Goal: Task Accomplishment & Management: Use online tool/utility

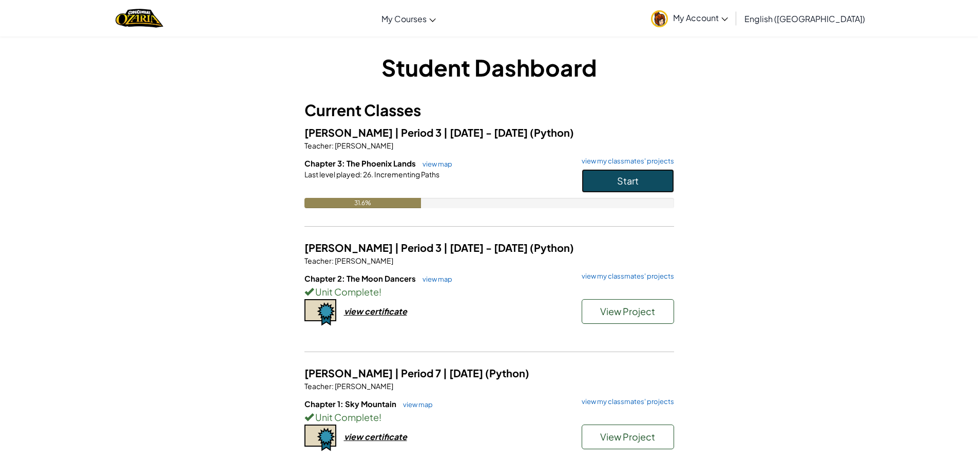
click at [656, 187] on button "Start" at bounding box center [628, 181] width 92 height 24
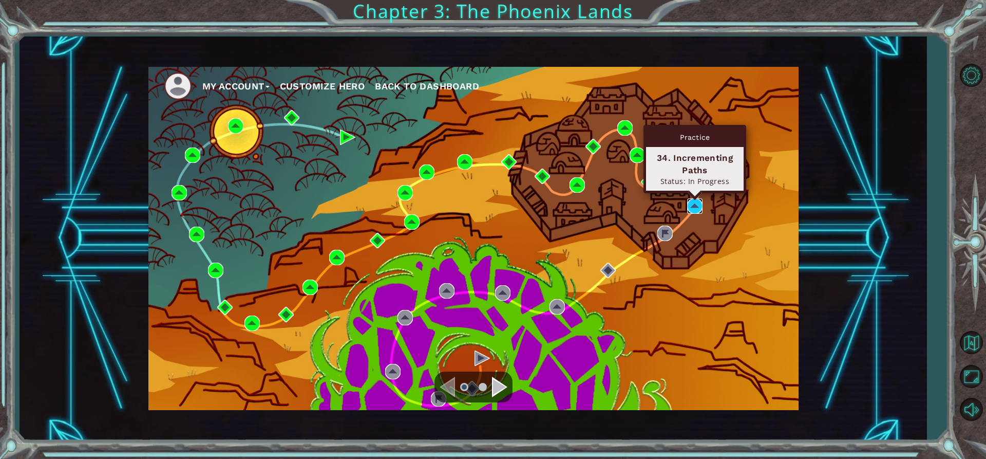
click at [689, 202] on img at bounding box center [694, 205] width 15 height 15
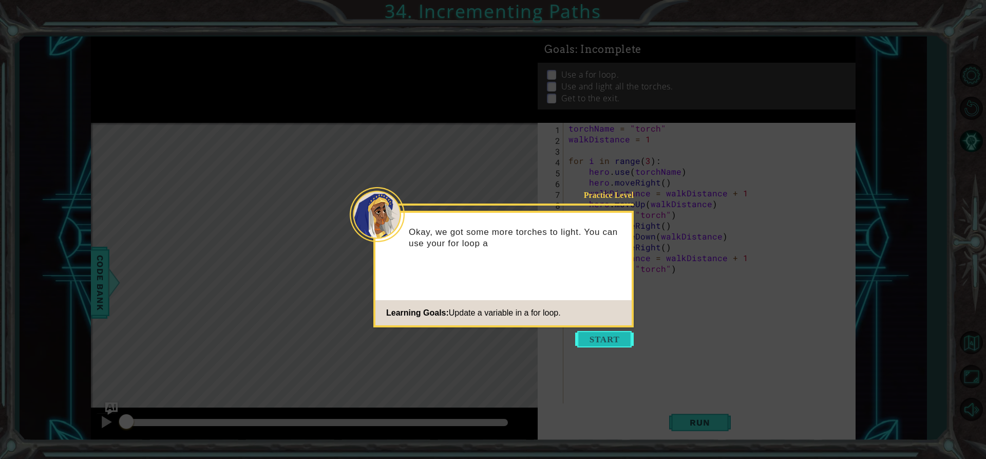
click at [611, 339] on button "Start" at bounding box center [604, 339] width 59 height 16
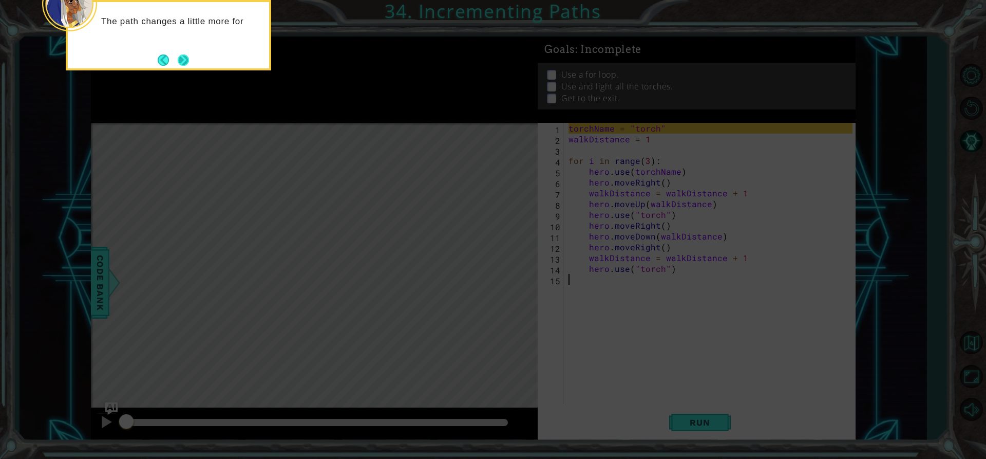
click at [181, 58] on button "Next" at bounding box center [183, 59] width 11 height 11
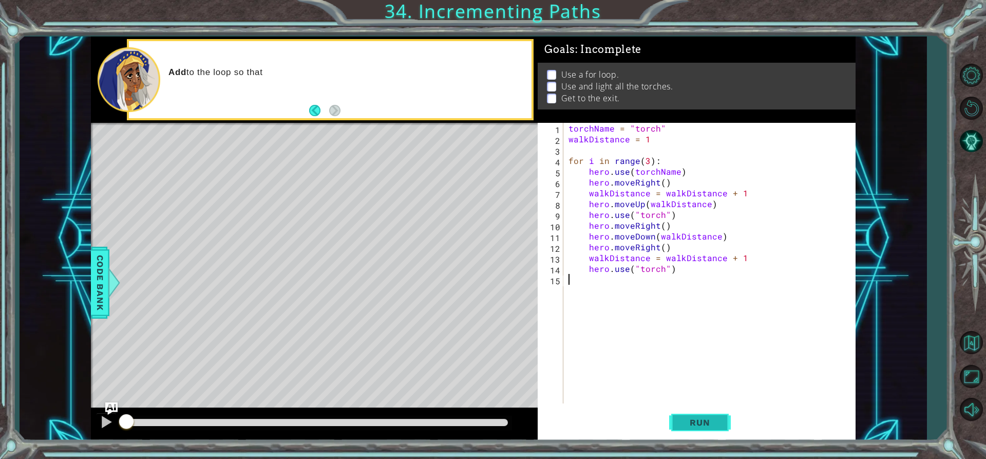
click at [677, 428] on button "Run" at bounding box center [700, 422] width 62 height 32
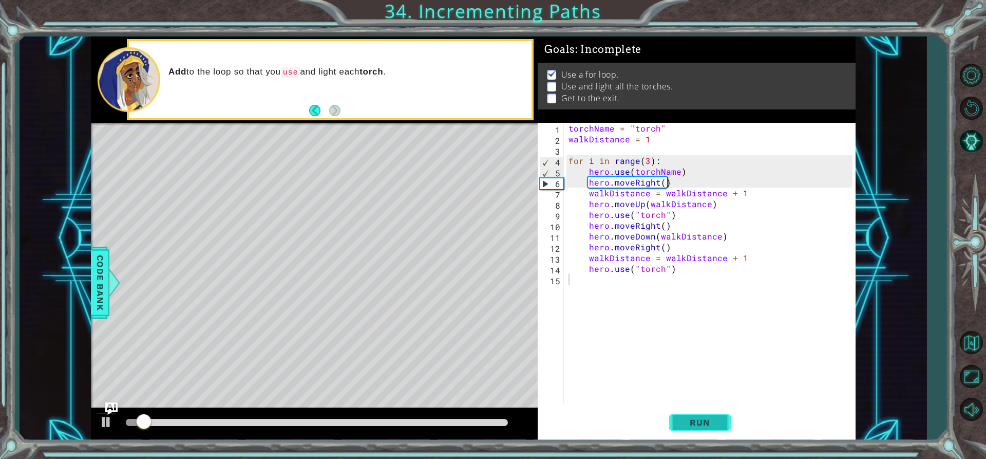
click at [709, 418] on span "Run" at bounding box center [700, 422] width 41 height 10
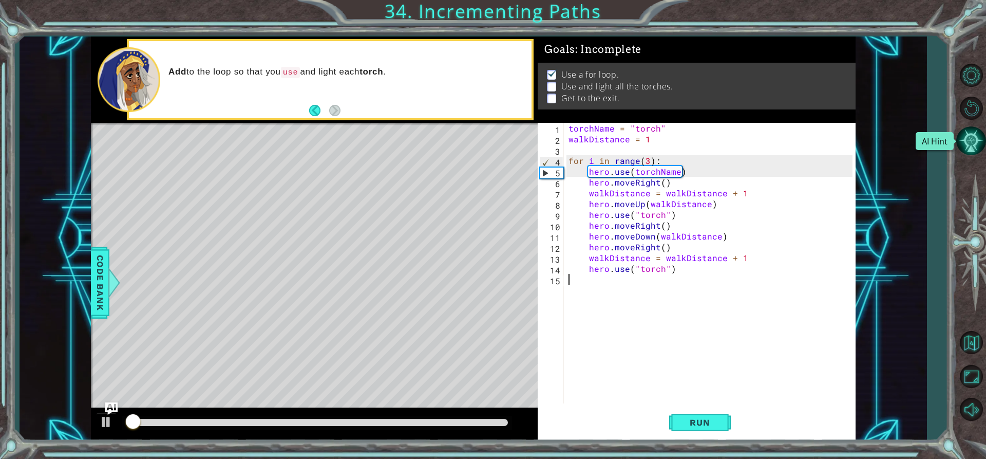
click at [972, 138] on button "AI Hint" at bounding box center [971, 141] width 30 height 30
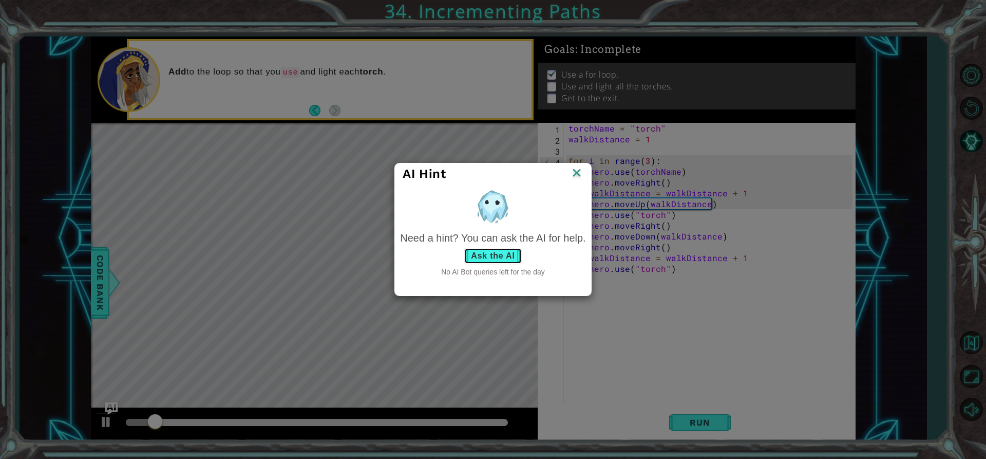
click at [493, 259] on button "Ask the AI" at bounding box center [492, 256] width 57 height 16
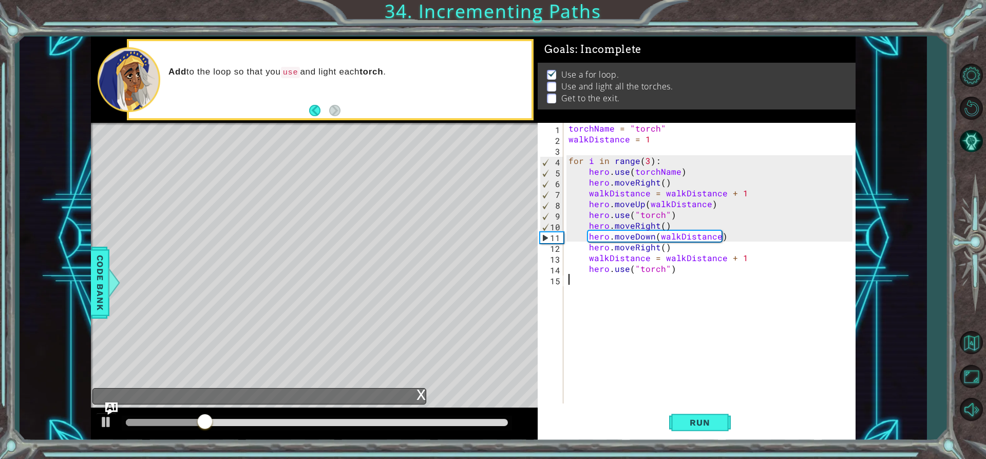
click at [648, 280] on div "torchName = "torch" walkDistance = 1 for i in range ( 3 ) : hero . use ( torchN…" at bounding box center [712, 274] width 291 height 302
click at [700, 267] on div "torchName = "torch" walkDistance = 1 for i in range ( 3 ) : hero . use ( torchN…" at bounding box center [712, 274] width 291 height 302
type textarea "hero.use("torch")"
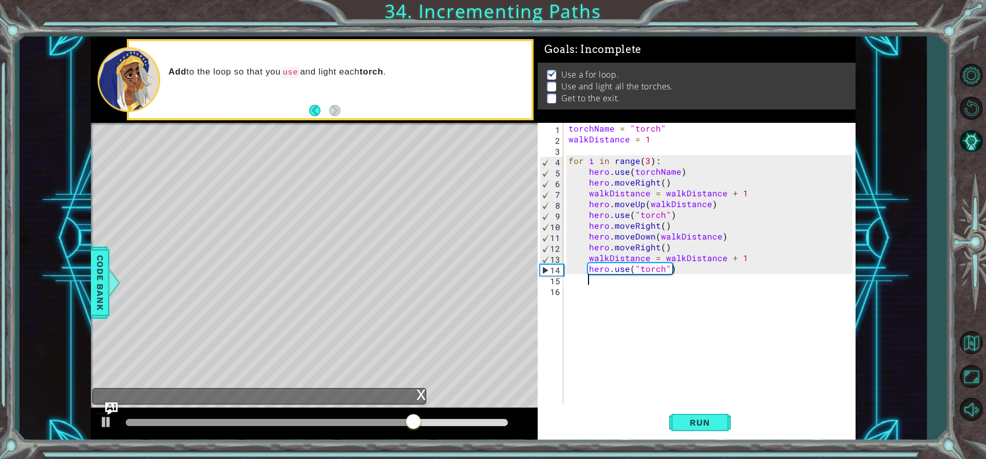
click at [680, 274] on div "torchName = "torch" walkDistance = 1 for i in range ( 3 ) : hero . use ( torchN…" at bounding box center [712, 274] width 291 height 302
click at [678, 269] on div "torchName = "torch" walkDistance = 1 for i in range ( 3 ) : hero . use ( torchN…" at bounding box center [712, 274] width 291 height 302
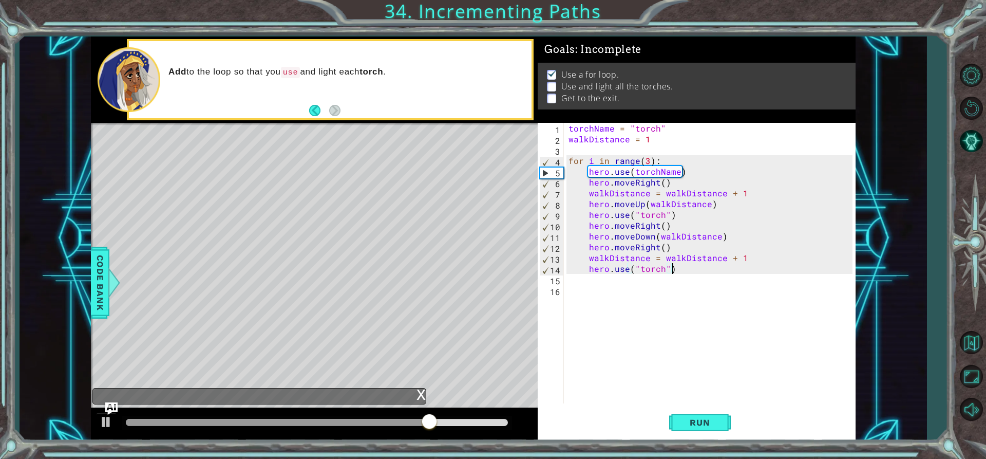
click at [692, 243] on div "torchName = "torch" walkDistance = 1 for i in range ( 3 ) : hero . use ( torchN…" at bounding box center [712, 274] width 291 height 302
click at [733, 238] on div "torchName = "torch" walkDistance = 1 for i in range ( 3 ) : hero . use ( torchN…" at bounding box center [712, 274] width 291 height 302
type textarea "hero.moveDown(walkDistance)"
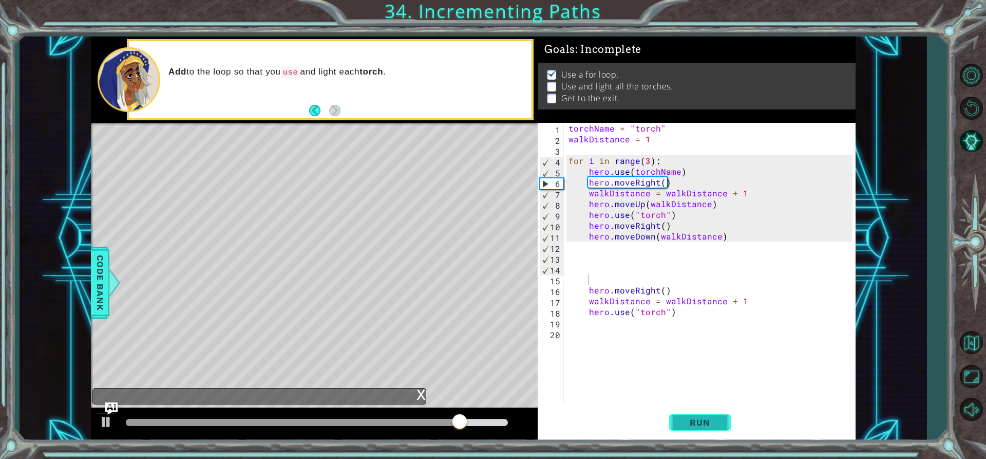
click at [706, 410] on button "Run" at bounding box center [700, 422] width 62 height 32
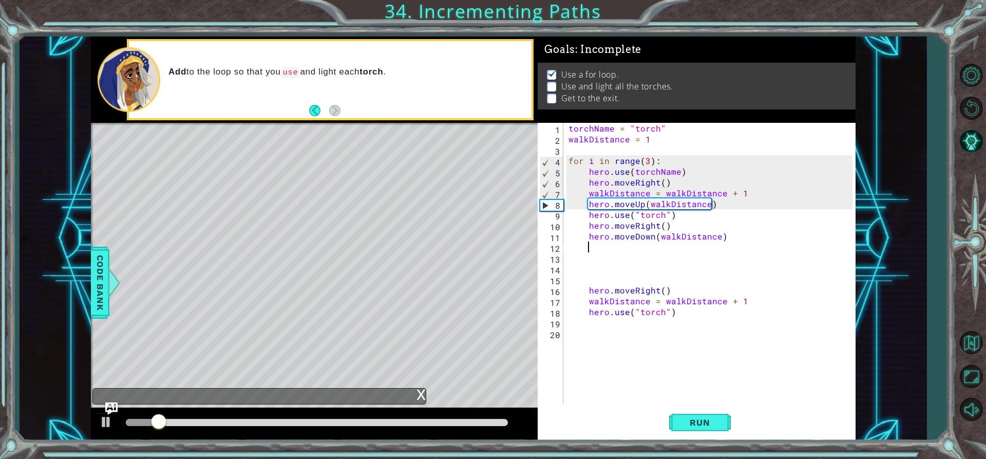
click at [716, 241] on div "torchName = "torch" walkDistance = 1 for i in range ( 3 ) : hero . use ( torchN…" at bounding box center [712, 274] width 291 height 302
click at [716, 234] on div "torchName = "torch" walkDistance = 1 for i in range ( 3 ) : hero . use ( torchN…" at bounding box center [712, 274] width 291 height 302
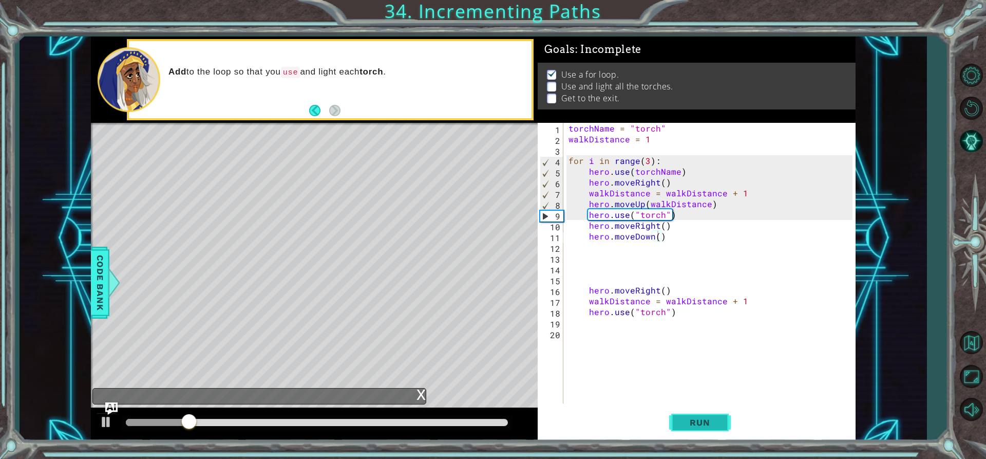
click at [698, 412] on button "Run" at bounding box center [700, 422] width 62 height 32
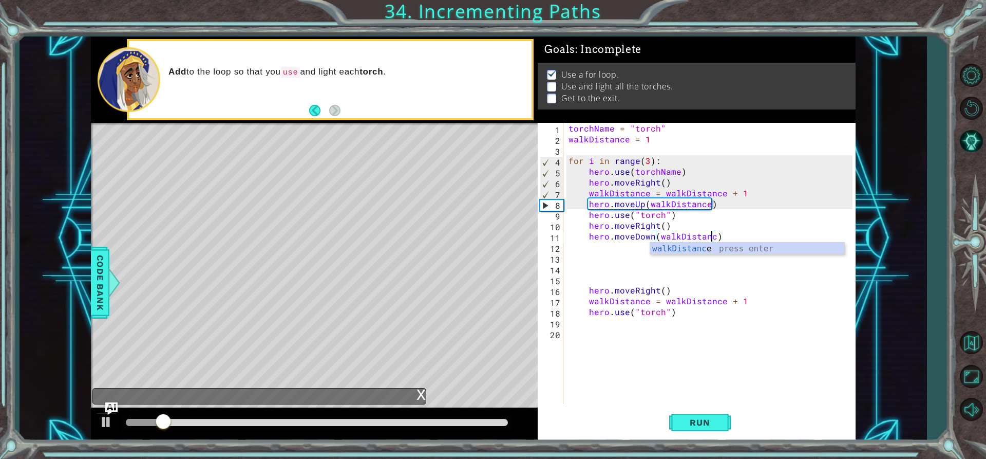
scroll to position [0, 9]
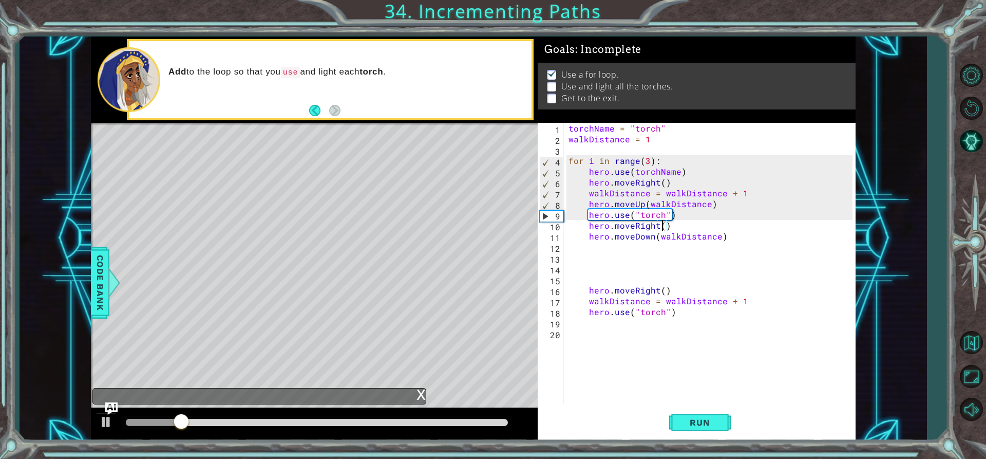
click at [663, 229] on div "torchName = "torch" walkDistance = 1 for i in range ( 3 ) : hero . use ( torchN…" at bounding box center [712, 274] width 291 height 302
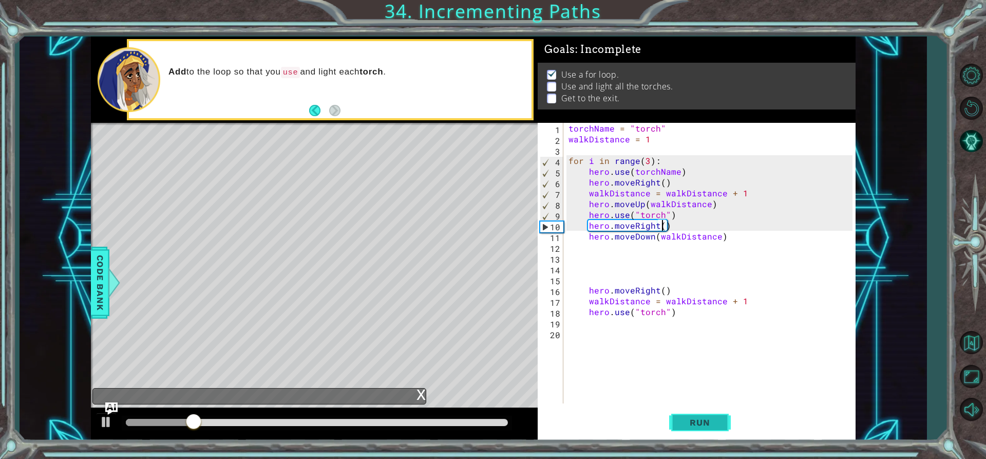
click at [728, 425] on button "Run" at bounding box center [700, 422] width 62 height 32
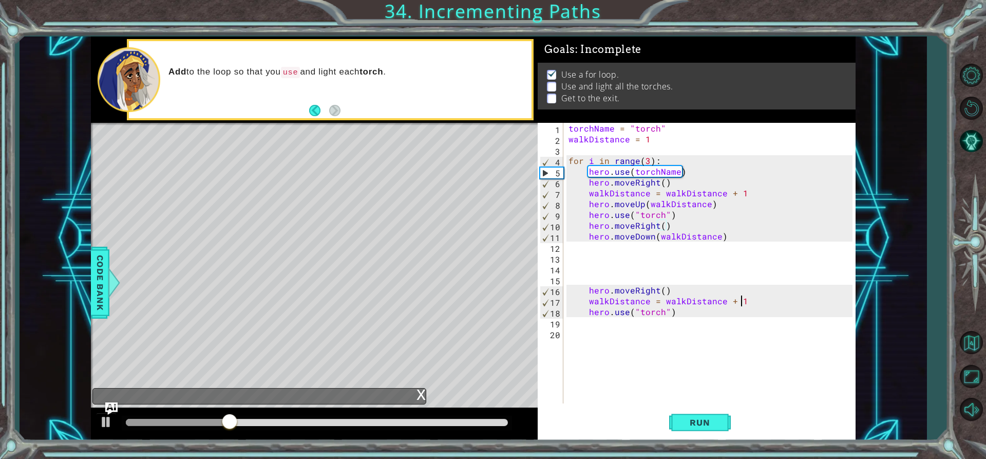
click at [750, 298] on div "torchName = "torch" walkDistance = 1 for i in range ( 3 ) : hero . use ( torchN…" at bounding box center [712, 274] width 291 height 302
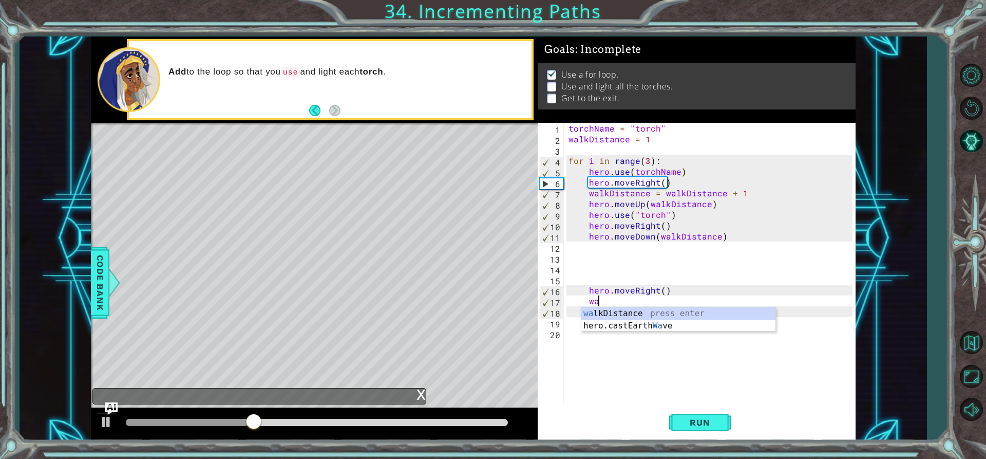
type textarea "w"
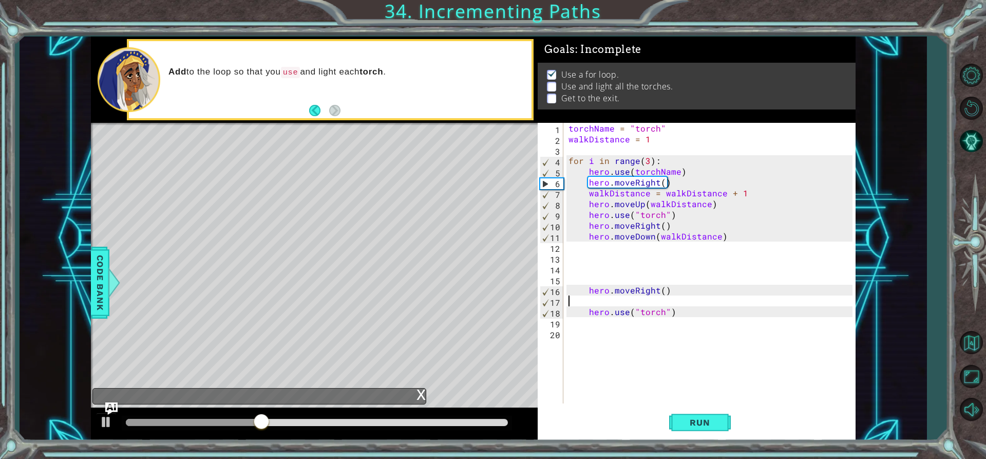
scroll to position [0, 0]
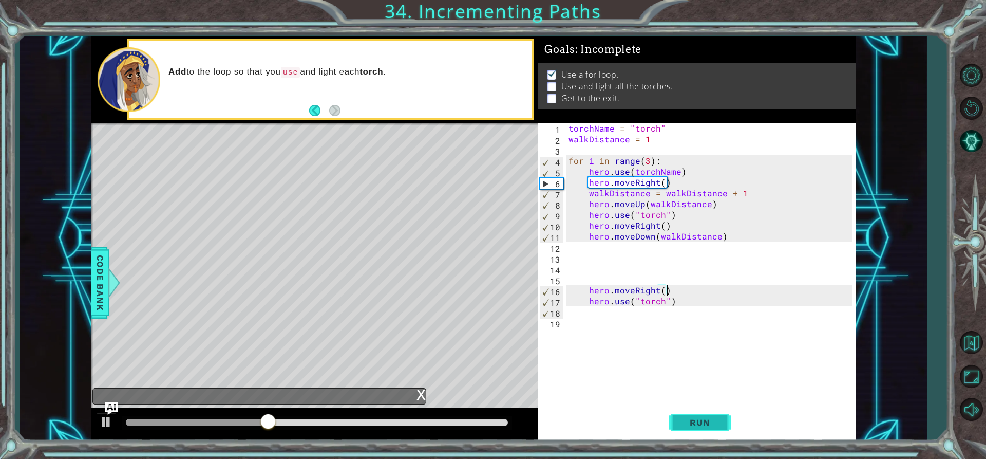
click at [715, 418] on span "Run" at bounding box center [700, 422] width 41 height 10
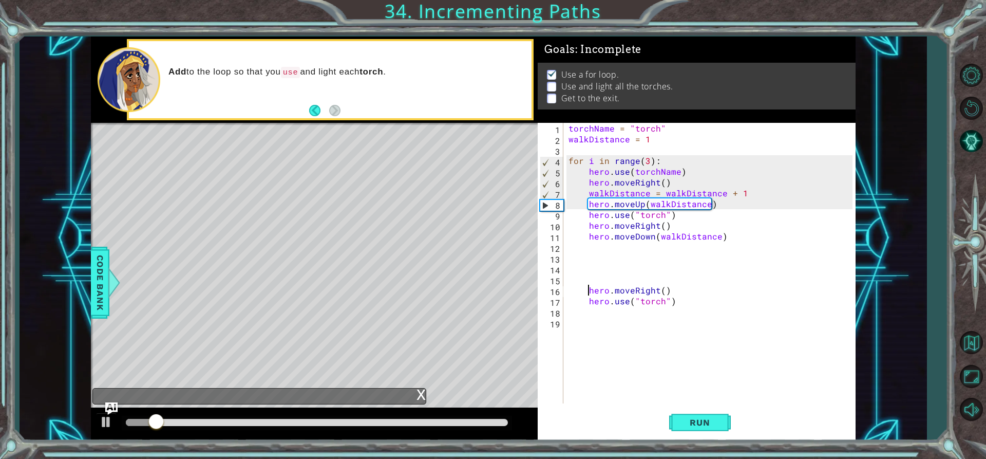
click at [589, 290] on div "torchName = "torch" walkDistance = 1 for i in range ( 3 ) : hero . use ( torchN…" at bounding box center [712, 274] width 291 height 302
type textarea "hero.moveRight()"
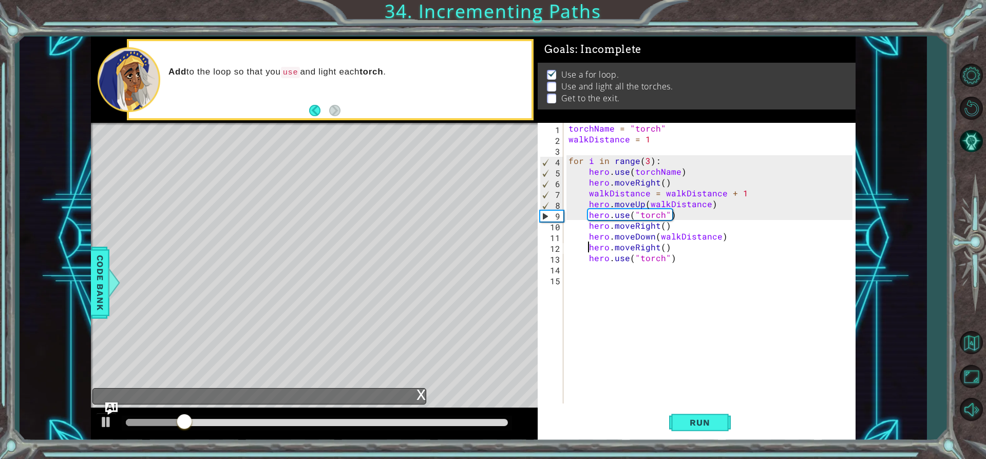
click at [698, 274] on div "torchName = "torch" walkDistance = 1 for i in range ( 3 ) : hero . use ( torchN…" at bounding box center [712, 274] width 291 height 302
click at [698, 262] on div "torchName = "torch" walkDistance = 1 for i in range ( 3 ) : hero . use ( torchN…" at bounding box center [712, 274] width 291 height 302
type textarea "hero.use("torch")"
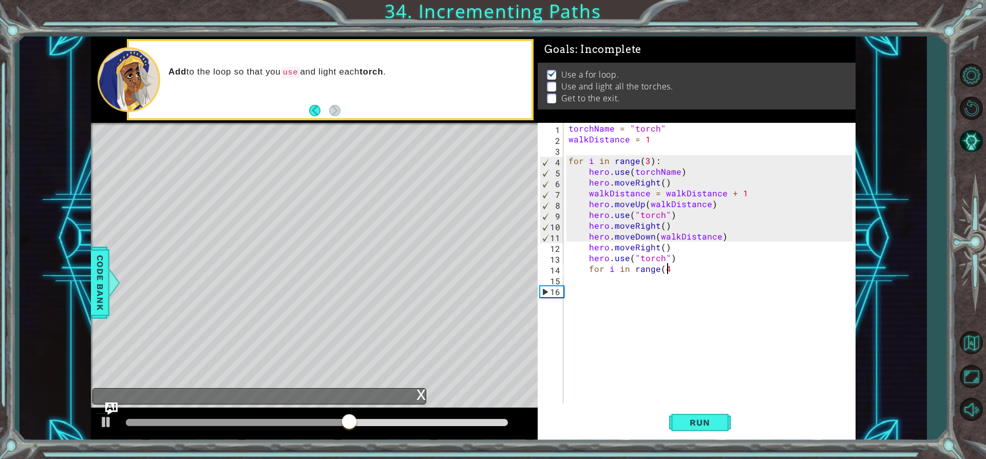
scroll to position [0, 6]
click at [721, 421] on button "Run" at bounding box center [700, 422] width 62 height 32
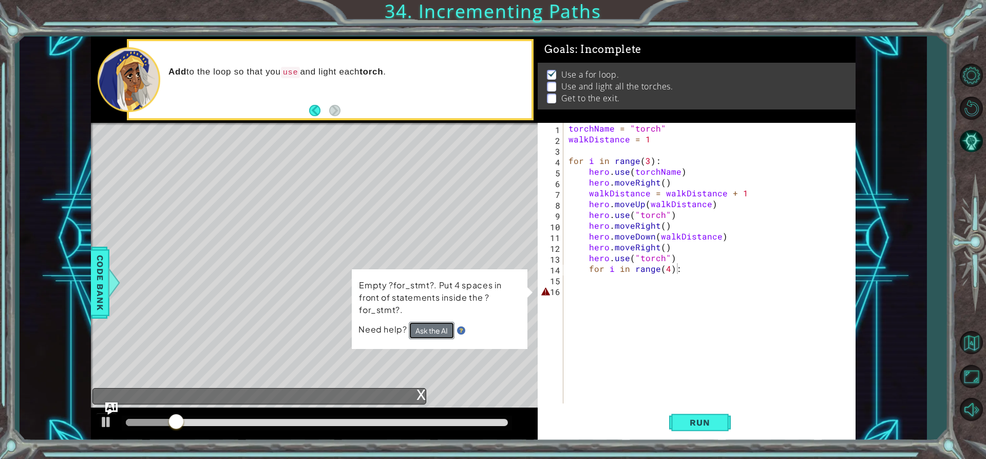
click at [425, 329] on button "Ask the AI" at bounding box center [432, 331] width 46 height 18
click at [592, 267] on div "torchName = "torch" walkDistance = 1 for i in range ( 3 ) : hero . use ( torchN…" at bounding box center [712, 274] width 291 height 302
click at [589, 269] on div "torchName = "torch" walkDistance = 1 for i in range ( 3 ) : hero . use ( torchN…" at bounding box center [712, 274] width 291 height 302
type textarea "for i in range(4):"
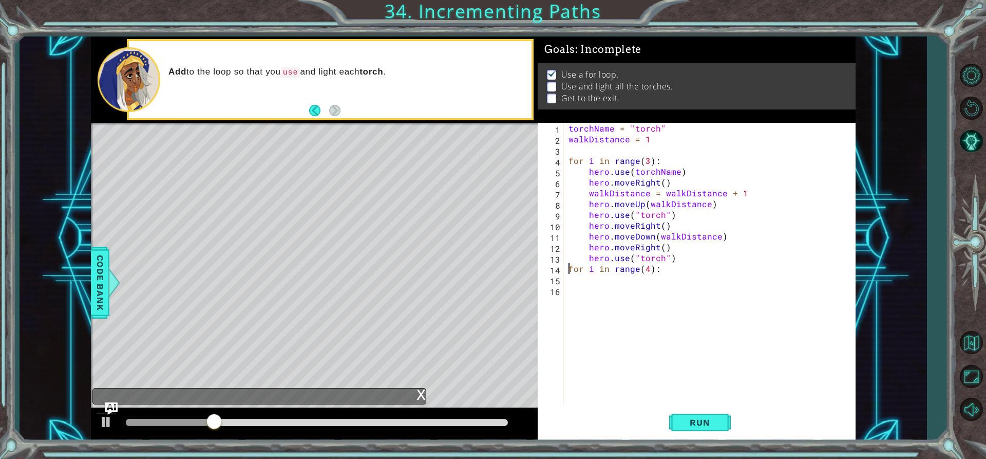
scroll to position [0, 5]
drag, startPoint x: 710, startPoint y: 417, endPoint x: 719, endPoint y: 407, distance: 13.2
click at [719, 408] on button "Run" at bounding box center [700, 422] width 62 height 32
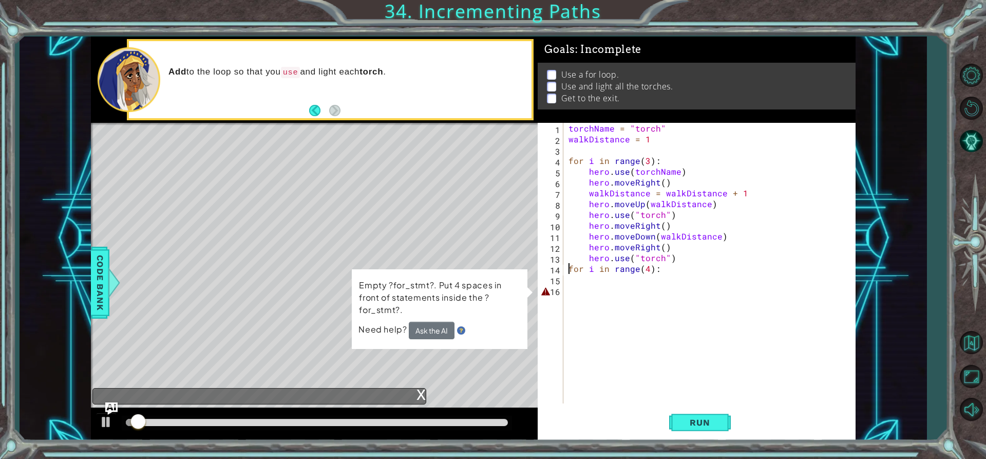
click at [628, 288] on div "torchName = "torch" walkDistance = 1 for i in range ( 3 ) : hero . use ( torchN…" at bounding box center [712, 274] width 291 height 302
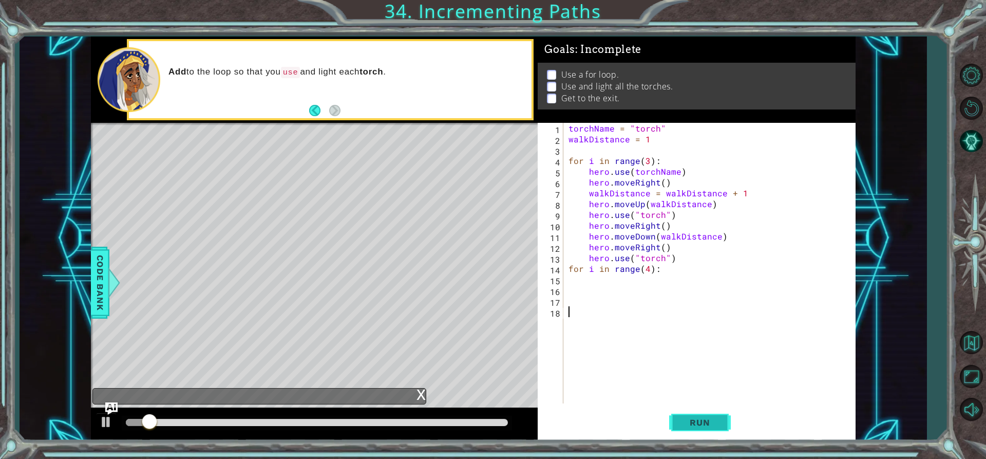
click at [711, 411] on button "Run" at bounding box center [700, 422] width 62 height 32
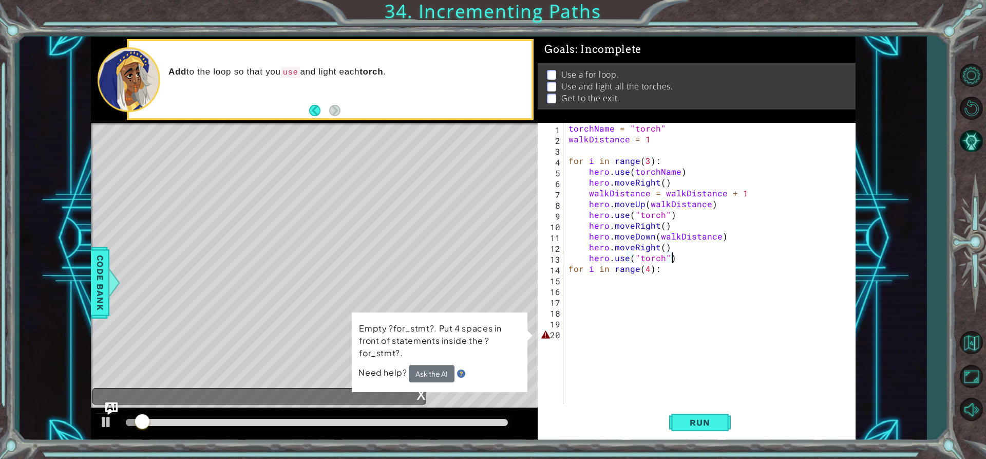
click at [683, 255] on div "torchName = "torch" walkDistance = 1 for i in range ( 3 ) : hero . use ( torchN…" at bounding box center [712, 274] width 291 height 302
type textarea "hero.use("torch")"
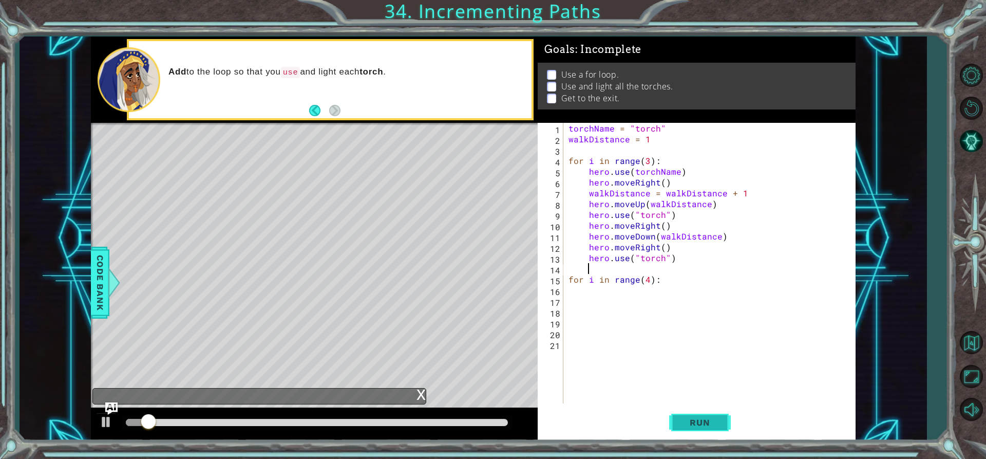
click at [707, 413] on button "Run" at bounding box center [700, 422] width 62 height 32
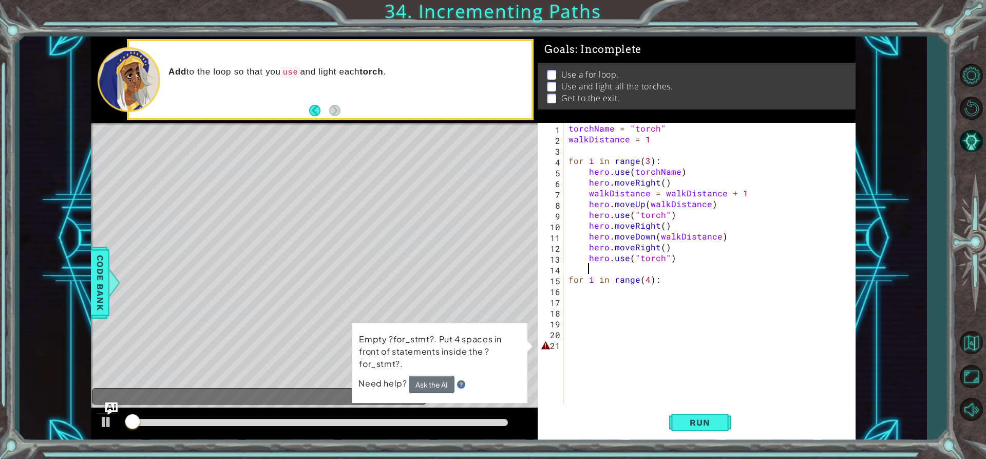
click at [700, 342] on div "torchName = "torch" walkDistance = 1 for i in range ( 3 ) : hero . use ( torchN…" at bounding box center [712, 274] width 291 height 302
type textarea "\"
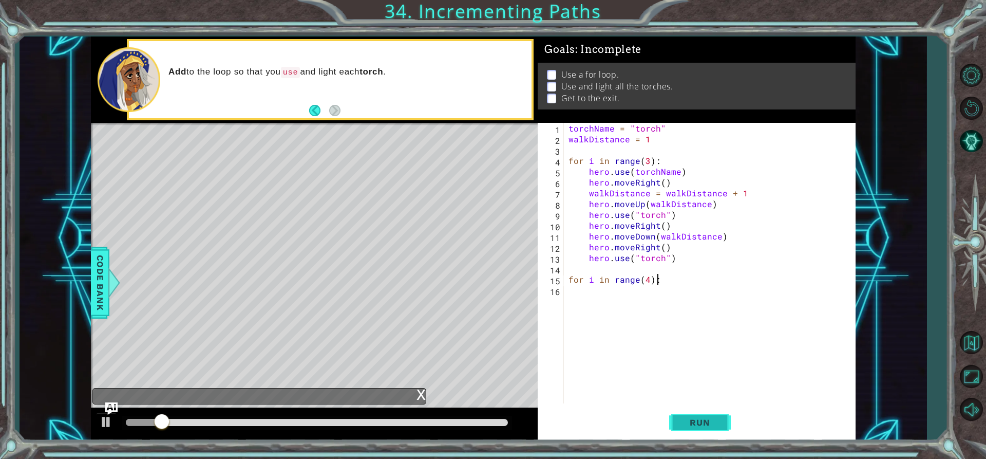
click at [716, 420] on span "Run" at bounding box center [700, 422] width 41 height 10
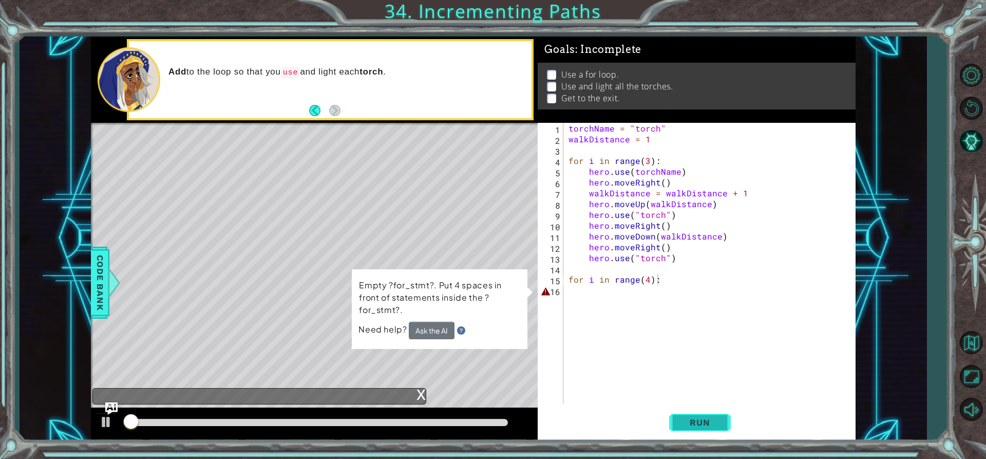
click at [716, 420] on span "Run" at bounding box center [700, 422] width 41 height 10
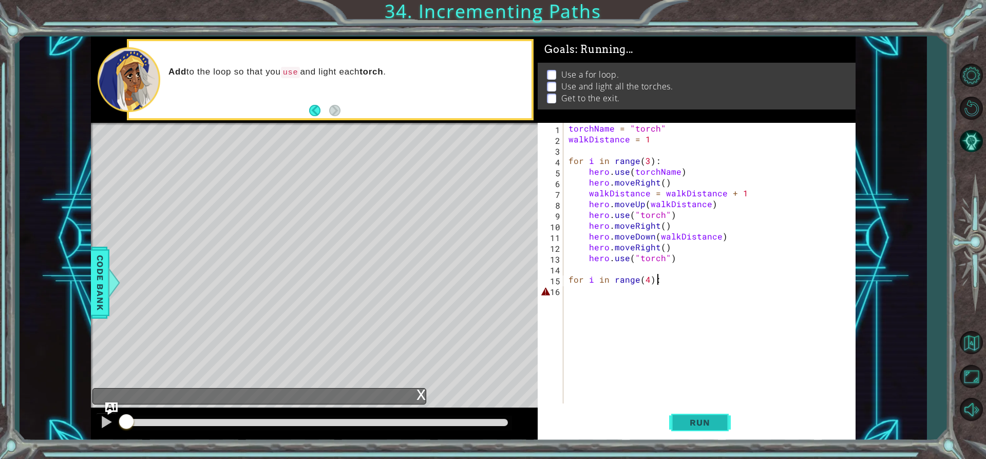
click at [716, 420] on span "Run" at bounding box center [700, 422] width 41 height 10
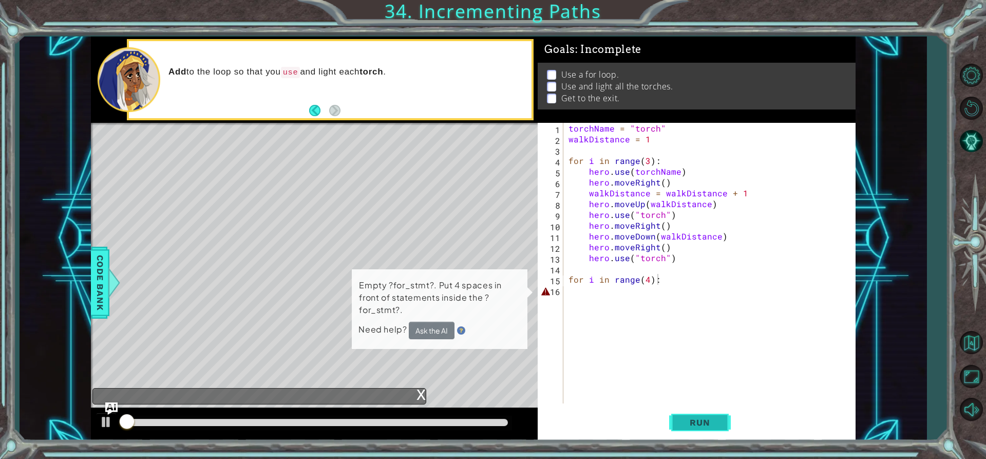
click at [716, 420] on span "Run" at bounding box center [700, 422] width 41 height 10
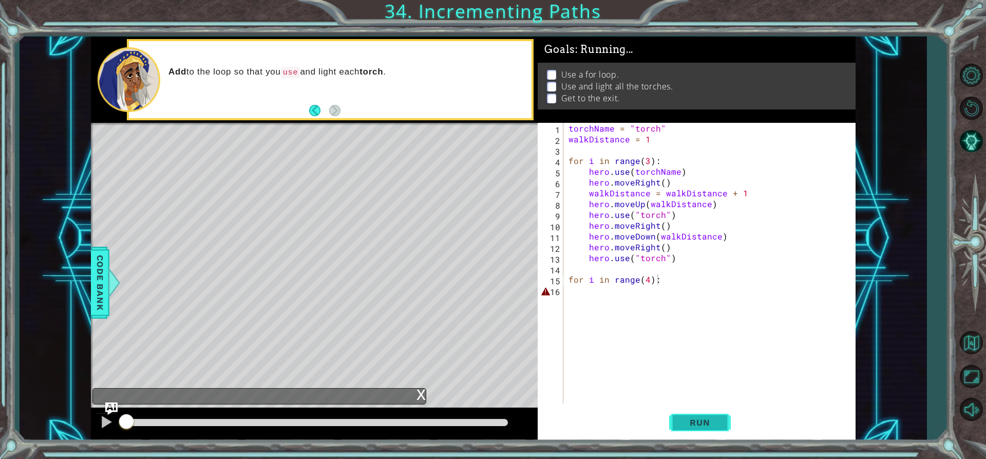
click at [716, 420] on span "Run" at bounding box center [700, 422] width 41 height 10
type textarea "f"
click at [699, 421] on span "Run" at bounding box center [700, 422] width 41 height 10
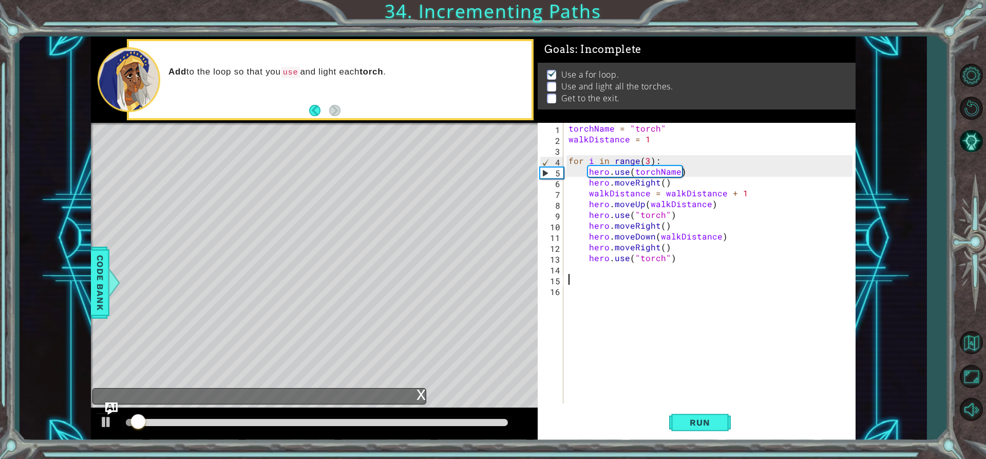
click at [652, 268] on div "torchName = "torch" walkDistance = 1 for i in range ( 3 ) : hero . use ( torchN…" at bounding box center [712, 274] width 291 height 302
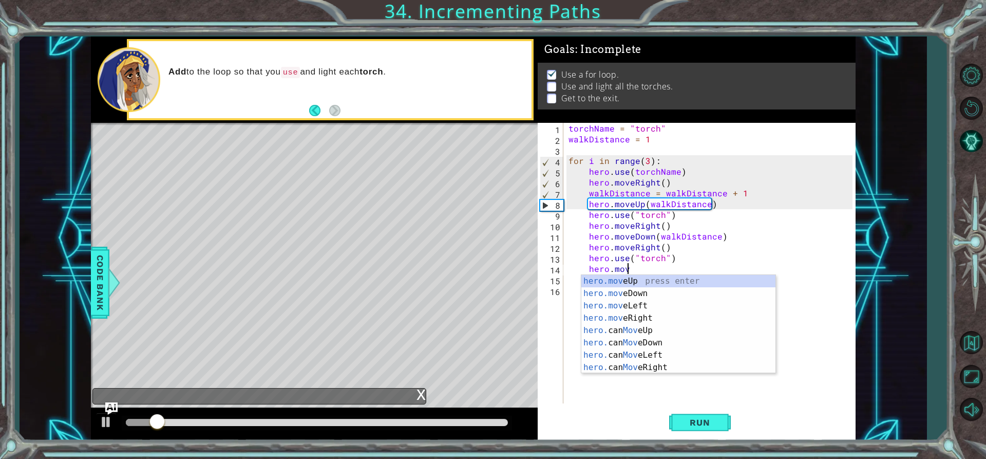
scroll to position [0, 4]
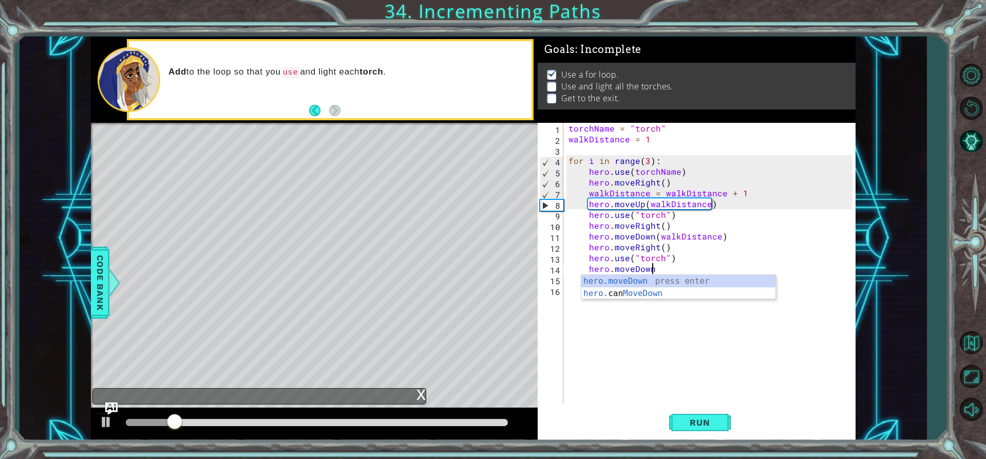
type textarea "hero.moveDown()"
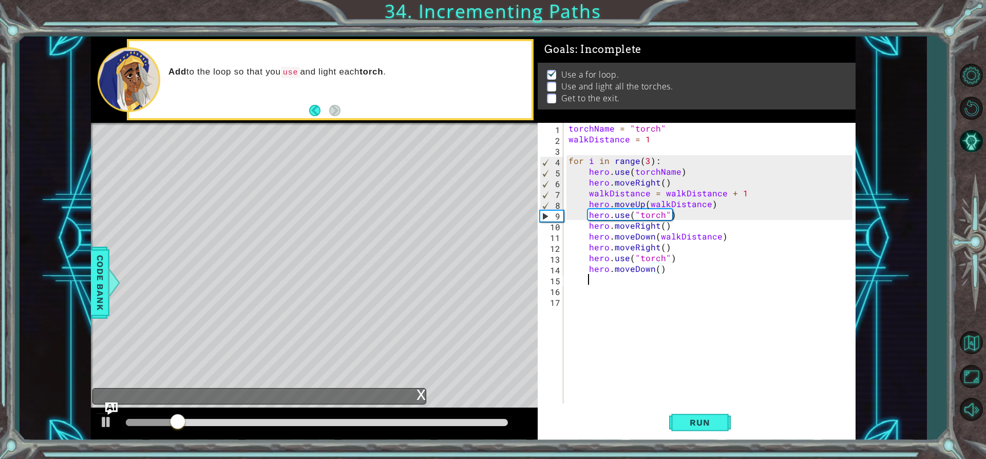
scroll to position [0, 1]
click at [724, 424] on button "Run" at bounding box center [700, 422] width 62 height 32
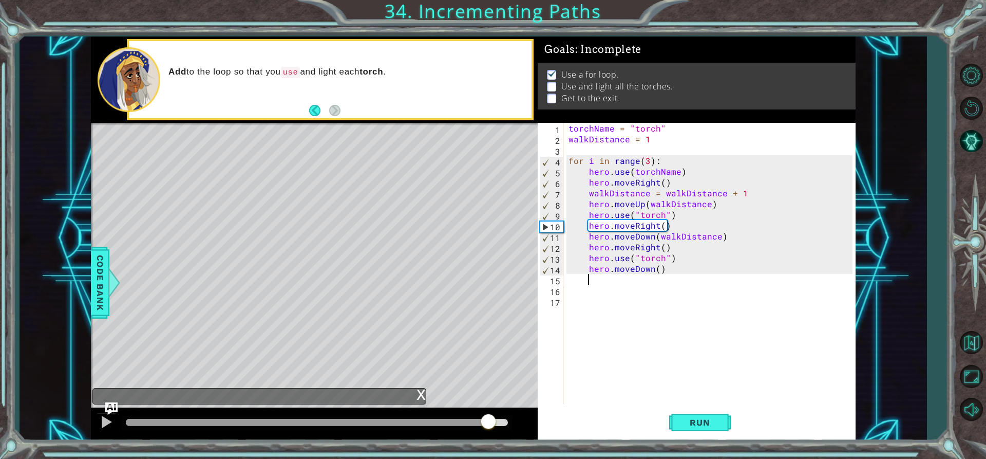
drag, startPoint x: 314, startPoint y: 420, endPoint x: 491, endPoint y: 357, distance: 188.1
click at [491, 357] on div "methods hero moveUp() moveDown() moveLeft() moveRight() sneakUp() sneakDown() s…" at bounding box center [473, 238] width 765 height 404
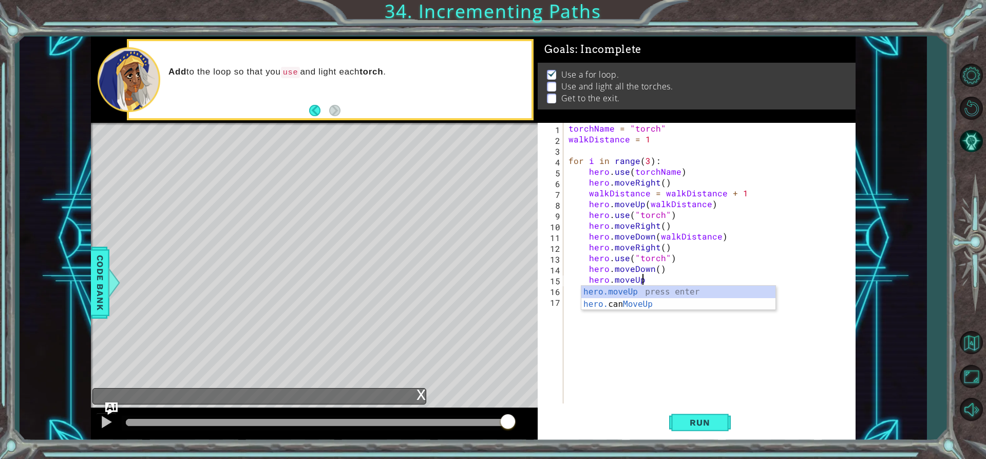
scroll to position [0, 5]
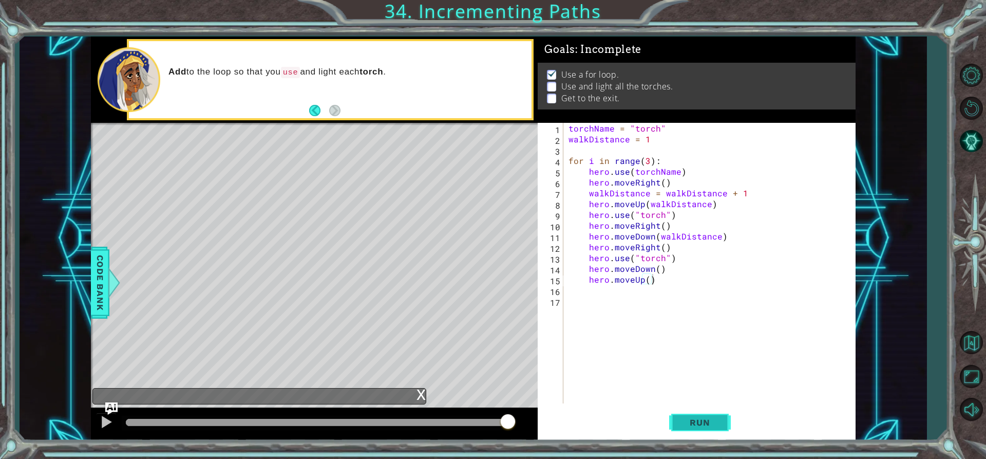
click at [675, 417] on button "Run" at bounding box center [700, 422] width 62 height 32
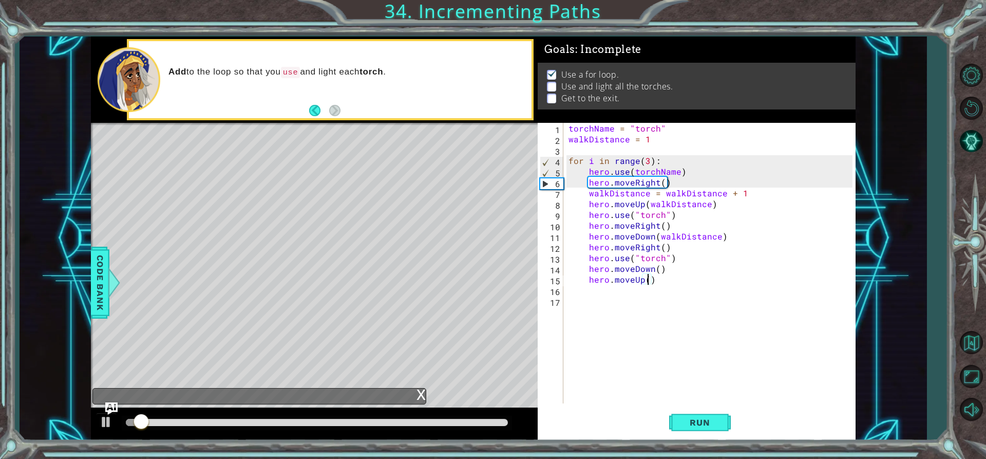
click at [646, 283] on div "torchName = "torch" walkDistance = 1 for i in range ( 3 ) : hero . use ( torchN…" at bounding box center [712, 274] width 291 height 302
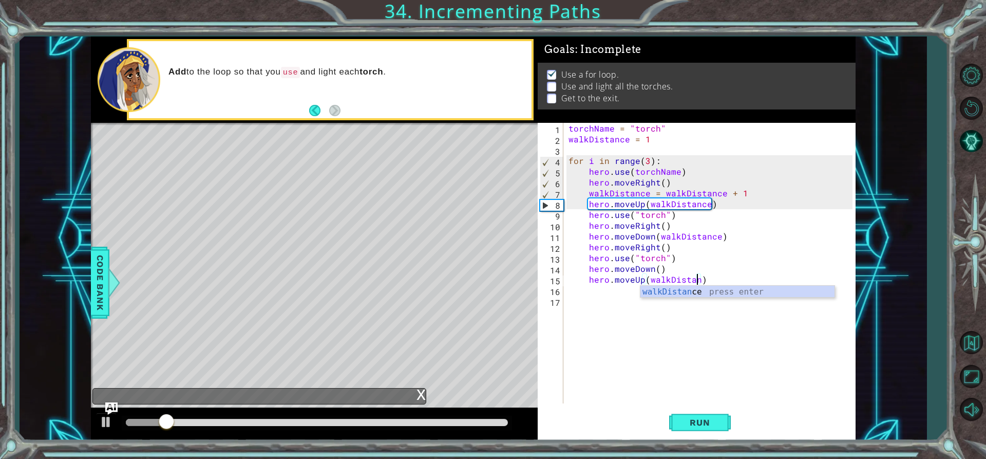
scroll to position [0, 8]
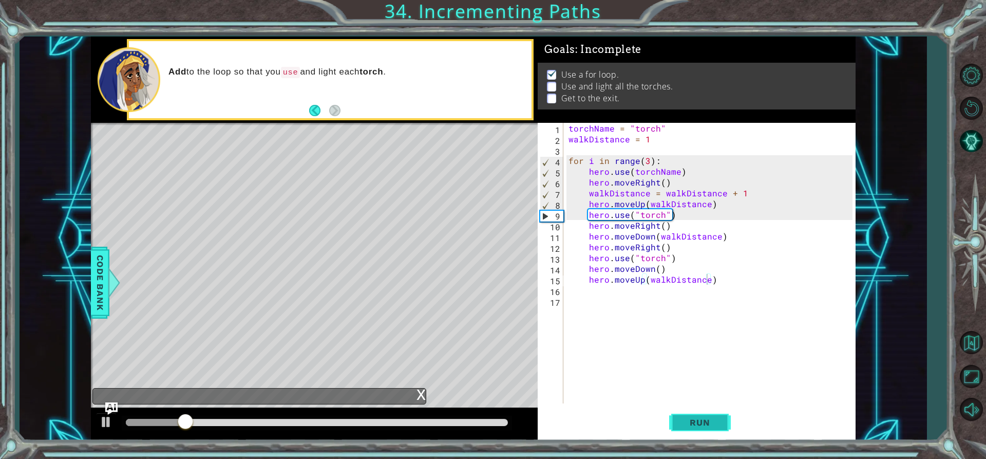
click at [705, 423] on span "Run" at bounding box center [700, 422] width 41 height 10
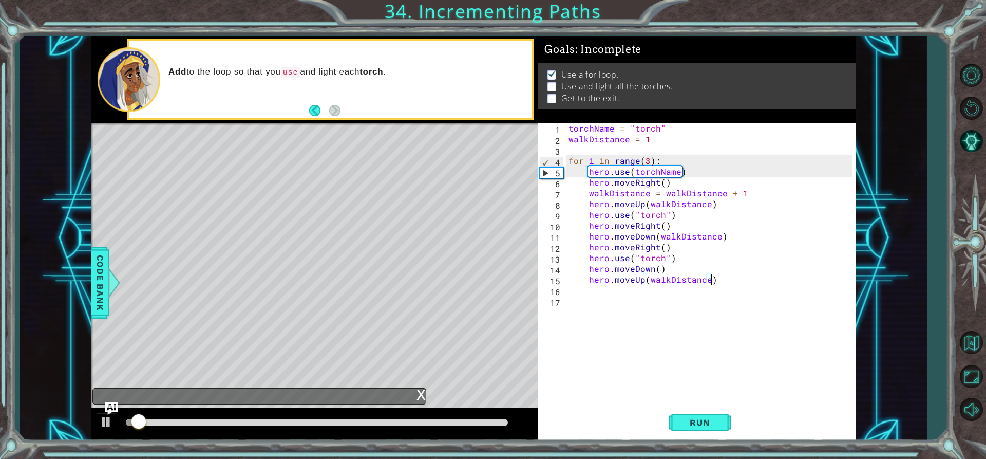
click at [719, 280] on div "torchName = "torch" walkDistance = 1 for i in range ( 3 ) : hero . use ( torchN…" at bounding box center [712, 274] width 291 height 302
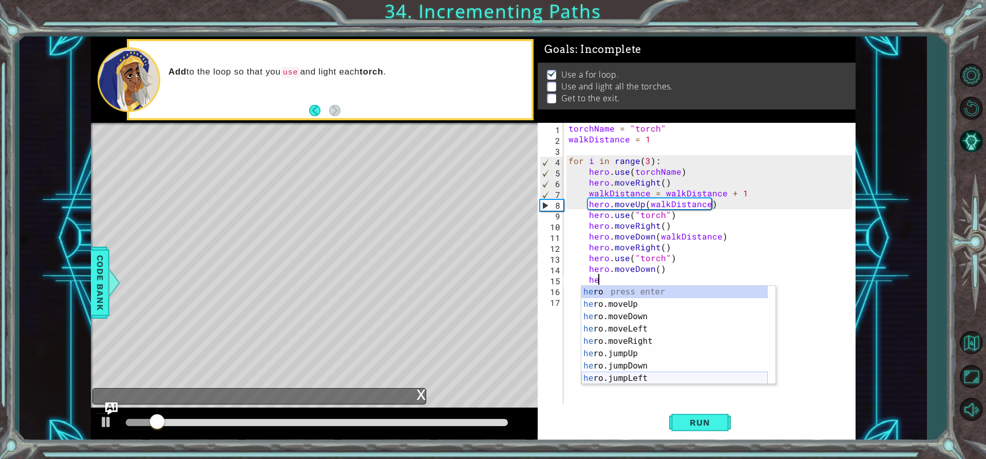
type textarea "h"
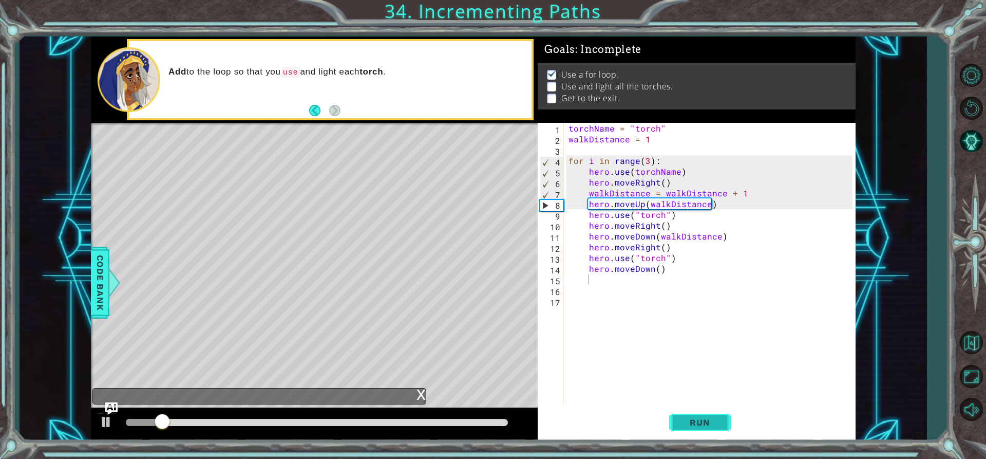
click at [701, 420] on span "Run" at bounding box center [700, 422] width 41 height 10
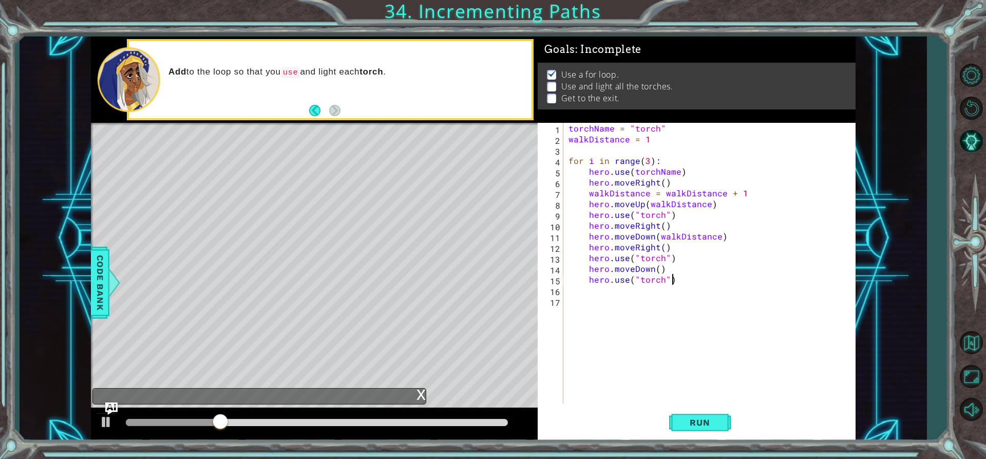
scroll to position [0, 6]
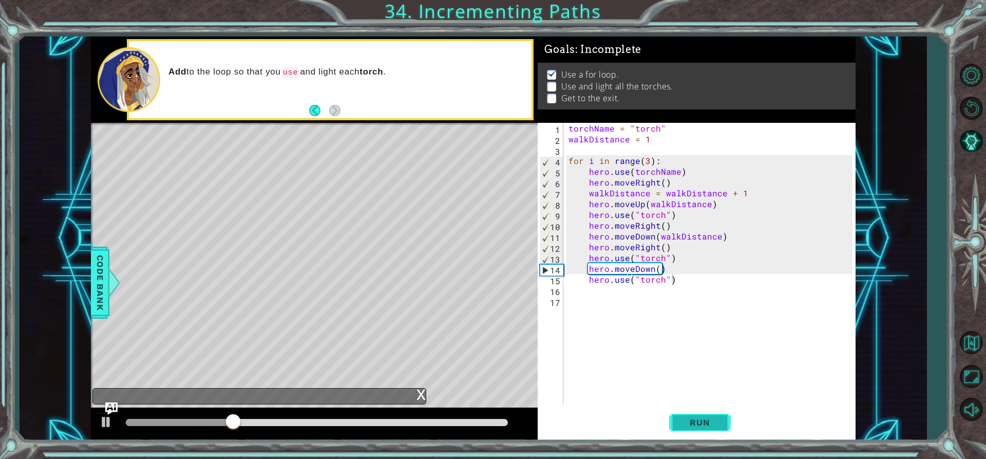
click at [690, 419] on span "Run" at bounding box center [700, 422] width 41 height 10
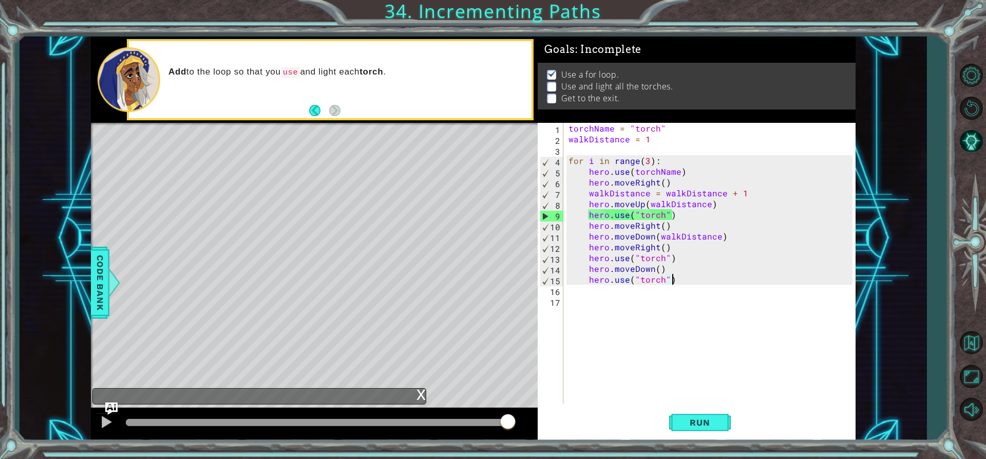
drag, startPoint x: 147, startPoint y: 423, endPoint x: 757, endPoint y: 182, distance: 655.1
click at [757, 182] on div "1 ההההההההההההההההההההההההההההההההההההההההההההההההההההההההההההההההההההההההההההה…" at bounding box center [473, 238] width 765 height 404
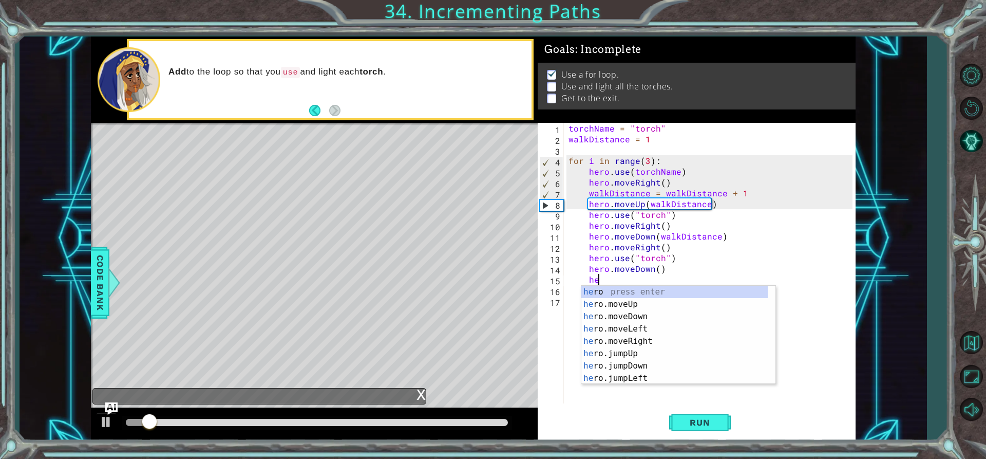
type textarea "h"
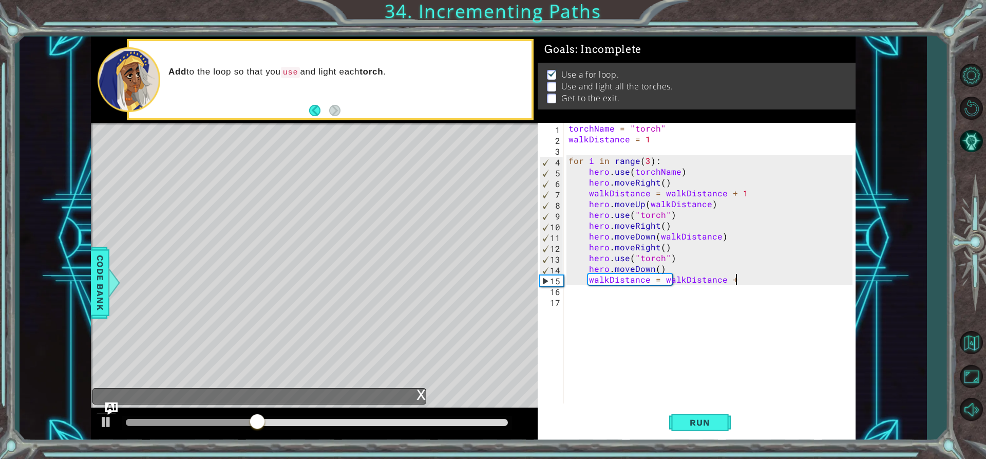
scroll to position [0, 10]
drag, startPoint x: 710, startPoint y: 426, endPoint x: 705, endPoint y: 427, distance: 5.2
click at [705, 427] on span "Run" at bounding box center [700, 422] width 41 height 10
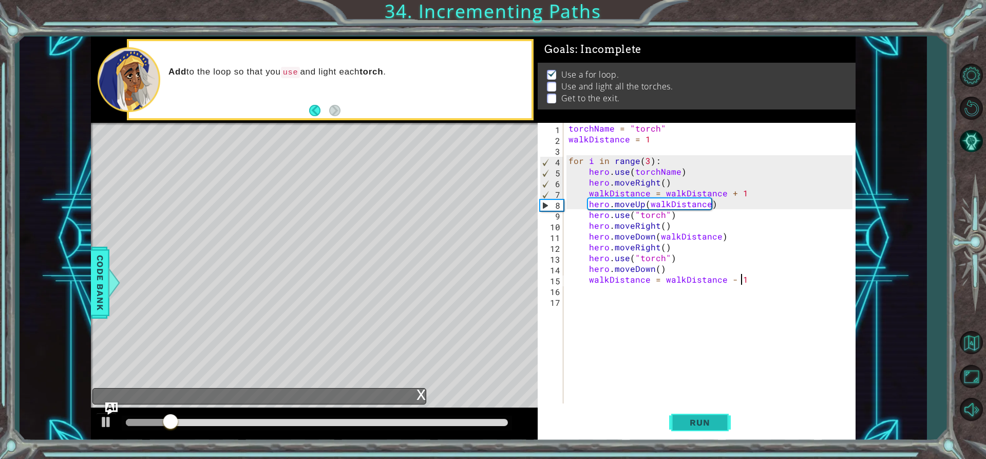
click at [707, 420] on span "Run" at bounding box center [700, 422] width 41 height 10
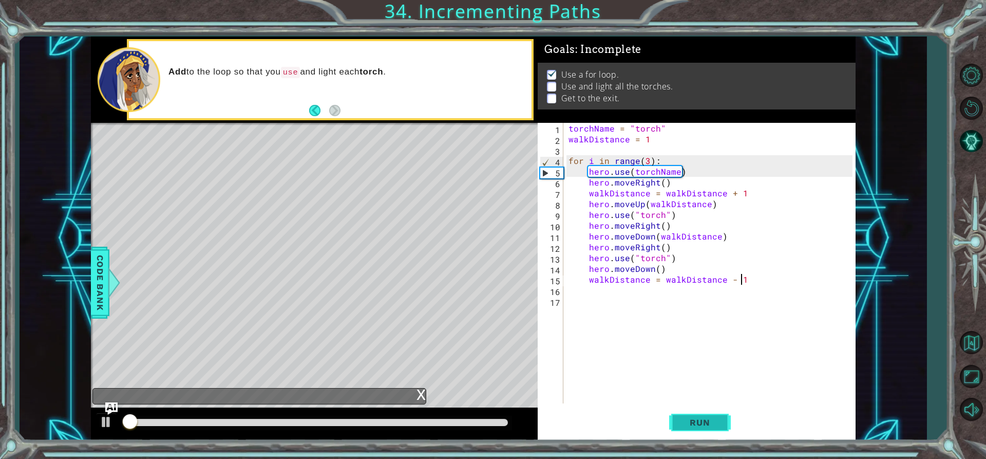
click at [707, 420] on span "Run" at bounding box center [700, 422] width 41 height 10
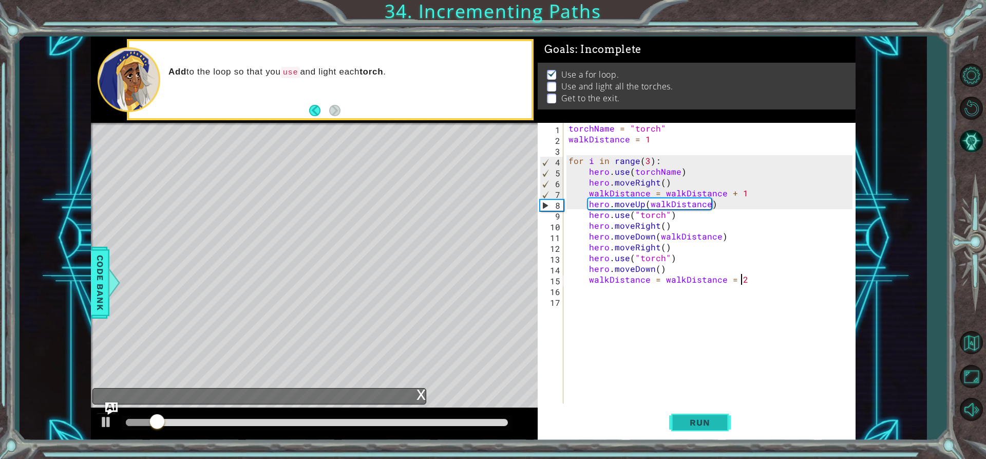
click at [680, 418] on span "Run" at bounding box center [700, 422] width 41 height 10
click at [716, 416] on button "Run" at bounding box center [700, 422] width 62 height 32
click at [712, 407] on button "Run" at bounding box center [700, 422] width 62 height 32
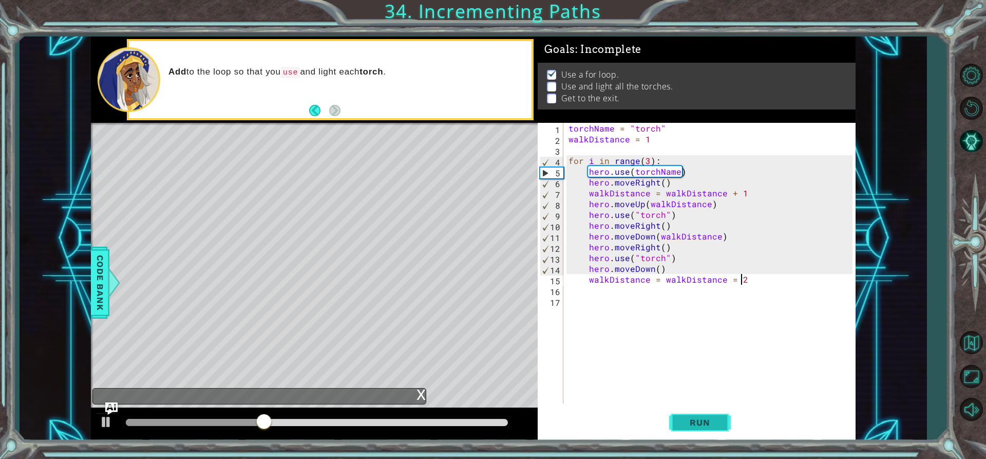
type textarea "walkDistance = walkDistance = 2"
click at [702, 429] on button "Run" at bounding box center [700, 422] width 62 height 32
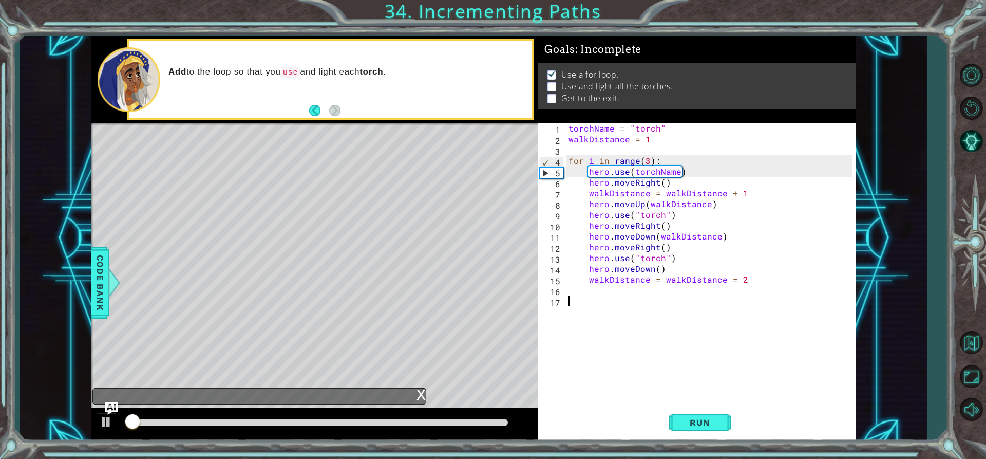
click at [708, 320] on div "torchName = "torch" walkDistance = 1 for i in range ( 3 ) : hero . use ( torchN…" at bounding box center [712, 274] width 291 height 302
click at [716, 280] on div "torchName = "torch" walkDistance = 1 for i in range ( 3 ) : hero . use ( torchN…" at bounding box center [712, 274] width 291 height 302
type textarea "walkDistance = walkDistance = 2"
click at [711, 293] on div "torchName = "torch" walkDistance = 1 for i in range ( 3 ) : hero . use ( torchN…" at bounding box center [712, 274] width 291 height 302
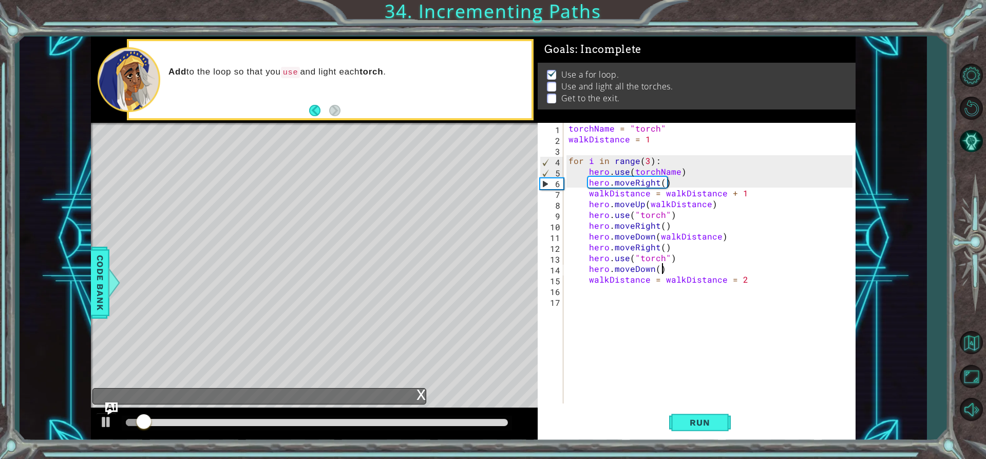
click at [754, 273] on div "torchName = "torch" walkDistance = 1 for i in range ( 3 ) : hero . use ( torchN…" at bounding box center [712, 274] width 291 height 302
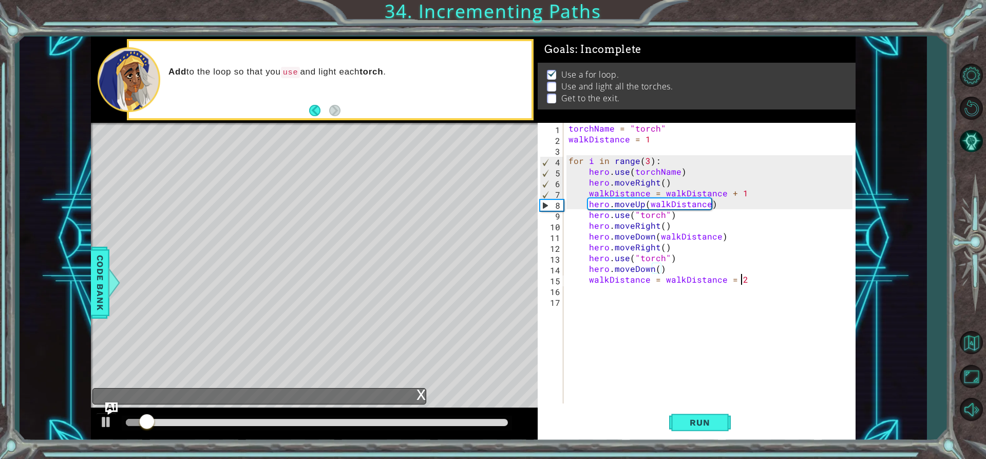
click at [748, 279] on div "torchName = "torch" walkDistance = 1 for i in range ( 3 ) : hero . use ( torchN…" at bounding box center [712, 274] width 291 height 302
type textarea "walkDistance = walkDistance = 2"
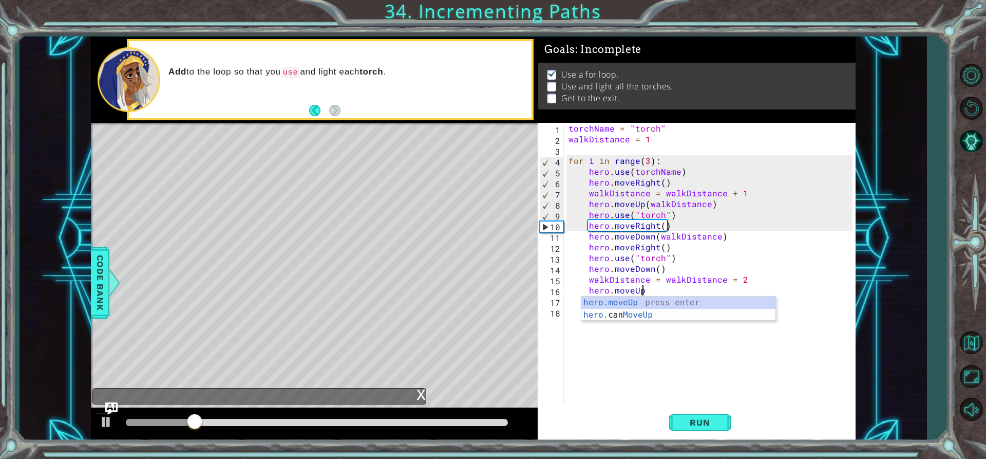
scroll to position [0, 5]
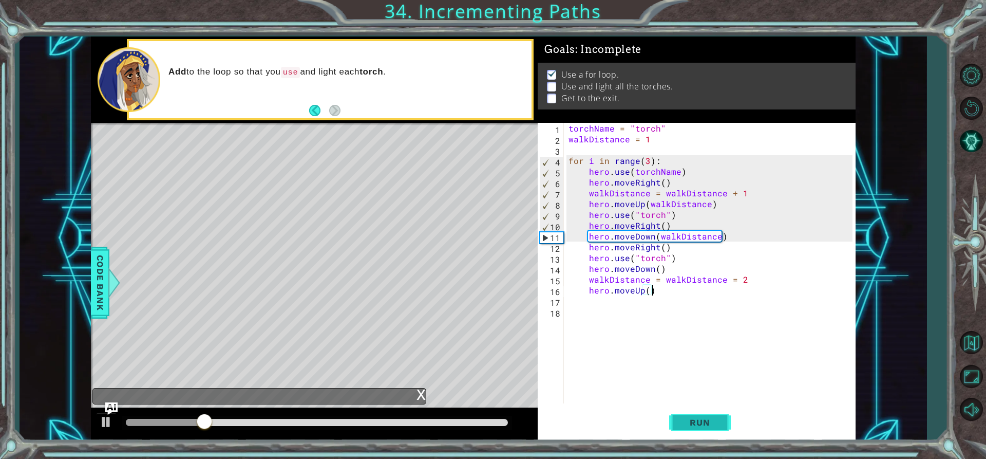
click at [722, 410] on button "Run" at bounding box center [700, 422] width 62 height 32
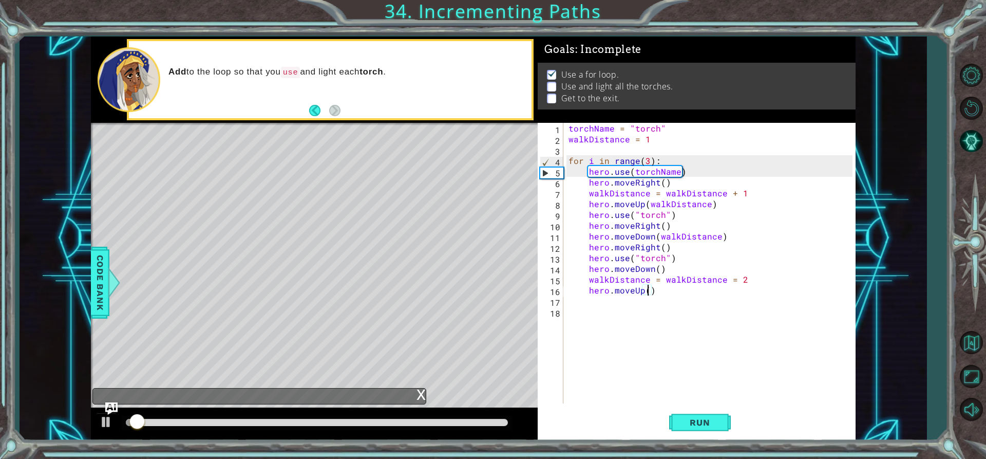
click at [648, 291] on div "torchName = "torch" walkDistance = 1 for i in range ( 3 ) : hero . use ( torchN…" at bounding box center [712, 274] width 291 height 302
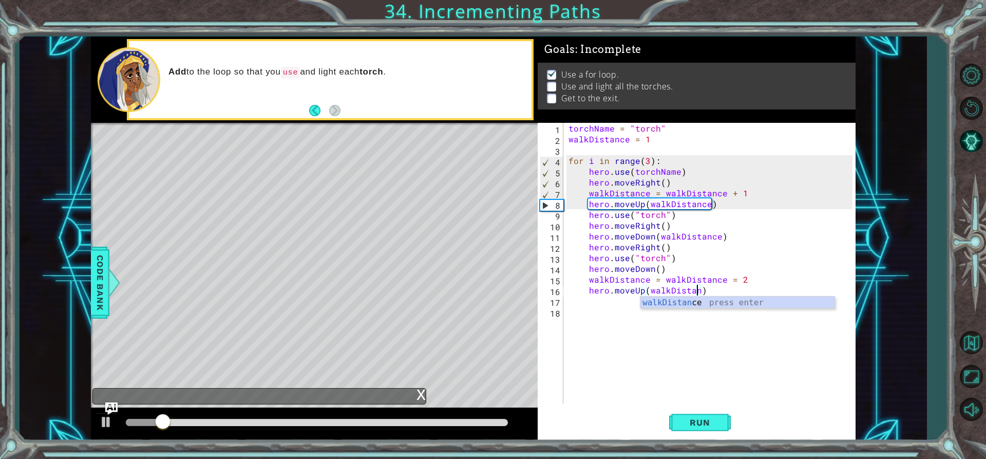
scroll to position [0, 8]
click at [708, 420] on span "Run" at bounding box center [700, 422] width 41 height 10
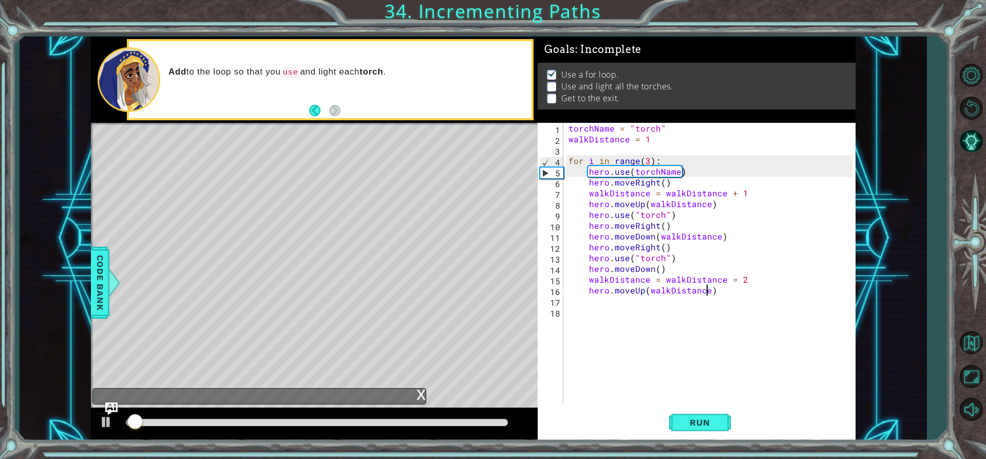
click at [735, 288] on div "torchName = "torch" walkDistance = 1 for i in range ( 3 ) : hero . use ( torchN…" at bounding box center [712, 274] width 291 height 302
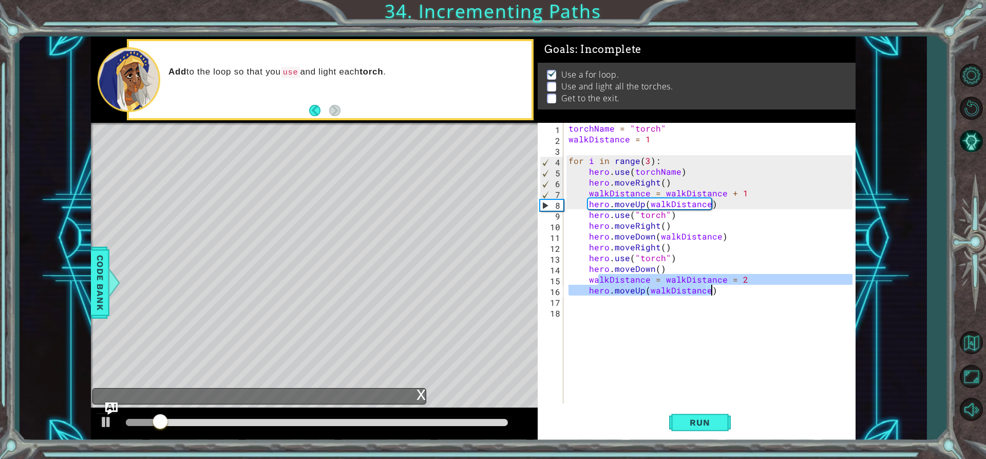
drag, startPoint x: 597, startPoint y: 280, endPoint x: 788, endPoint y: 288, distance: 191.7
click at [788, 288] on div "torchName = "torch" walkDistance = 1 for i in range ( 3 ) : hero . use ( torchN…" at bounding box center [712, 274] width 291 height 302
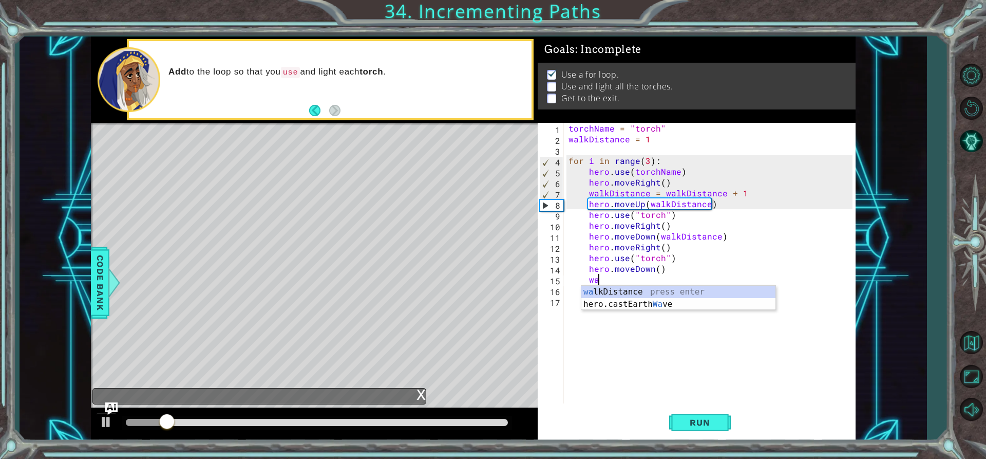
type textarea "w"
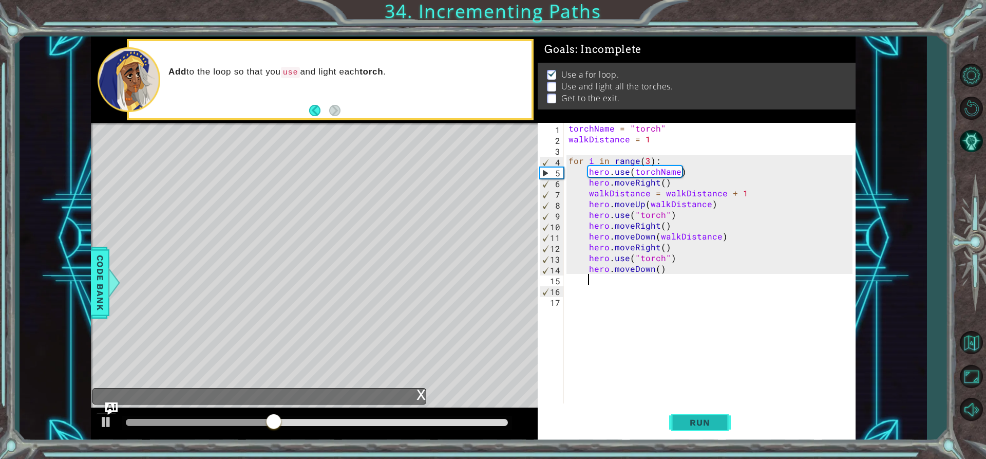
click at [711, 419] on span "Run" at bounding box center [700, 422] width 41 height 10
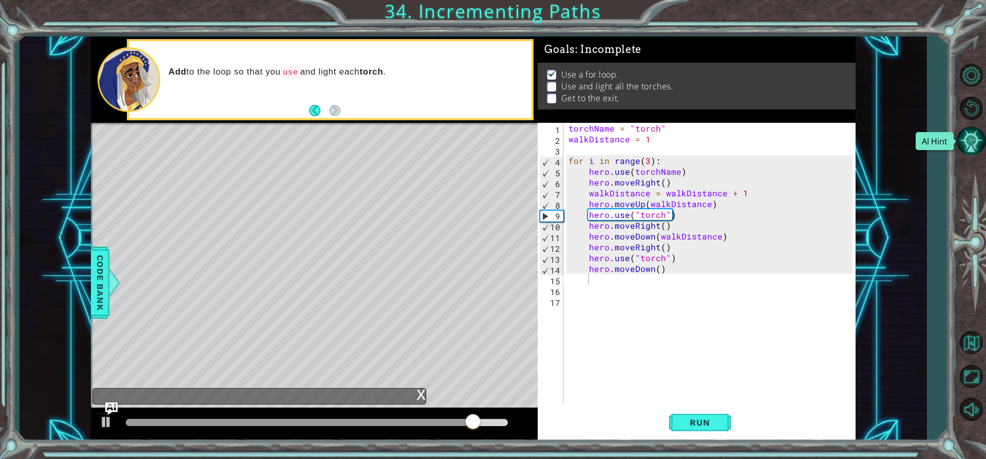
click at [966, 141] on button "AI Hint" at bounding box center [971, 141] width 30 height 30
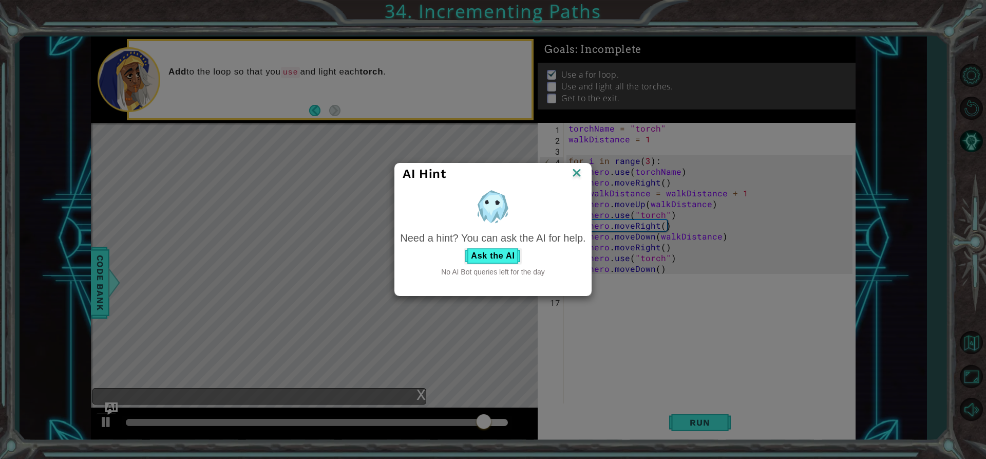
click at [579, 169] on img at bounding box center [576, 173] width 13 height 15
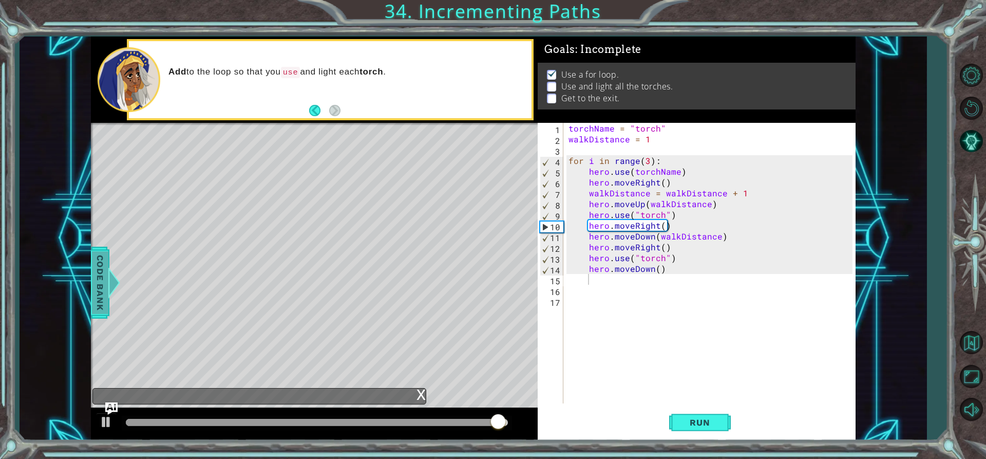
click at [106, 258] on span "Code Bank" at bounding box center [100, 282] width 16 height 63
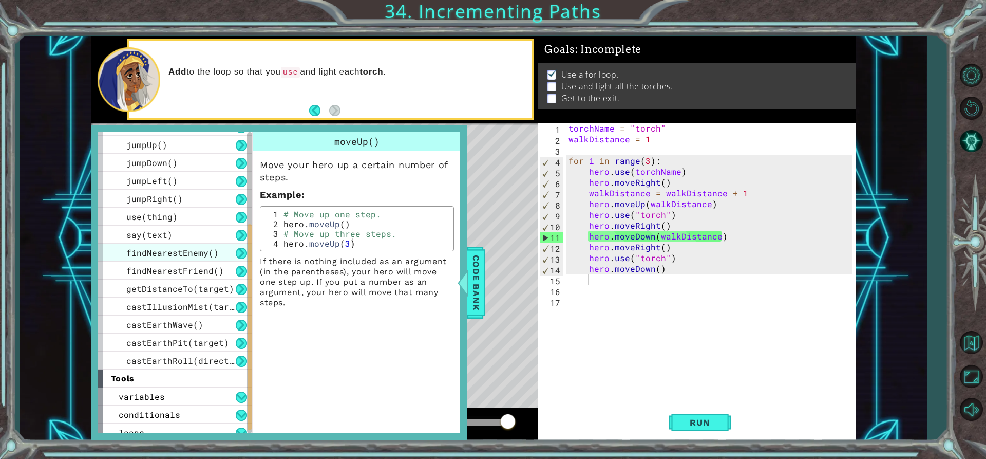
scroll to position [184, 0]
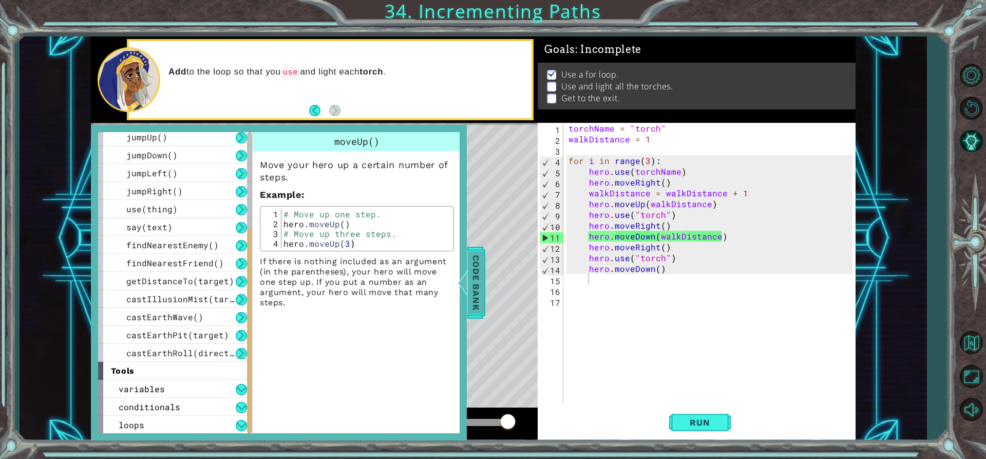
click at [472, 265] on span "Code Bank" at bounding box center [476, 282] width 16 height 63
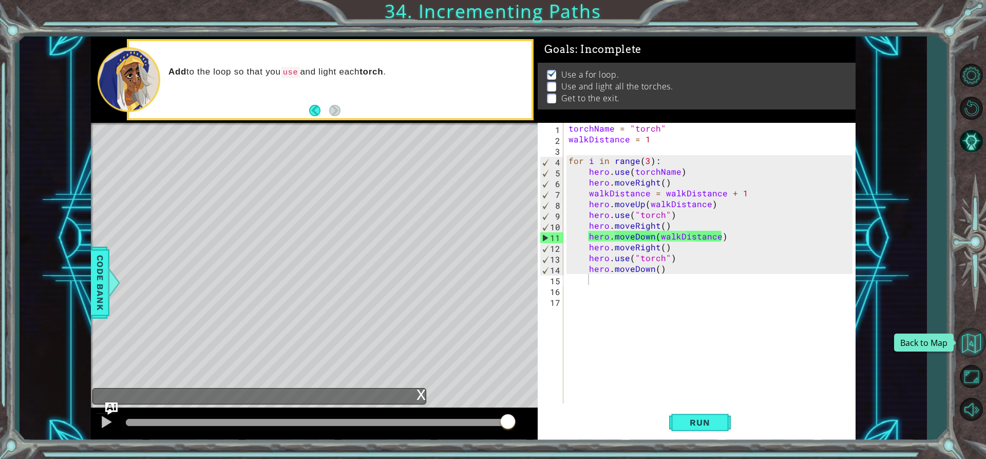
click at [966, 332] on button "Back to Map" at bounding box center [971, 343] width 30 height 30
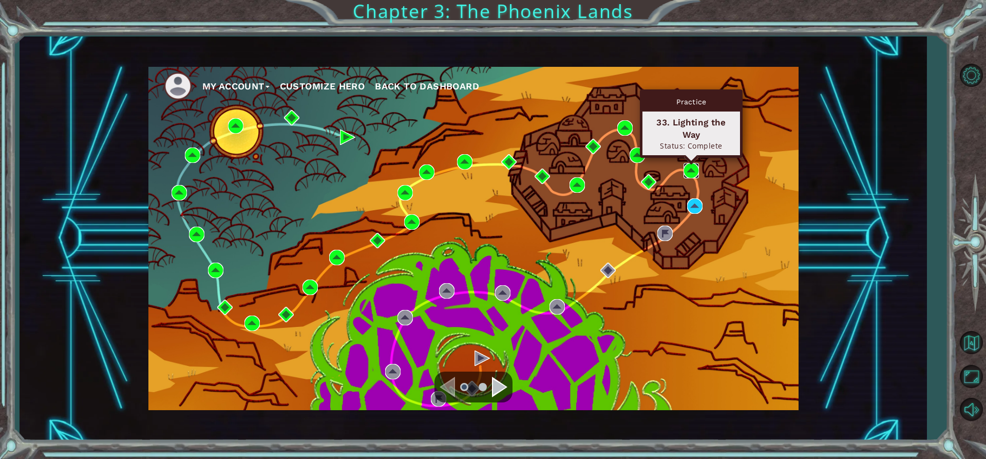
click at [690, 166] on img at bounding box center [691, 170] width 15 height 15
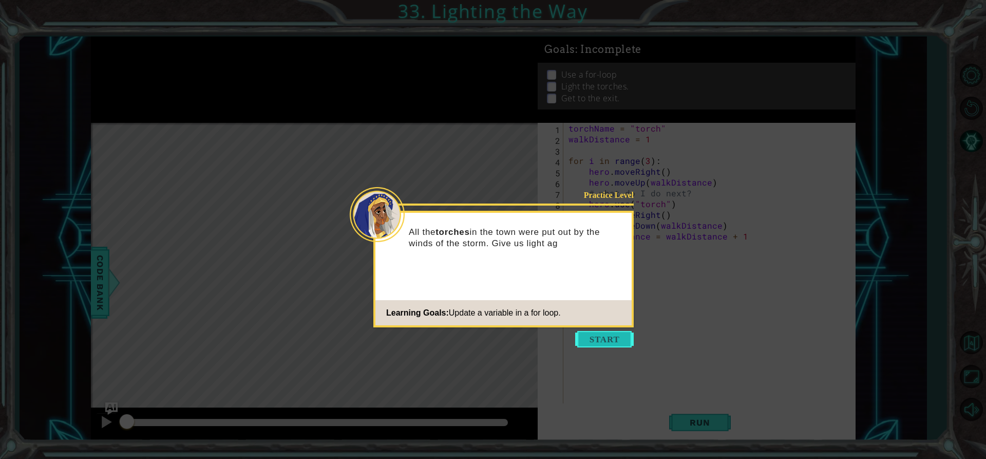
click at [611, 333] on button "Start" at bounding box center [604, 339] width 59 height 16
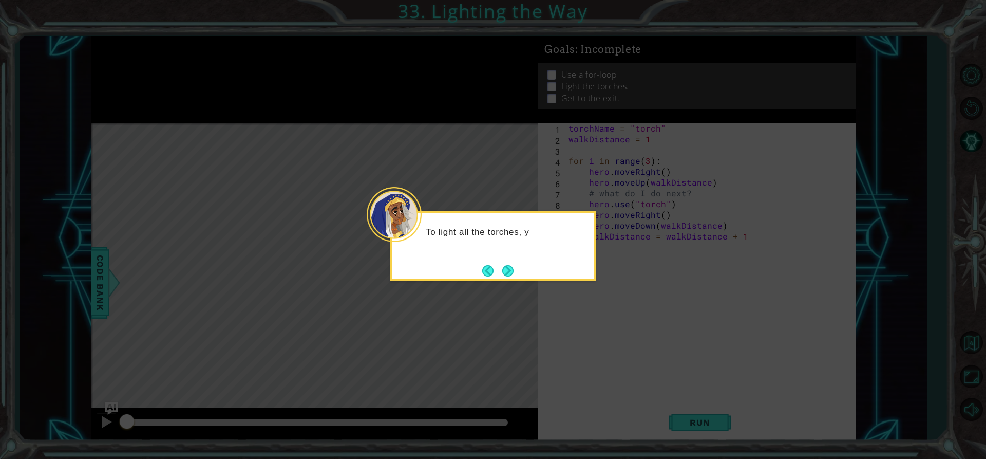
click at [514, 265] on button "Next" at bounding box center [508, 271] width 12 height 12
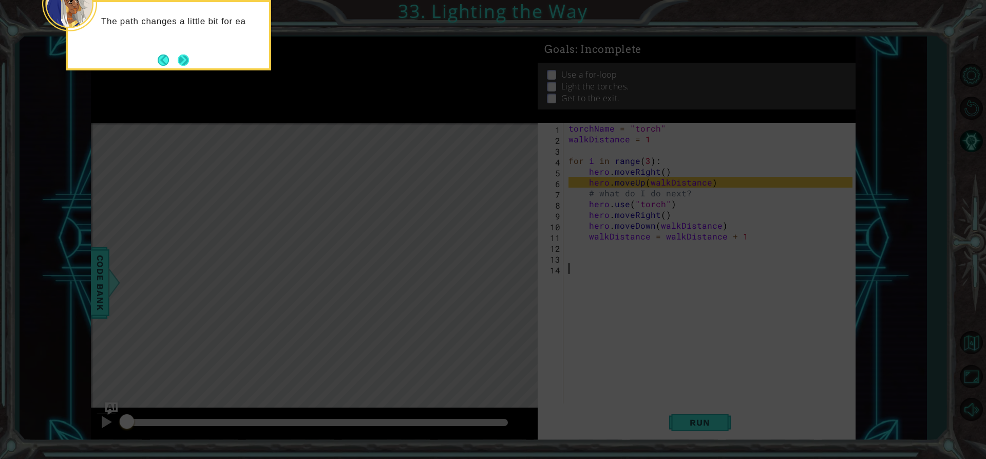
click at [185, 59] on button "Next" at bounding box center [184, 60] width 12 height 12
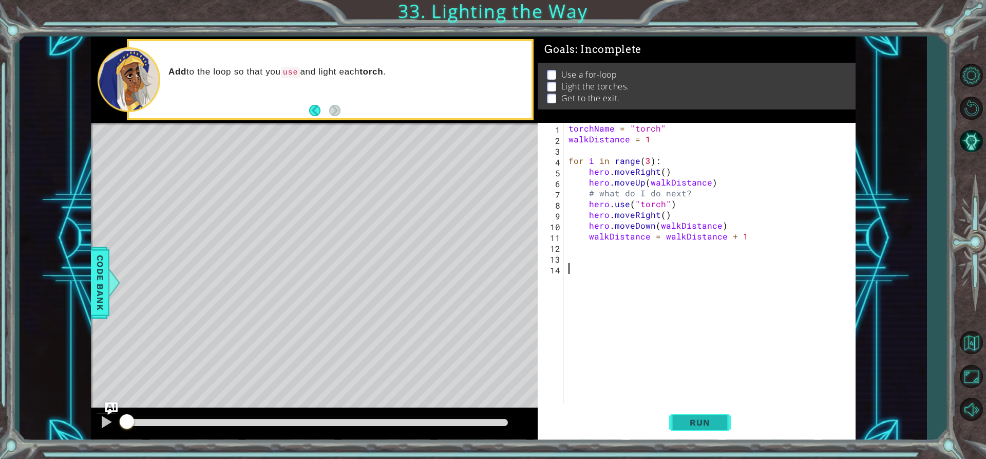
click at [718, 418] on span "Run" at bounding box center [700, 422] width 41 height 10
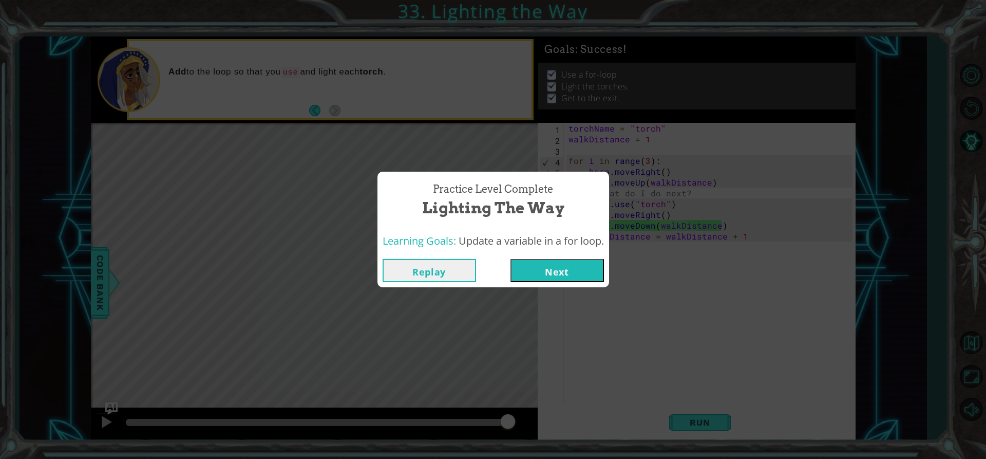
click at [588, 274] on button "Next" at bounding box center [557, 270] width 93 height 23
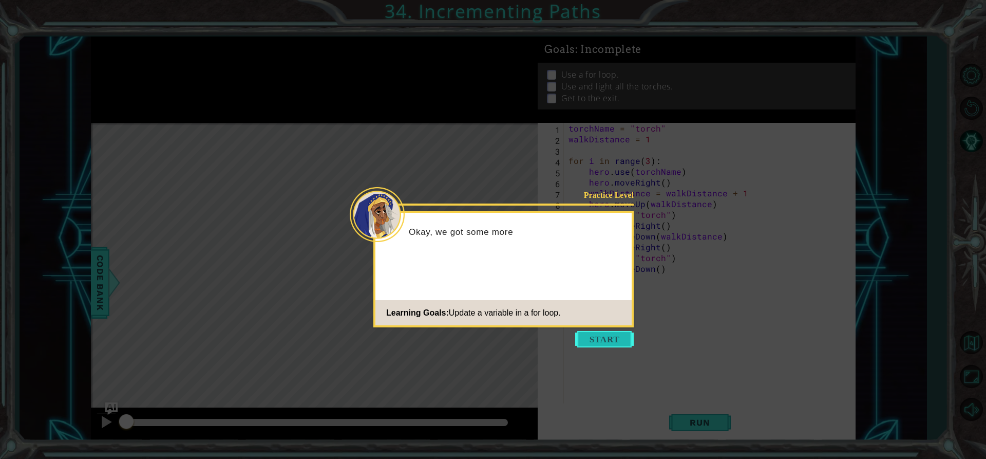
click at [610, 346] on button "Start" at bounding box center [604, 339] width 59 height 16
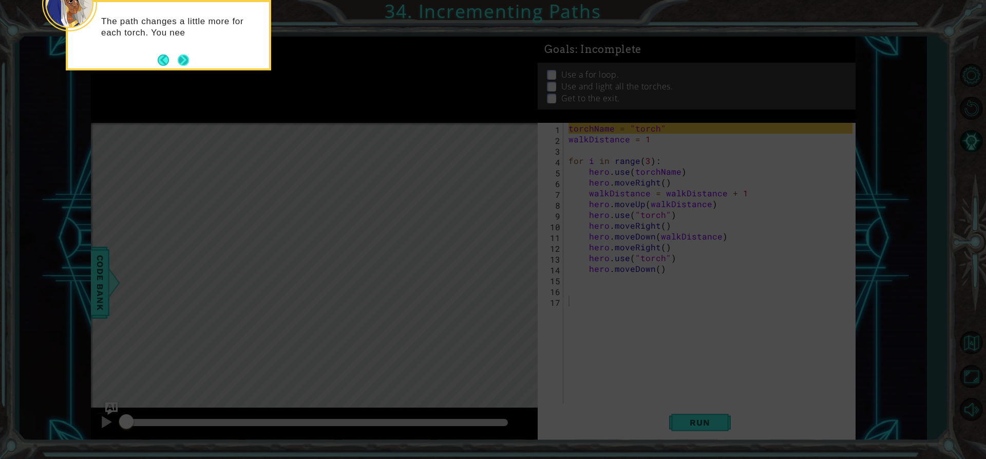
click at [186, 63] on button "Next" at bounding box center [183, 59] width 15 height 15
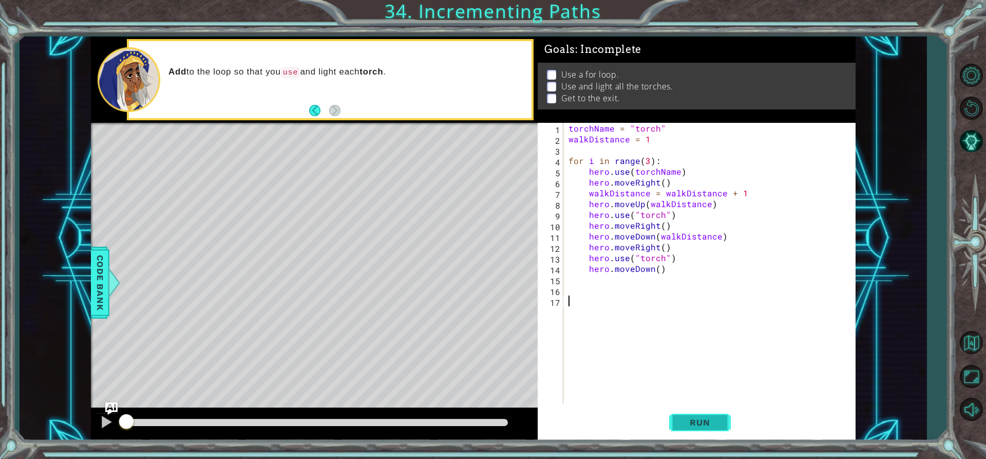
click at [705, 419] on span "Run" at bounding box center [700, 422] width 41 height 10
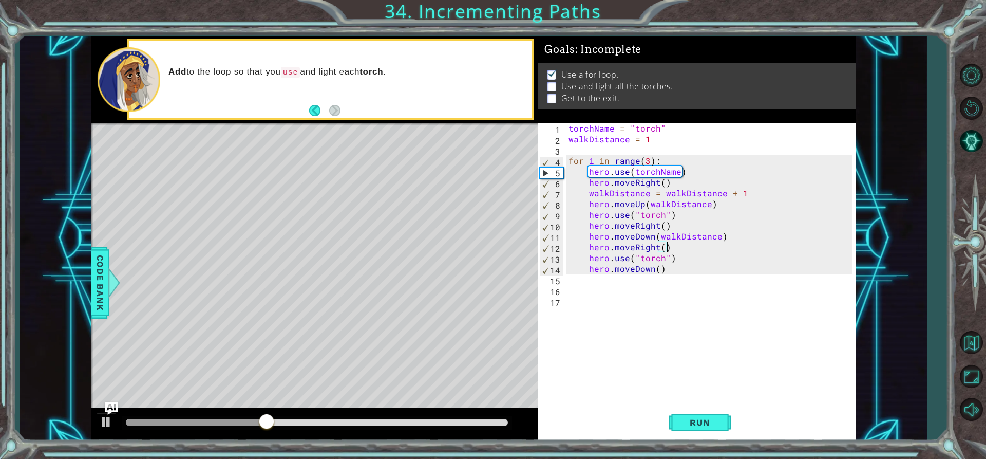
click at [681, 242] on div "torchName = "torch" walkDistance = 1 for i in range ( 3 ) : hero . use ( torchN…" at bounding box center [712, 274] width 291 height 302
click at [736, 232] on div "torchName = "torch" walkDistance = 1 for i in range ( 3 ) : hero . use ( torchN…" at bounding box center [712, 274] width 291 height 302
type textarea "hero.moveDown(walkDistance)"
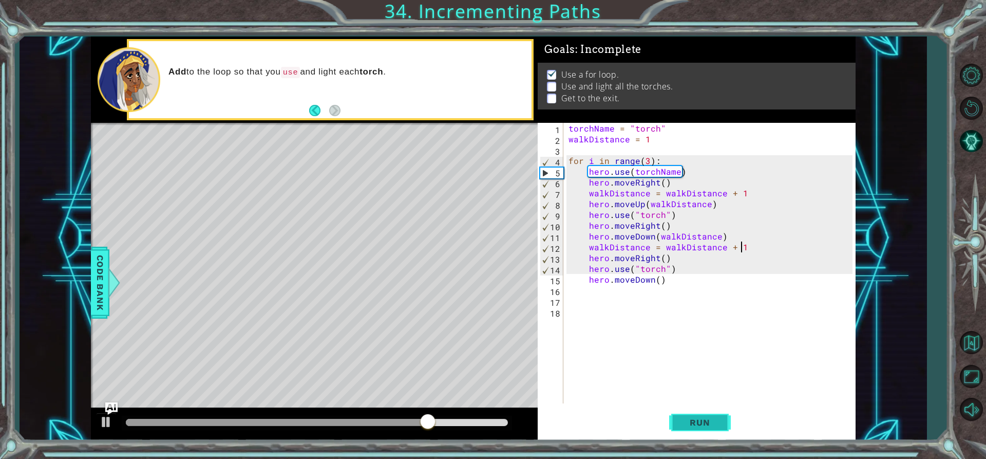
type textarea "walkDistance = walkDistance + 1"
click at [720, 411] on button "Run" at bounding box center [700, 422] width 62 height 32
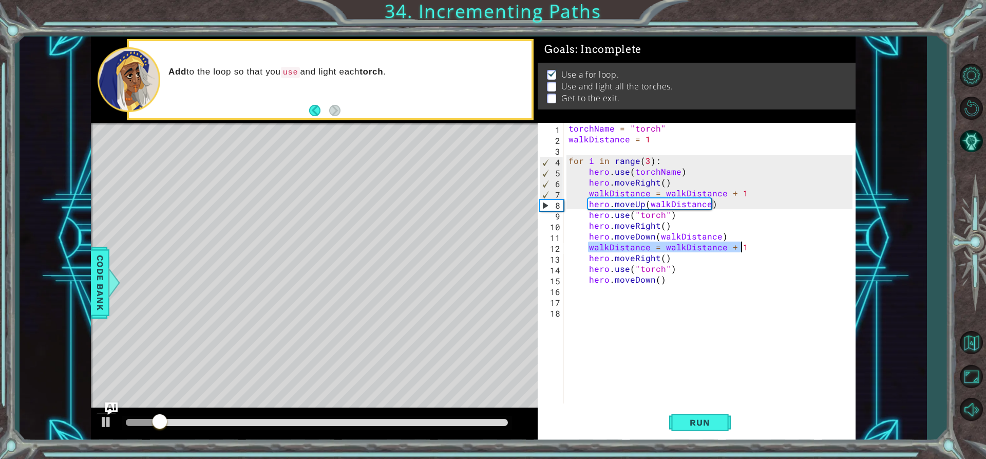
drag, startPoint x: 589, startPoint y: 248, endPoint x: 777, endPoint y: 251, distance: 188.5
click at [777, 251] on div "torchName = "torch" walkDistance = 1 for i in range ( 3 ) : hero . use ( torchN…" at bounding box center [712, 274] width 291 height 302
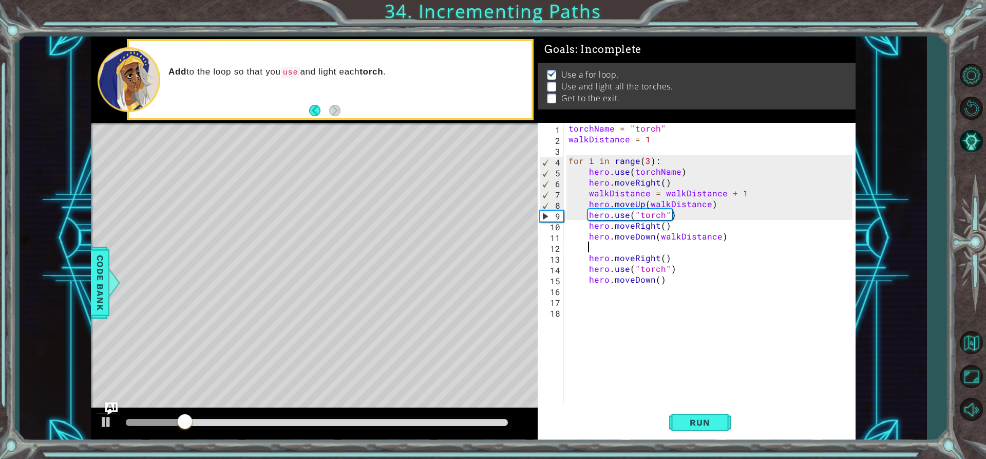
scroll to position [0, 0]
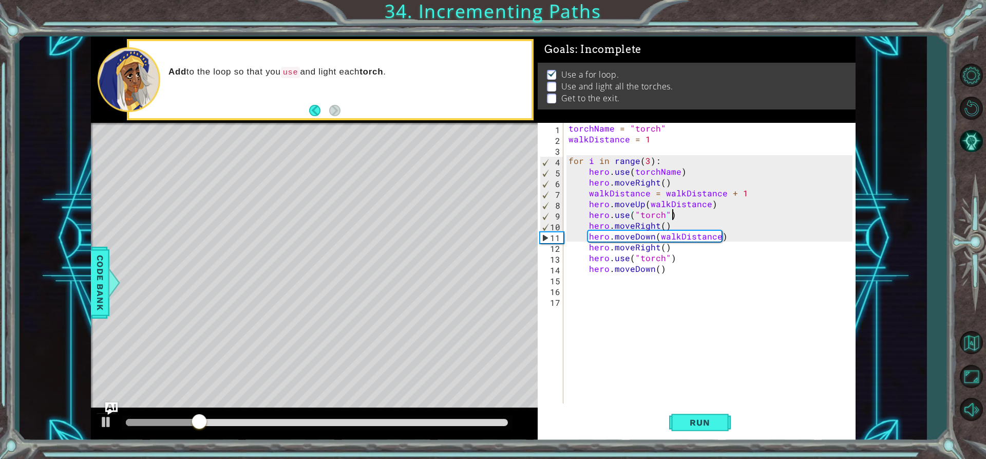
click at [693, 215] on div "torchName = "torch" walkDistance = 1 for i in range ( 3 ) : hero . use ( torchN…" at bounding box center [712, 274] width 291 height 302
click at [690, 228] on div "torchName = "torch" walkDistance = 1 for i in range ( 3 ) : hero . use ( torchN…" at bounding box center [712, 274] width 291 height 302
type textarea "hero.moveRight()"
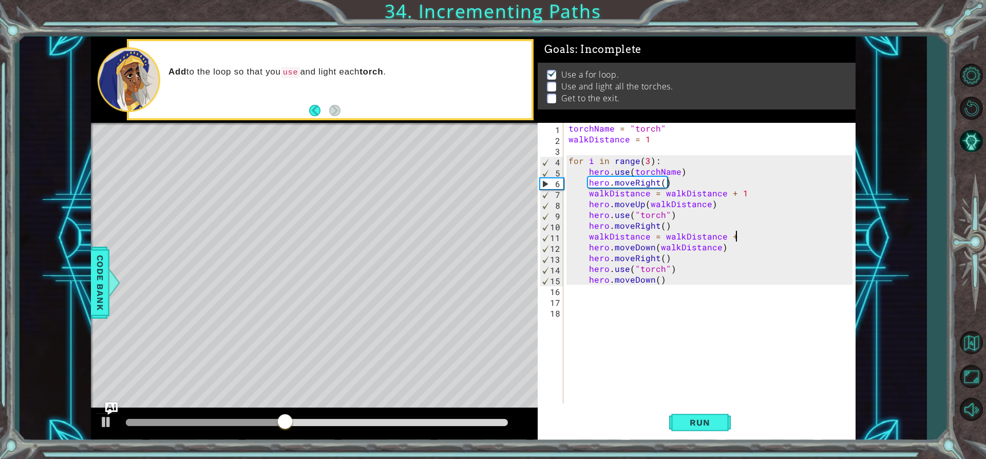
scroll to position [0, 10]
click at [701, 416] on button "Run" at bounding box center [700, 422] width 62 height 32
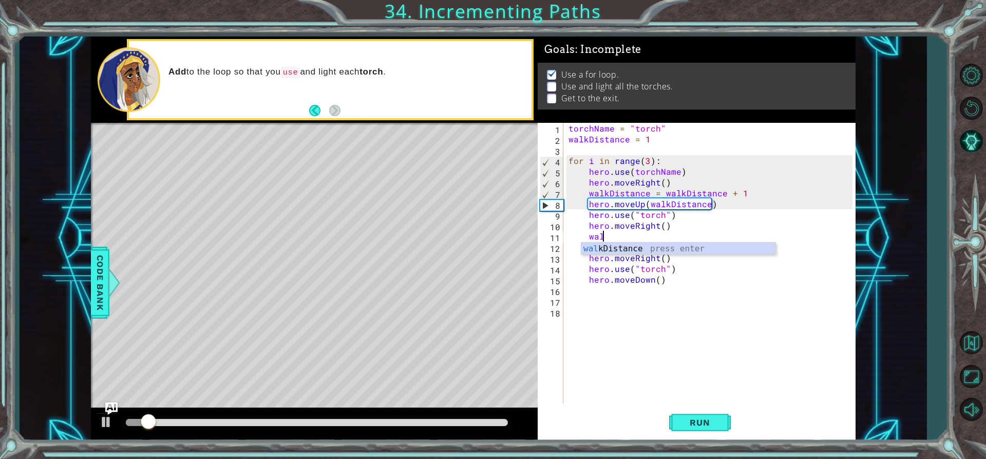
type textarea "w"
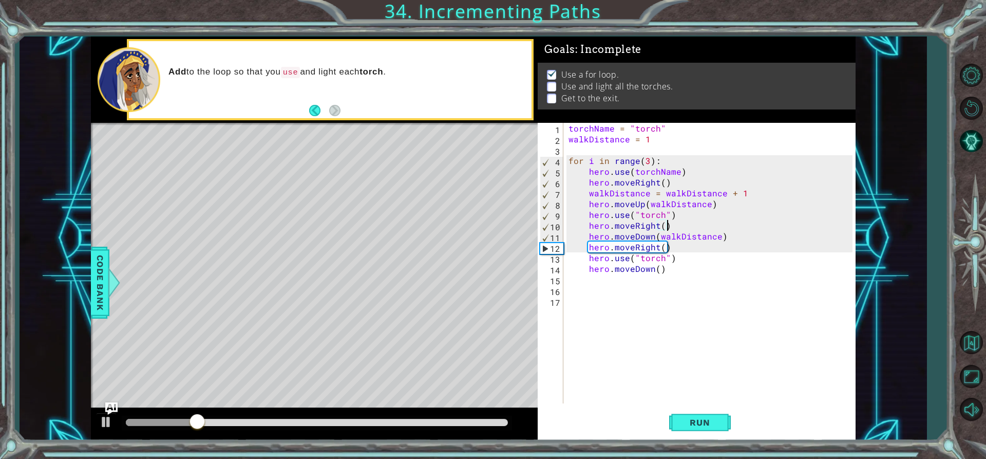
click at [657, 273] on div "torchName = "torch" walkDistance = 1 for i in range ( 3 ) : hero . use ( torchN…" at bounding box center [712, 274] width 291 height 302
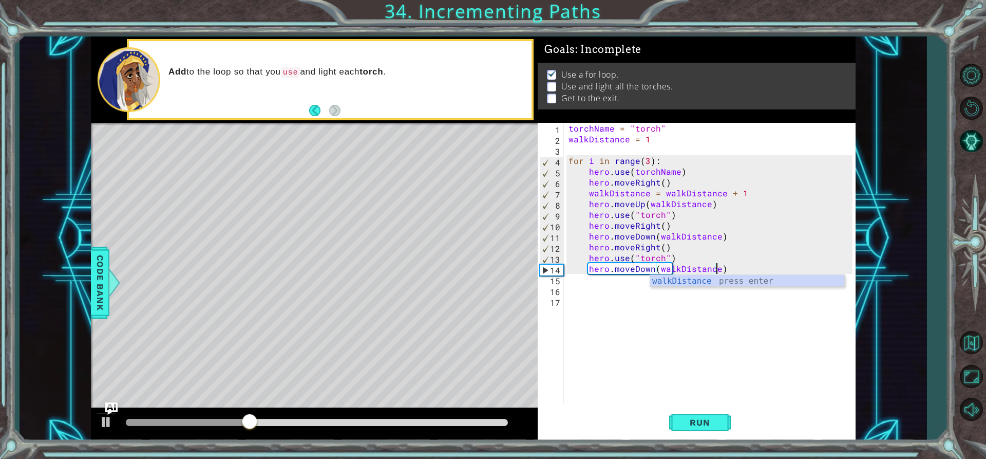
scroll to position [0, 9]
type textarea "hero.moveDown(walkDistance)"
click at [685, 421] on span "Run" at bounding box center [700, 422] width 41 height 10
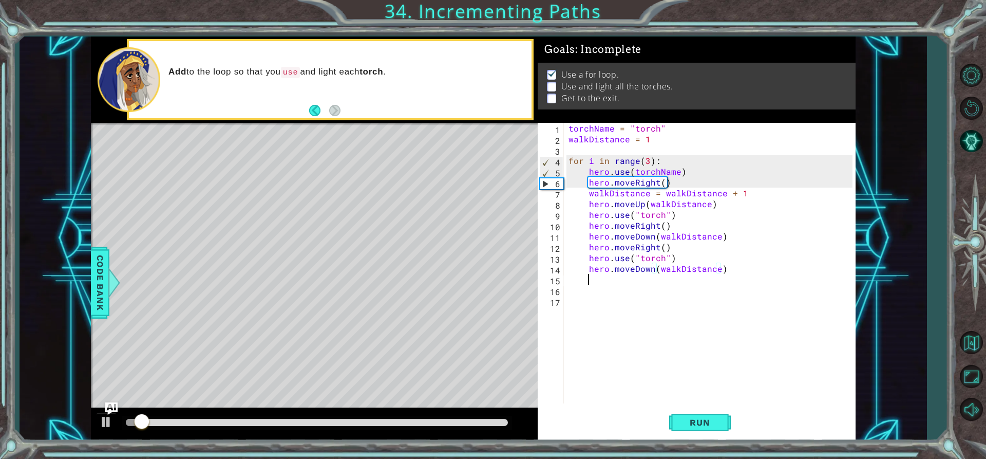
click at [658, 284] on div "torchName = "torch" walkDistance = 1 for i in range ( 3 ) : hero . use ( torchN…" at bounding box center [712, 274] width 291 height 302
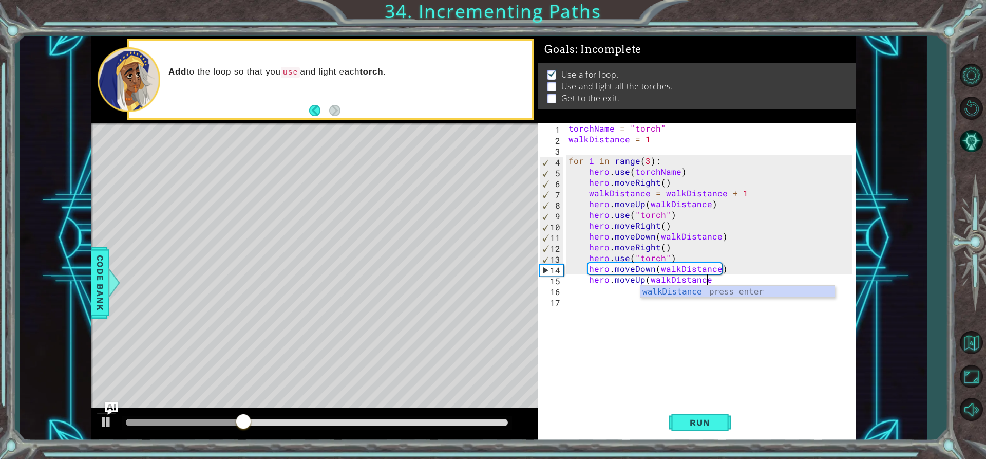
scroll to position [0, 8]
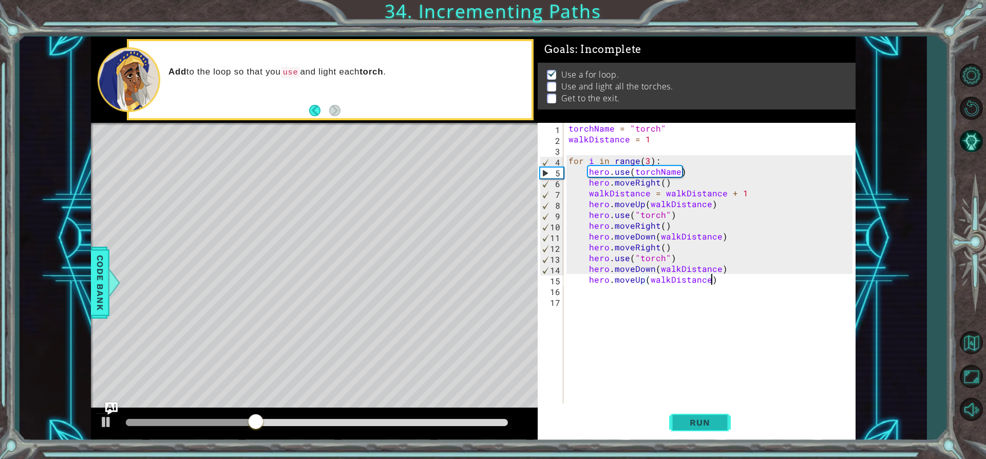
click at [718, 418] on span "Run" at bounding box center [700, 422] width 41 height 10
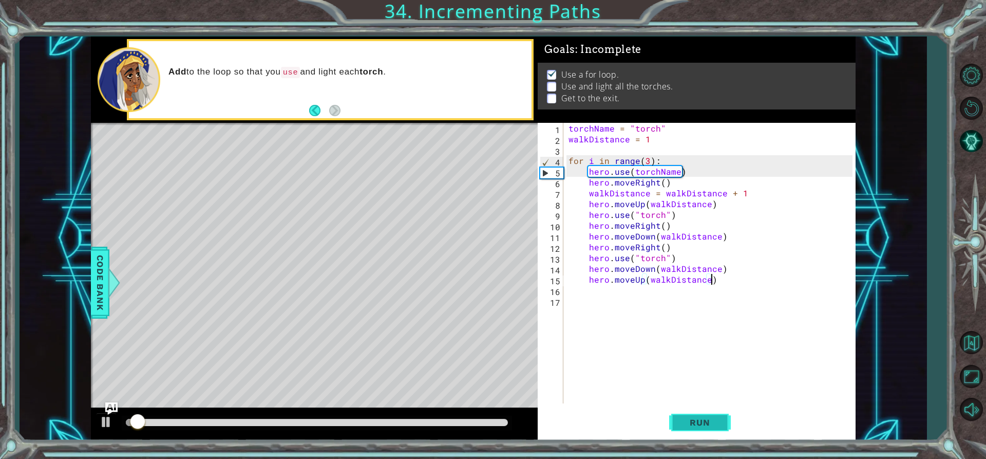
click at [685, 425] on span "Run" at bounding box center [700, 422] width 41 height 10
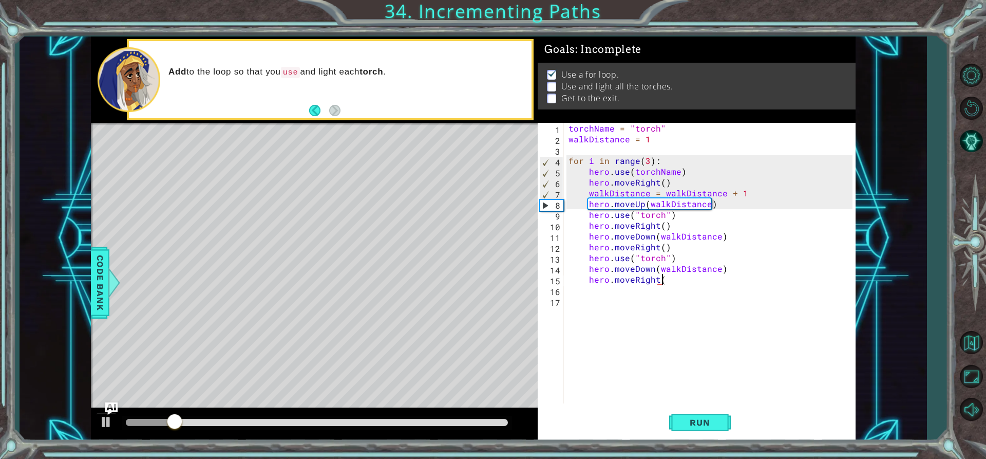
scroll to position [0, 6]
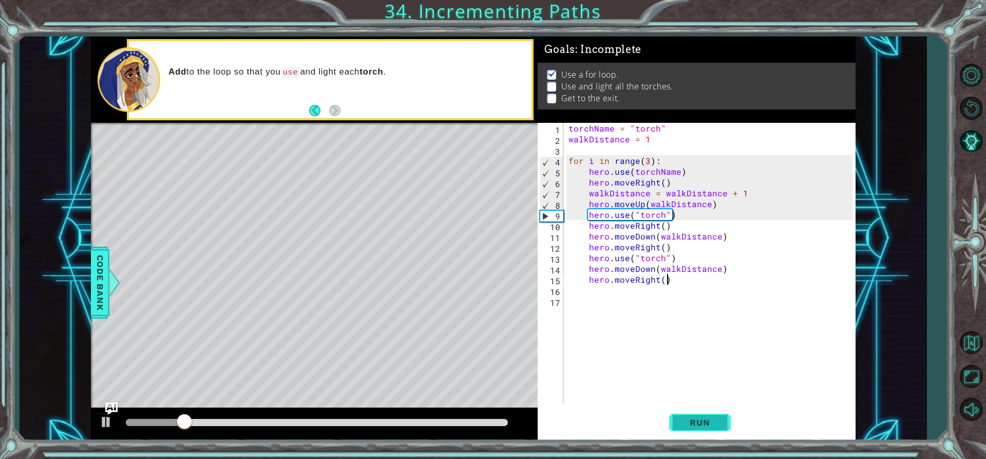
click at [712, 408] on button "Run" at bounding box center [700, 422] width 62 height 32
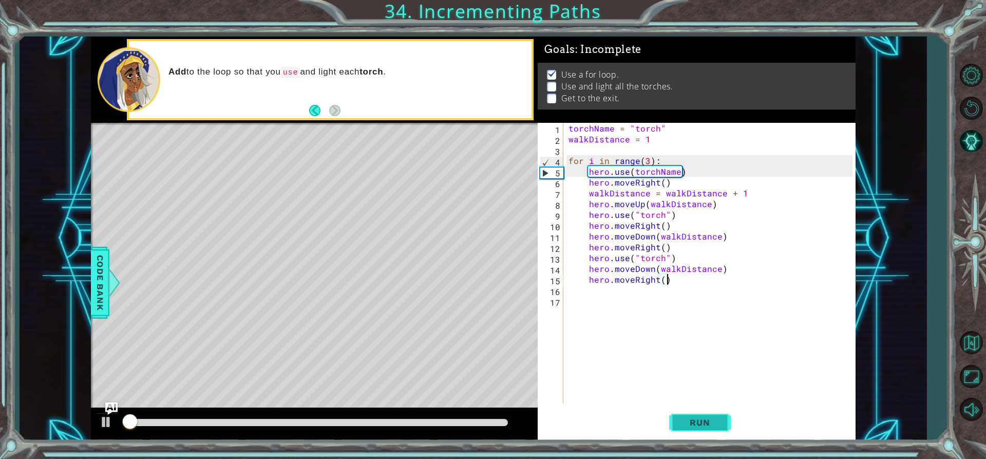
click at [711, 409] on button "Run" at bounding box center [700, 422] width 62 height 32
click at [708, 415] on button "Run" at bounding box center [700, 422] width 62 height 32
click at [707, 436] on button "Run" at bounding box center [700, 422] width 62 height 32
click at [664, 284] on div "torchName = "torch" walkDistance = 1 for i in range ( 3 ) : hero . use ( torchN…" at bounding box center [712, 274] width 291 height 302
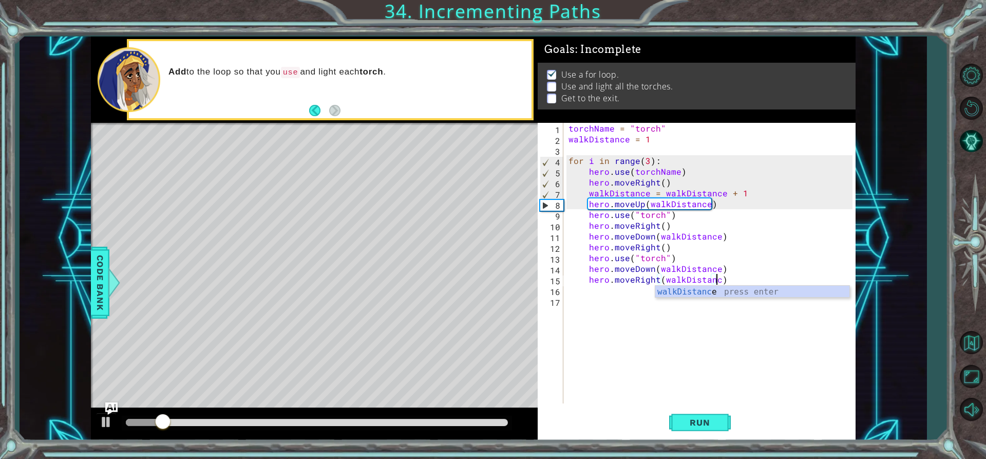
scroll to position [0, 9]
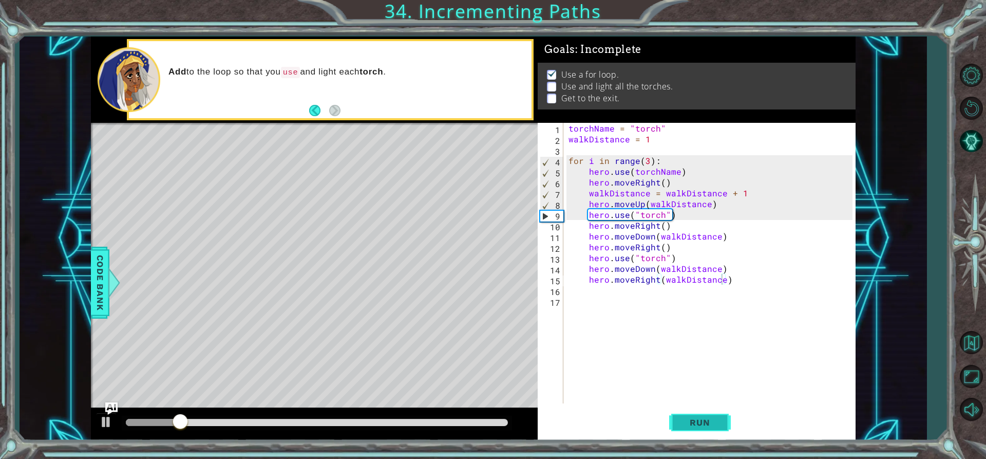
click at [706, 423] on span "Run" at bounding box center [700, 422] width 41 height 10
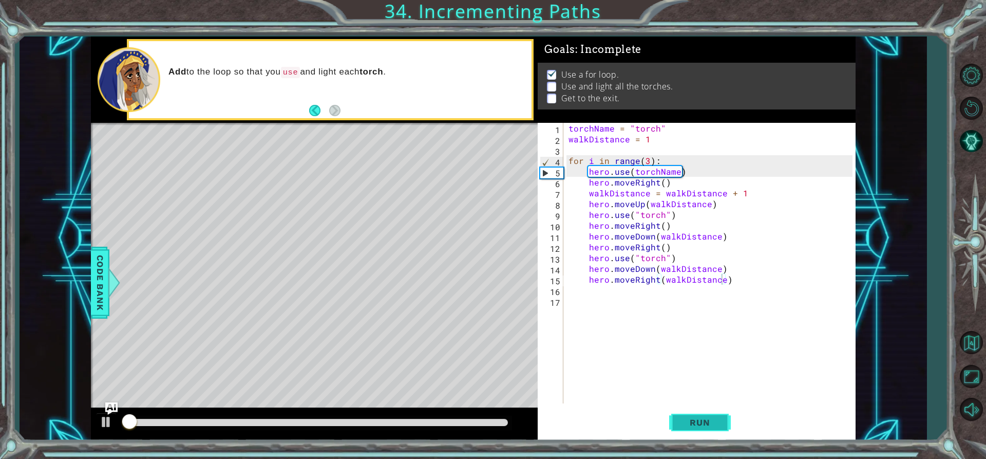
click at [706, 423] on span "Run" at bounding box center [700, 422] width 41 height 10
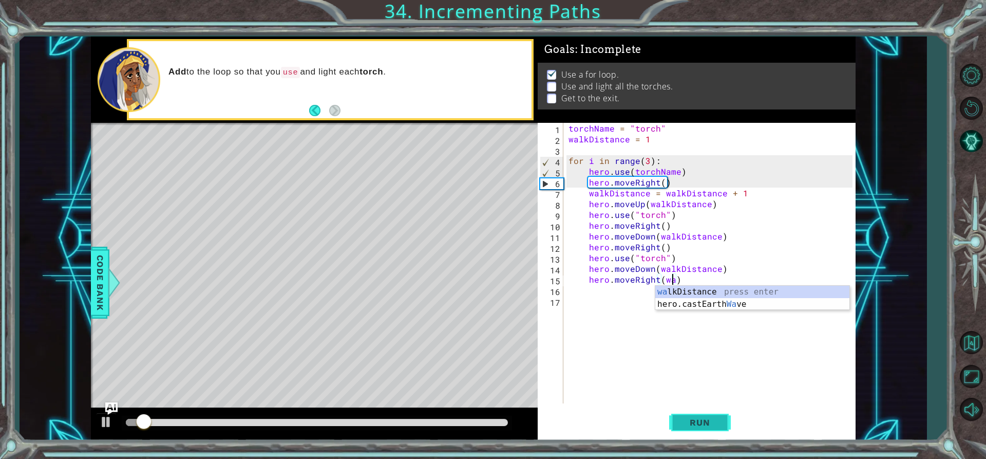
type textarea "hero.moveRight()"
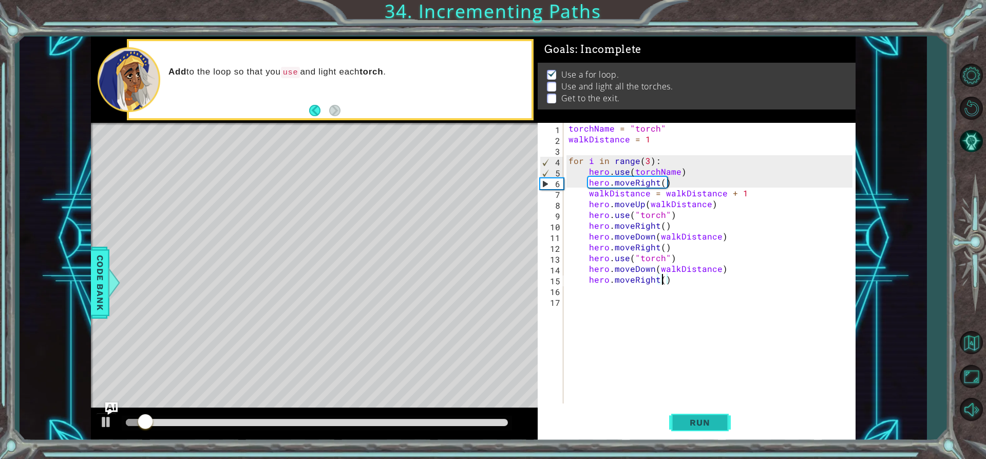
scroll to position [0, 6]
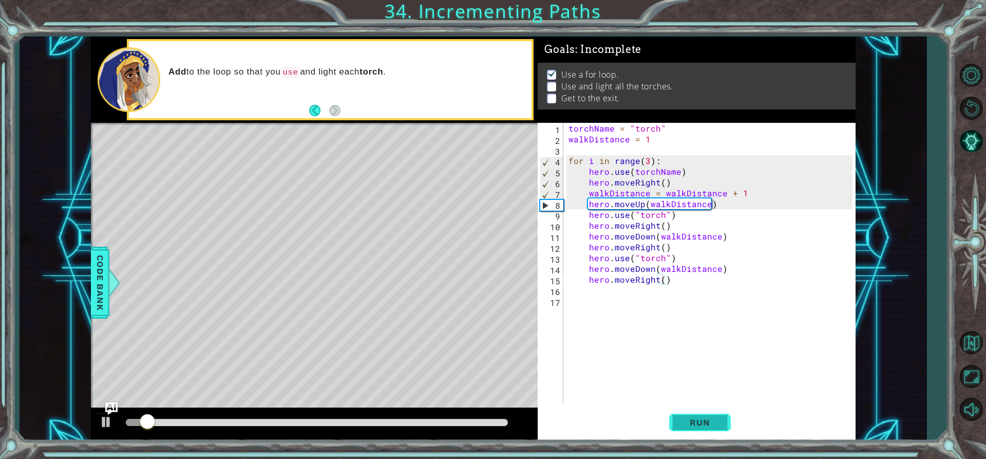
click at [698, 423] on span "Run" at bounding box center [700, 422] width 41 height 10
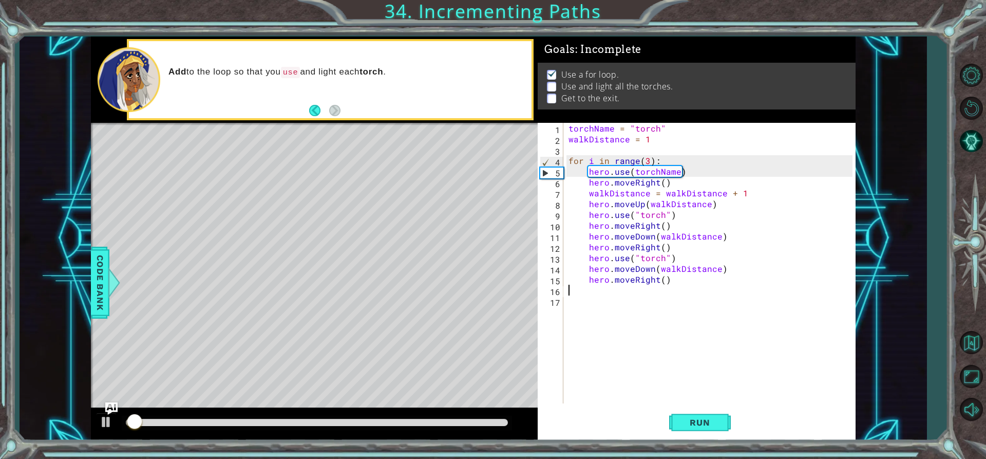
click at [661, 287] on div "torchName = "torch" walkDistance = 1 for i in range ( 3 ) : hero . use ( torchN…" at bounding box center [712, 274] width 291 height 302
click at [676, 280] on div "torchName = "torch" walkDistance = 1 for i in range ( 3 ) : hero . use ( torchN…" at bounding box center [712, 274] width 291 height 302
type textarea "hero.moveRight()"
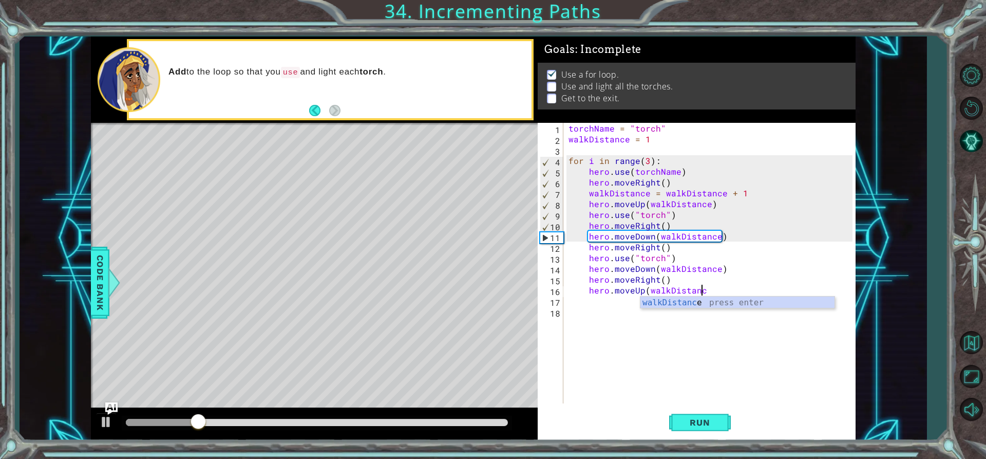
scroll to position [0, 8]
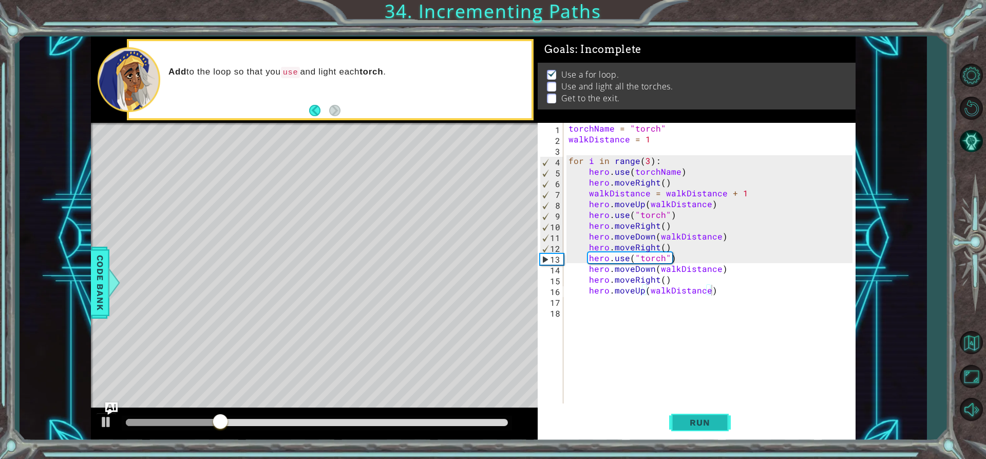
click at [689, 424] on span "Run" at bounding box center [700, 422] width 41 height 10
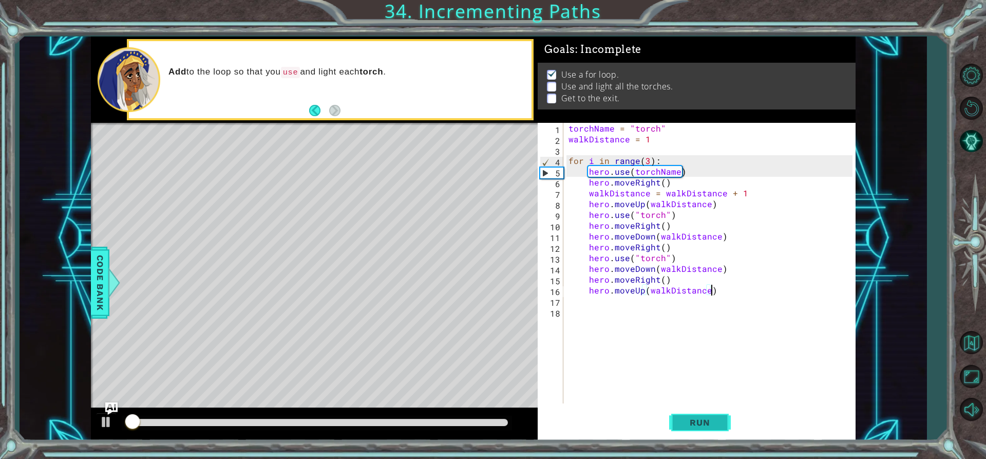
click at [689, 424] on span "Run" at bounding box center [700, 422] width 41 height 10
click at [674, 280] on div "torchName = "torch" walkDistance = 1 for i in range ( 3 ) : hero . use ( torchN…" at bounding box center [712, 274] width 291 height 302
type textarea "hero.moveRight()"
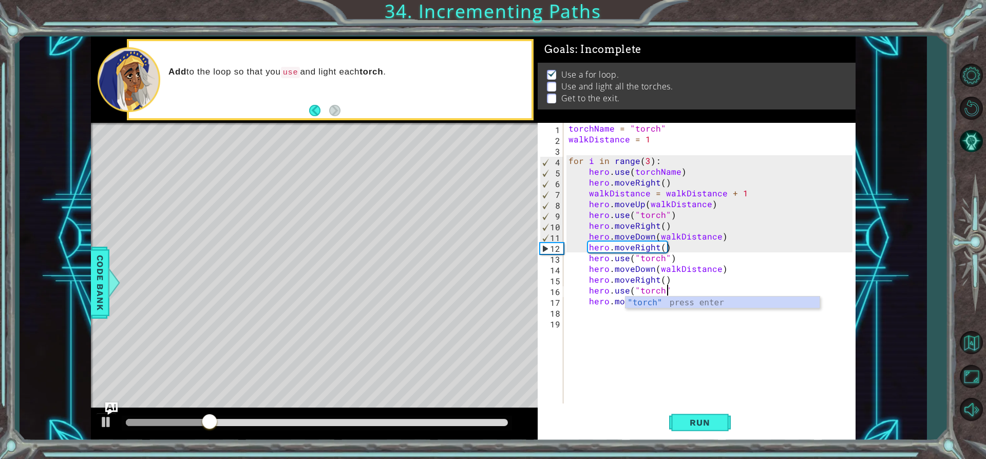
scroll to position [0, 6]
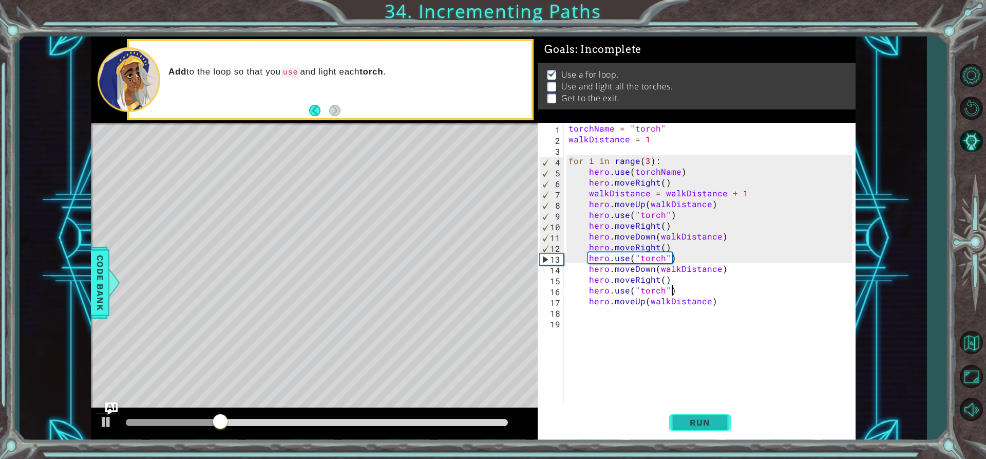
click at [695, 426] on span "Run" at bounding box center [700, 422] width 41 height 10
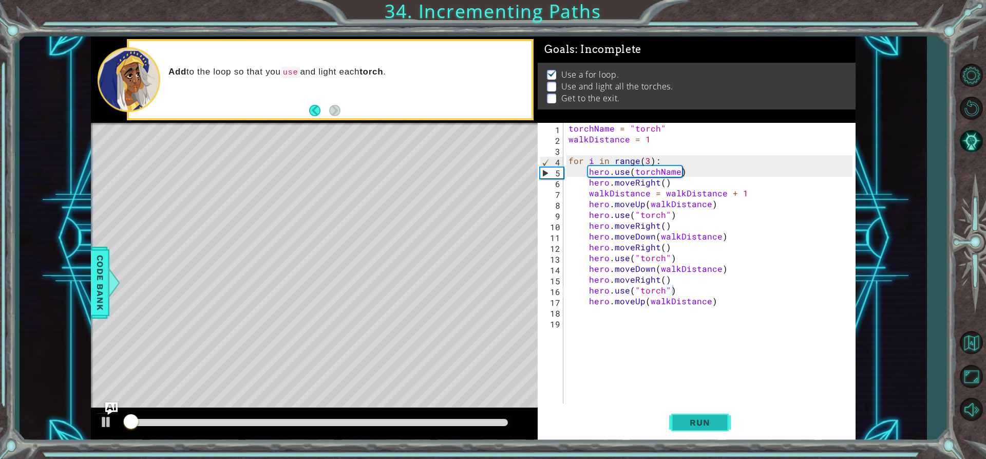
click at [695, 426] on span "Run" at bounding box center [700, 422] width 41 height 10
click at [694, 427] on span "Run" at bounding box center [700, 422] width 41 height 10
click at [693, 427] on span "Run" at bounding box center [700, 422] width 41 height 10
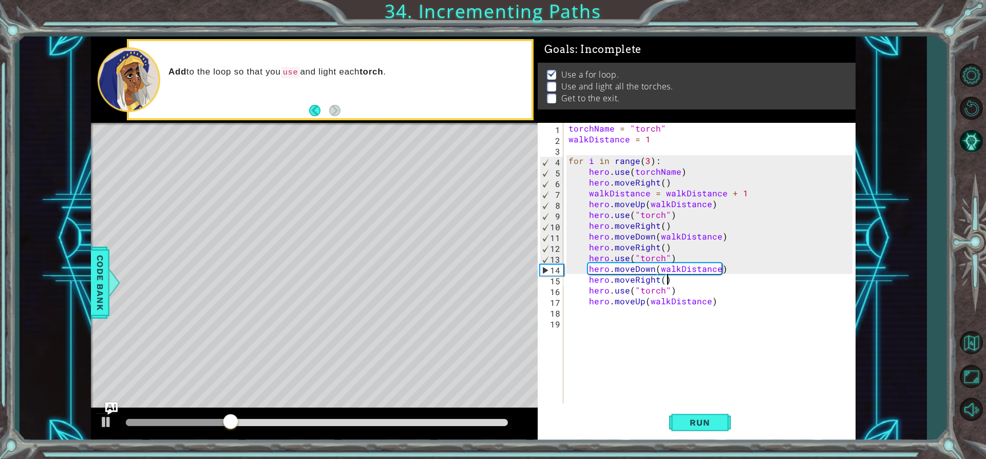
click at [688, 281] on div "torchName = "torch" walkDistance = 1 for i in range ( 3 ) : hero . use ( torchN…" at bounding box center [712, 274] width 291 height 302
type textarea "hero.moveRight()"
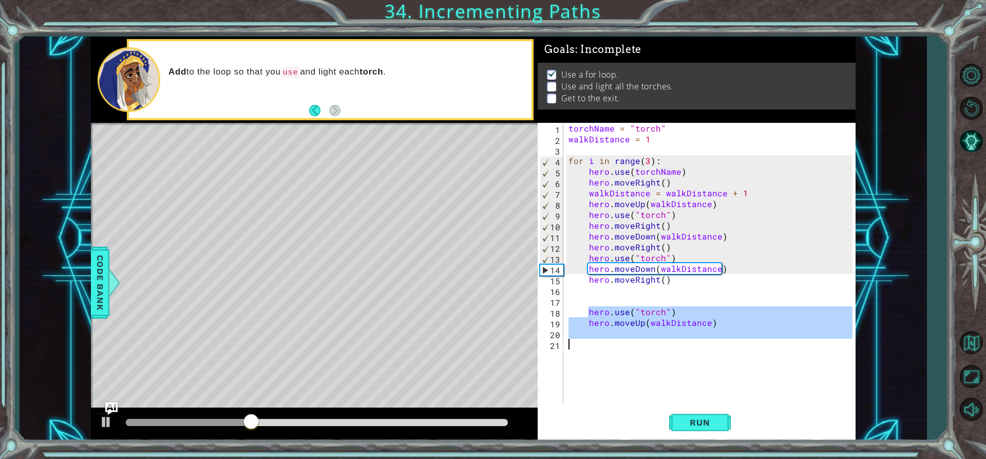
drag, startPoint x: 591, startPoint y: 311, endPoint x: 780, endPoint y: 351, distance: 193.1
click at [779, 351] on div "torchName = "torch" walkDistance = 1 for i in range ( 3 ) : hero . use ( torchN…" at bounding box center [712, 274] width 291 height 302
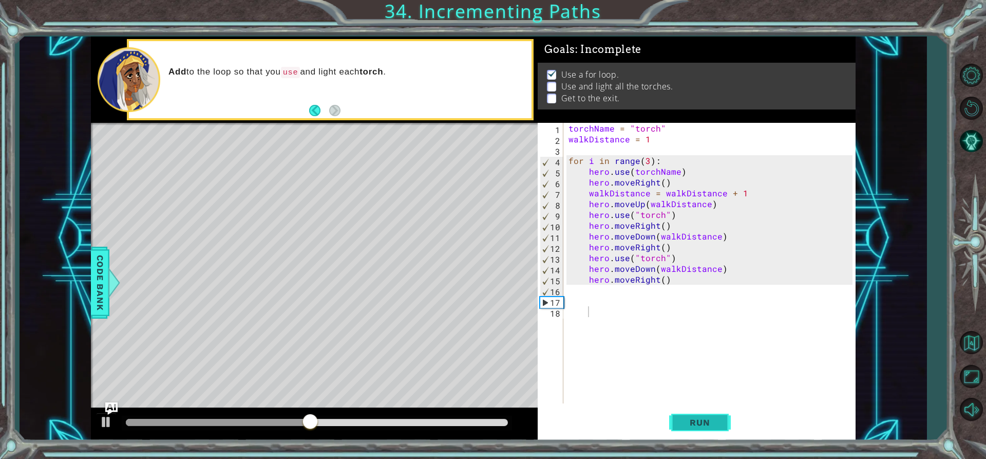
click at [708, 425] on span "Run" at bounding box center [700, 422] width 41 height 10
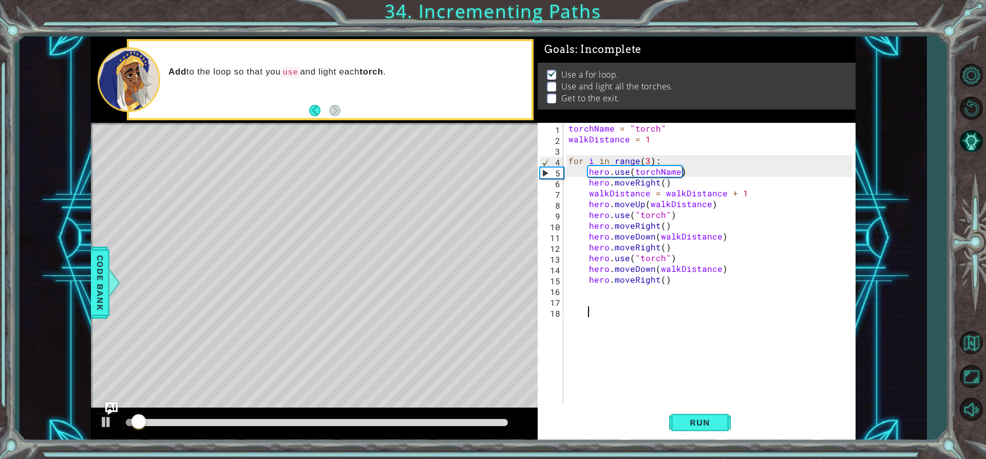
click at [650, 288] on div "torchName = "torch" walkDistance = 1 for i in range ( 3 ) : hero . use ( torchN…" at bounding box center [712, 274] width 291 height 302
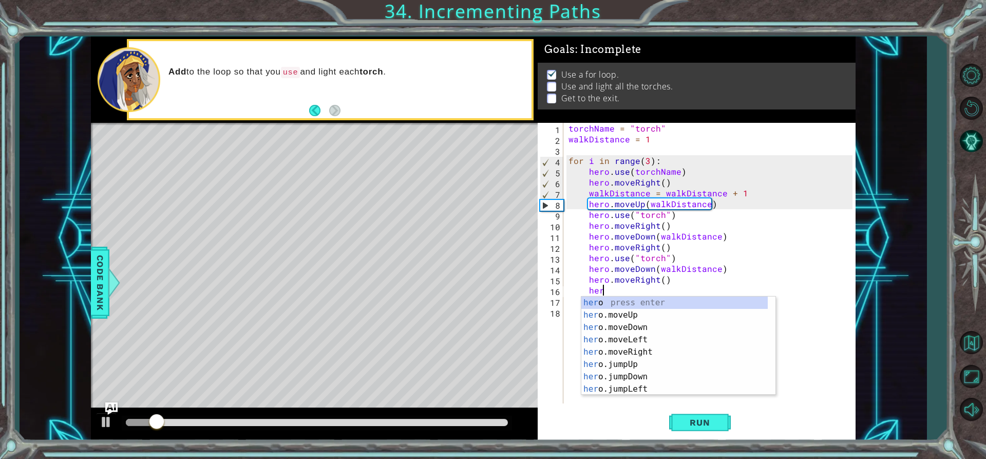
scroll to position [0, 2]
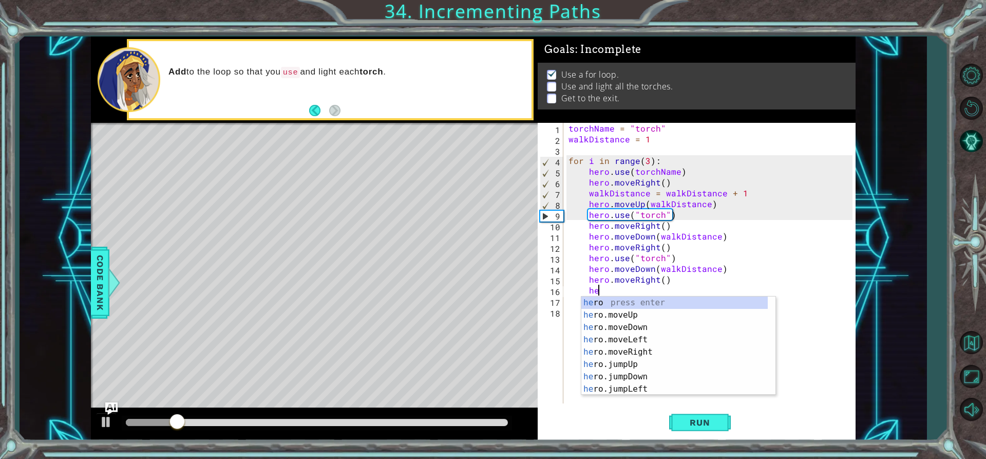
type textarea "h"
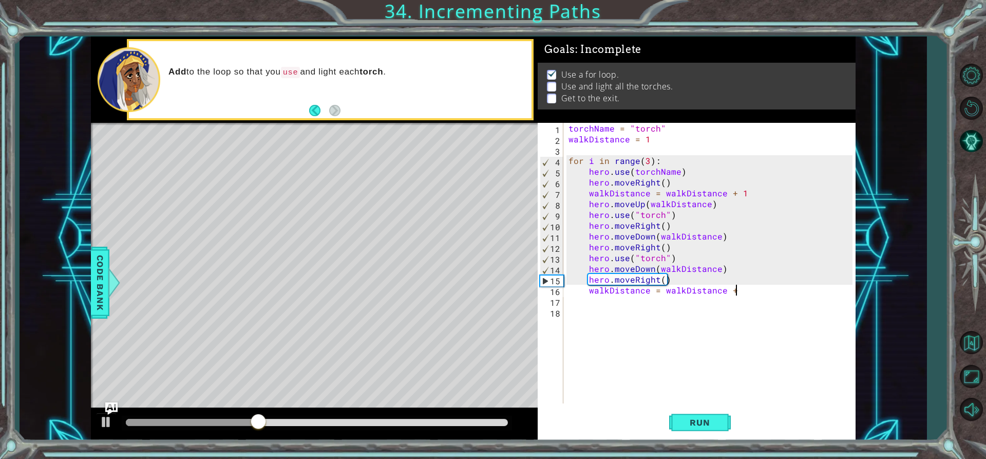
scroll to position [0, 10]
click at [682, 422] on span "Run" at bounding box center [700, 422] width 41 height 10
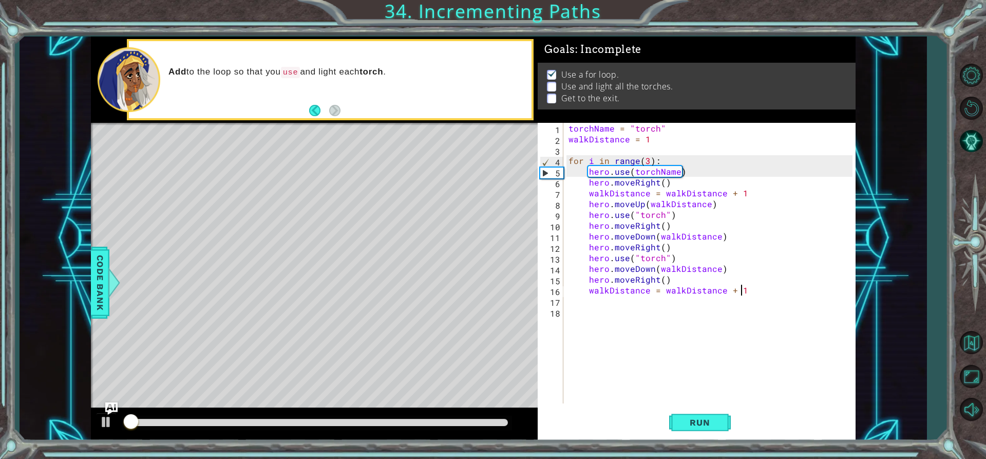
click at [783, 287] on div "torchName = "torch" walkDistance = 1 for i in range ( 3 ) : hero . use ( torchN…" at bounding box center [712, 274] width 291 height 302
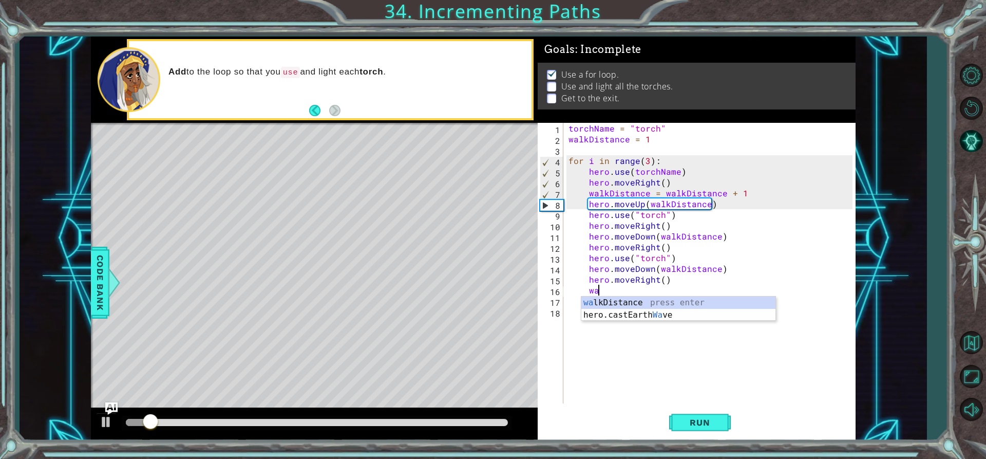
type textarea "w"
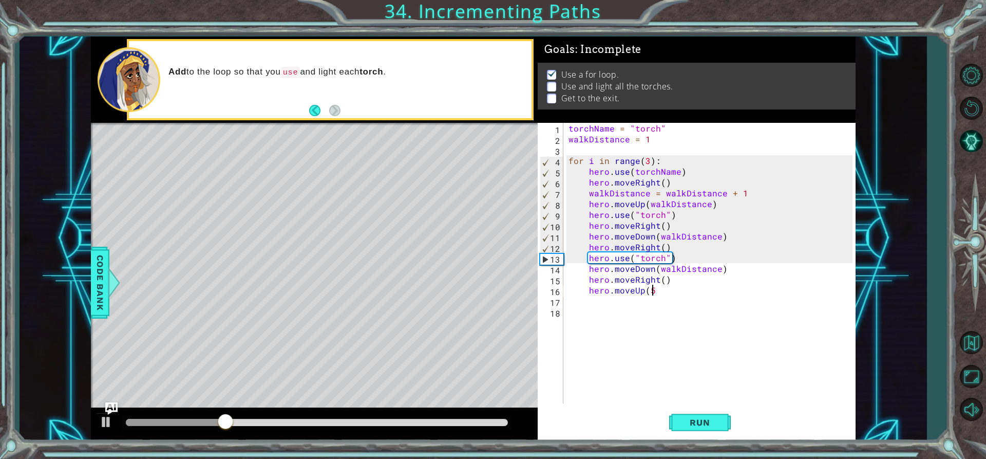
scroll to position [0, 5]
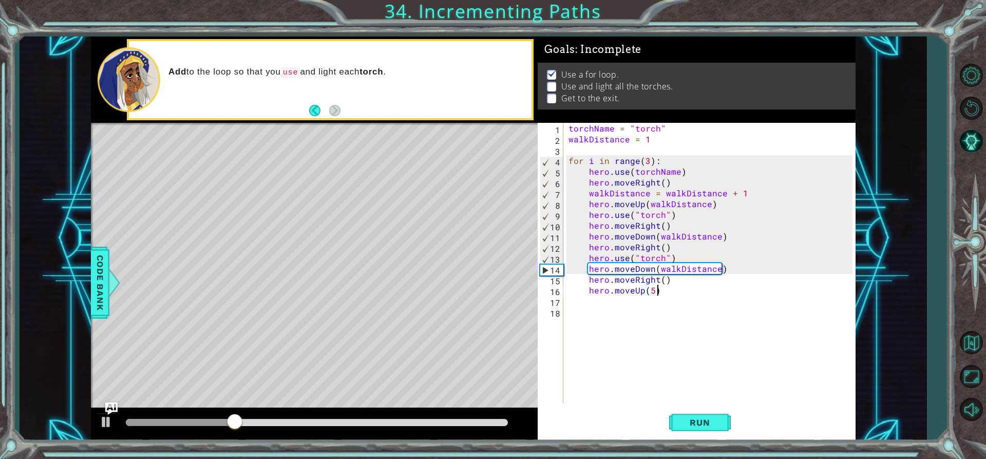
click at [704, 441] on div "1 ההההההההההההההההההההההההההההההההההההההההההההההההההההההההההההההההההההההההההההה…" at bounding box center [493, 229] width 986 height 459
click at [702, 418] on span "Run" at bounding box center [700, 422] width 41 height 10
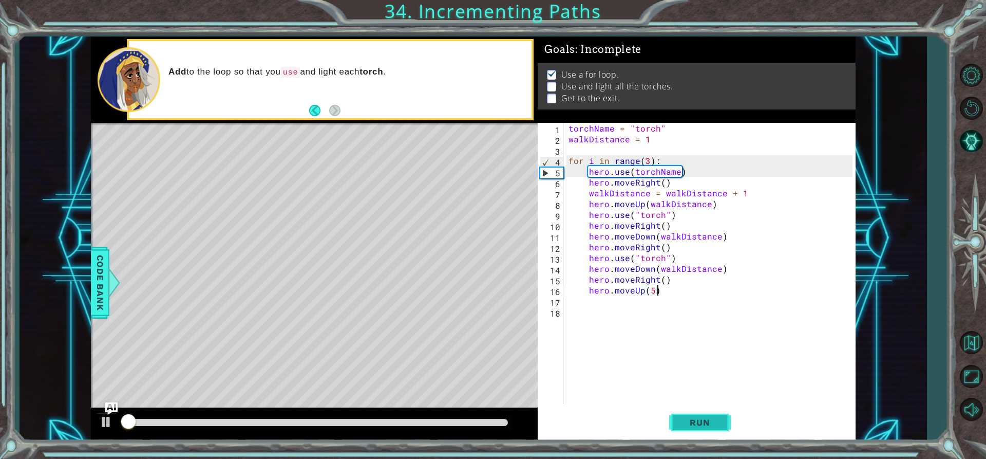
click at [702, 418] on span "Run" at bounding box center [700, 422] width 41 height 10
click at [708, 411] on button "Run" at bounding box center [700, 422] width 62 height 32
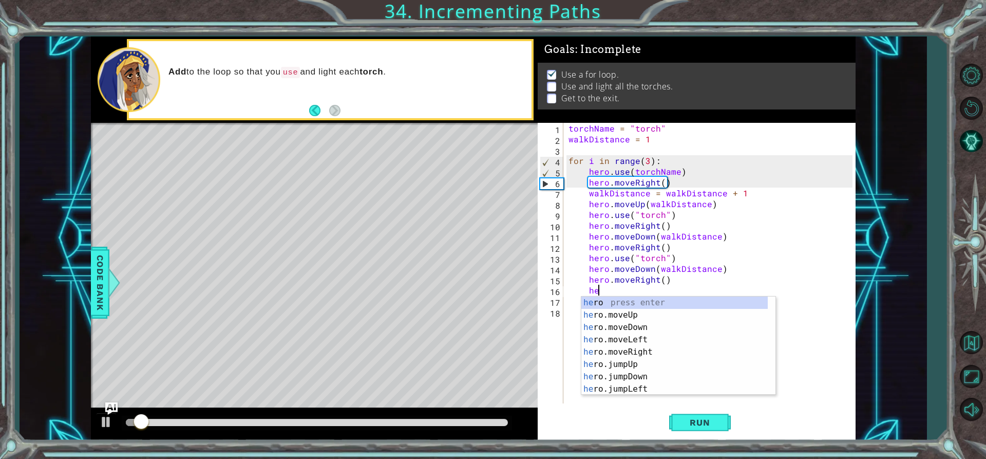
type textarea "h"
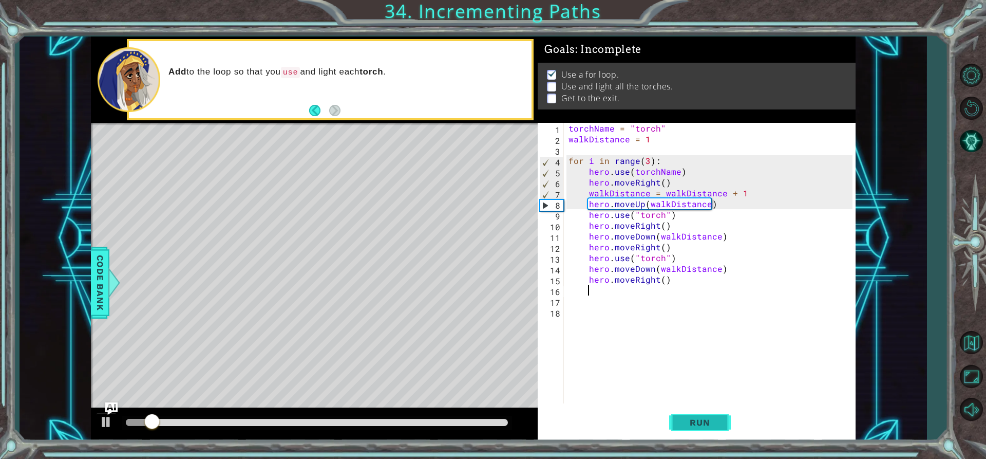
click at [700, 425] on span "Run" at bounding box center [700, 422] width 41 height 10
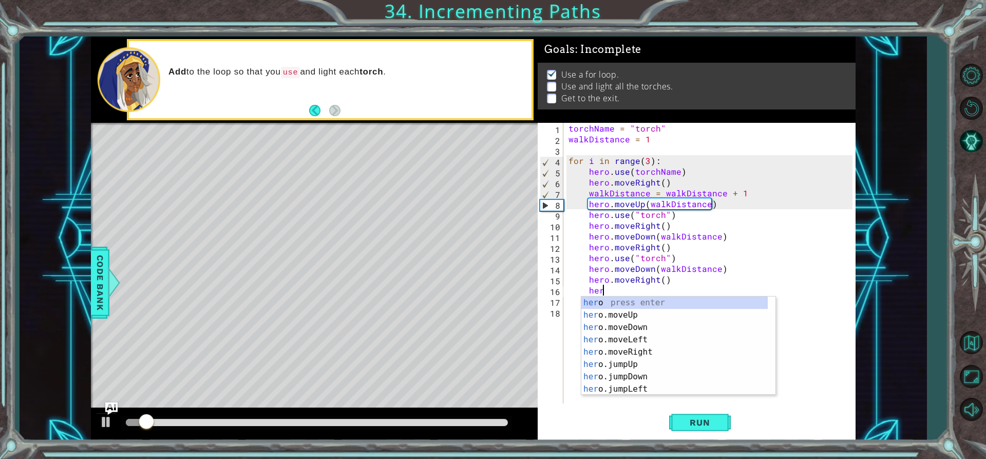
scroll to position [0, 2]
type textarea "h"
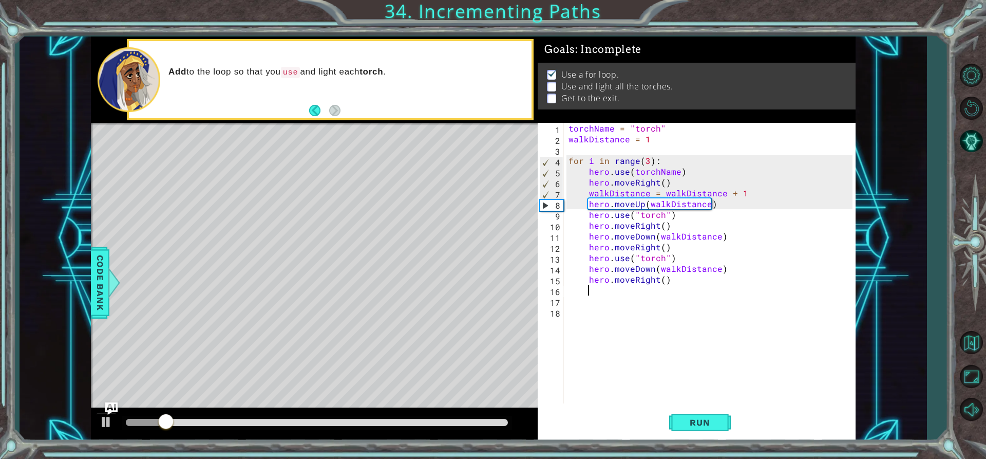
scroll to position [0, 1]
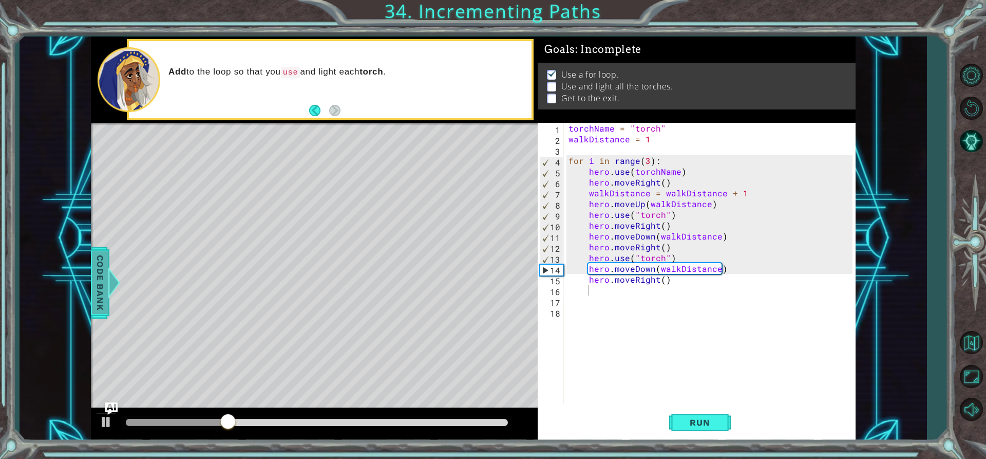
click at [101, 265] on span "Code Bank" at bounding box center [100, 282] width 16 height 63
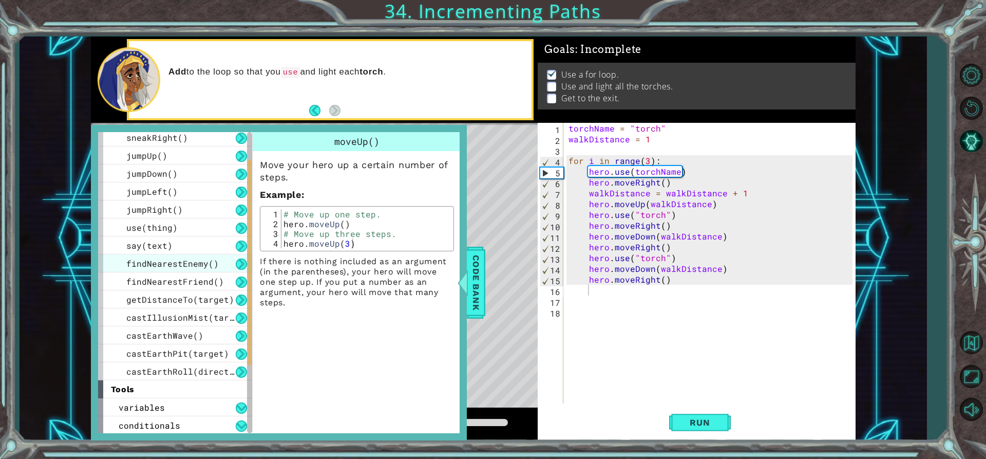
scroll to position [184, 0]
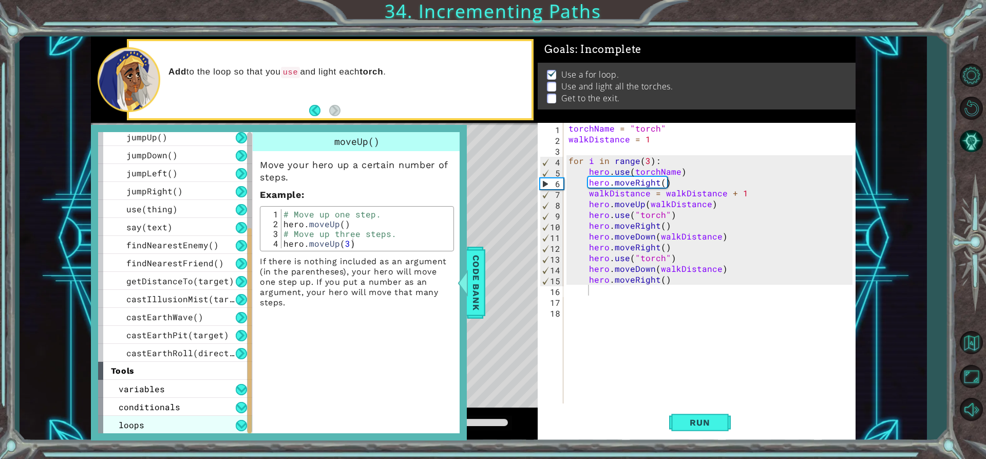
click at [127, 422] on span "loops" at bounding box center [132, 424] width 26 height 11
click at [235, 421] on div "loops" at bounding box center [175, 425] width 154 height 18
click at [210, 420] on div "loops" at bounding box center [175, 425] width 154 height 18
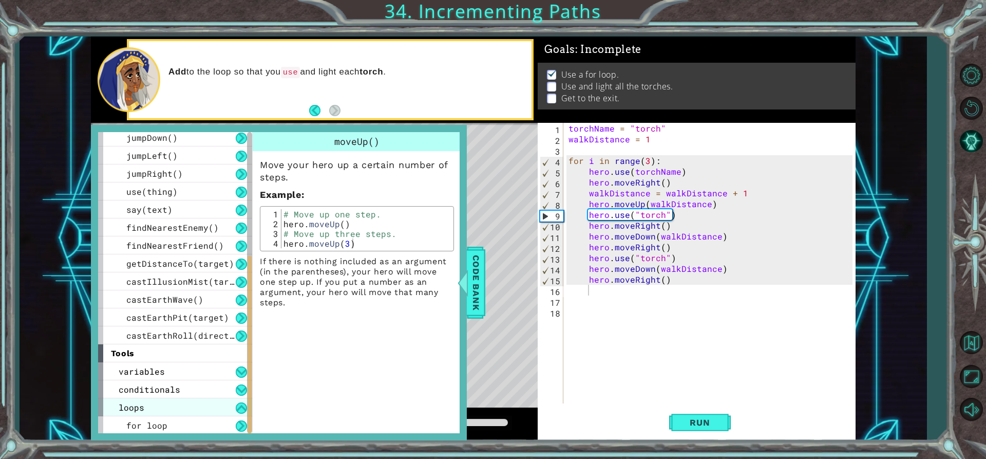
scroll to position [202, 0]
click at [210, 420] on div "for loop" at bounding box center [175, 425] width 154 height 18
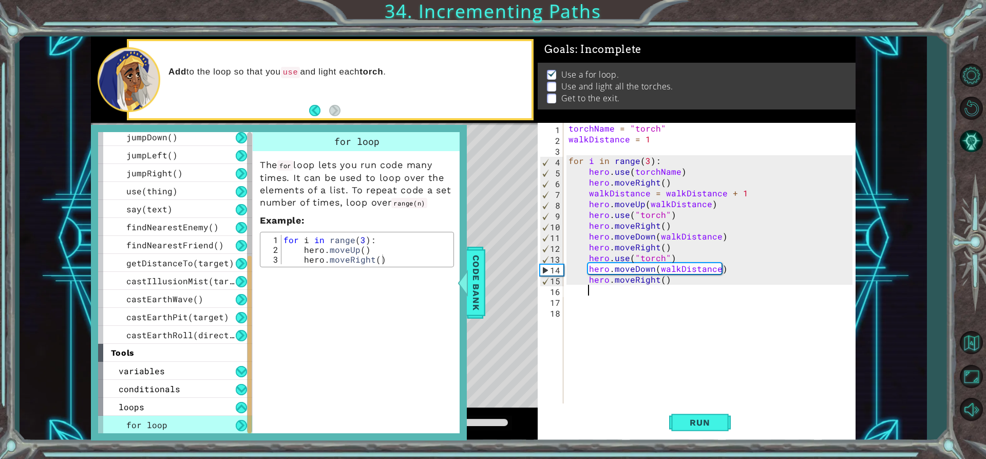
click at [633, 291] on div "torchName = "torch" walkDistance = 1 for i in range ( 3 ) : hero . use ( torchN…" at bounding box center [712, 274] width 291 height 302
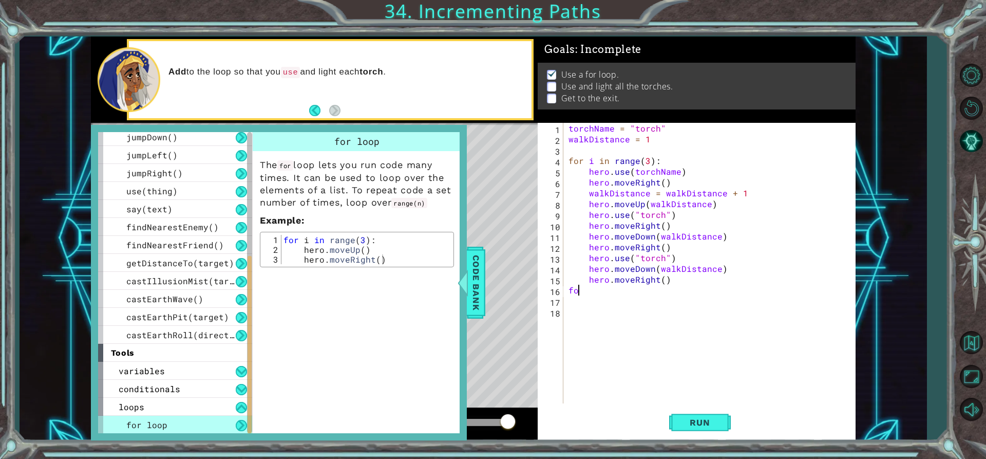
scroll to position [0, 0]
type textarea "f"
click at [666, 258] on div "torchName = "torch" walkDistance = 1 for i in range ( 3 ) : hero . use ( torchN…" at bounding box center [712, 274] width 291 height 302
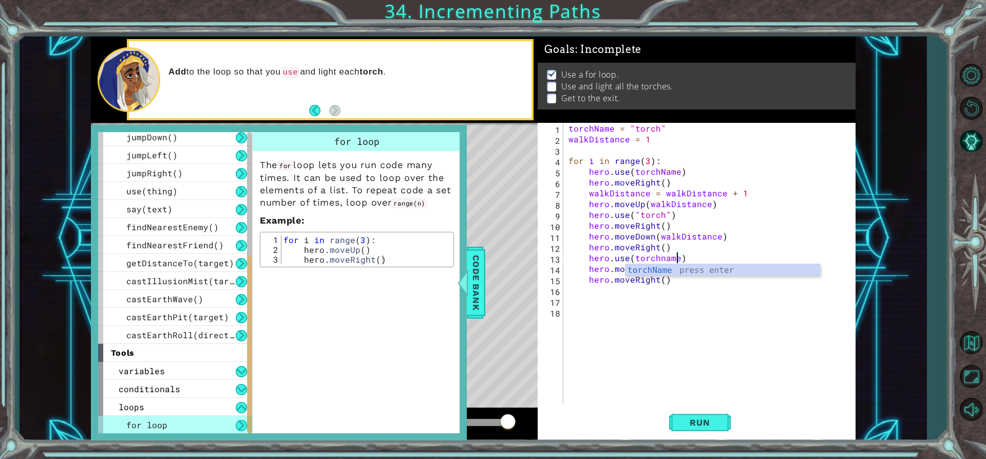
click at [665, 214] on div "torchName = "torch" walkDistance = 1 for i in range ( 3 ) : hero . use ( torchN…" at bounding box center [712, 274] width 291 height 302
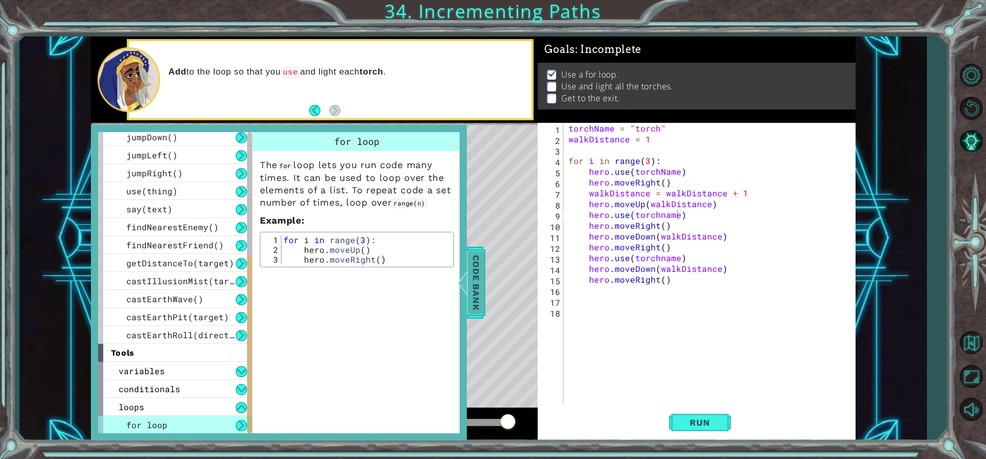
click at [465, 268] on div at bounding box center [462, 282] width 13 height 31
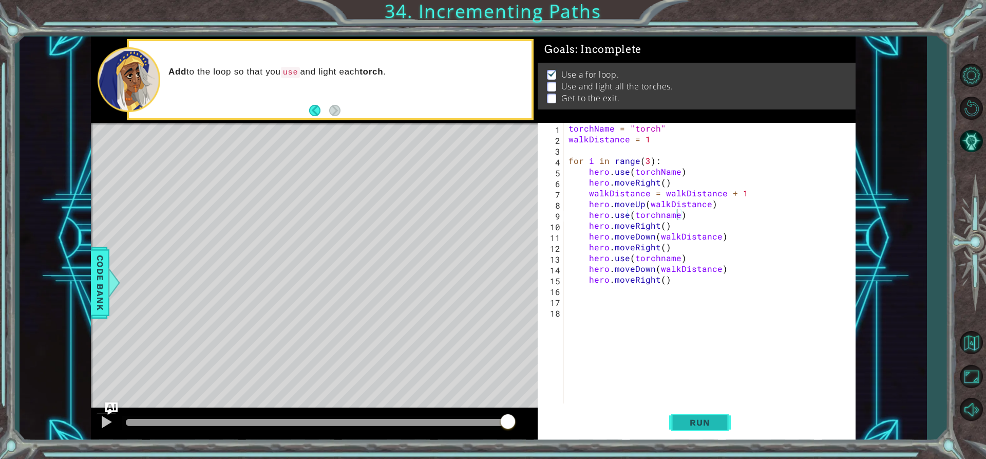
click at [717, 416] on button "Run" at bounding box center [700, 422] width 62 height 32
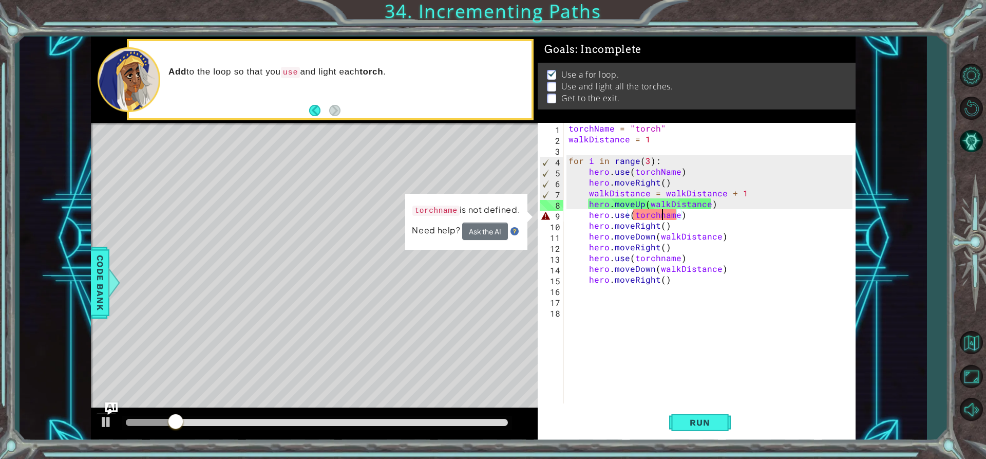
click at [662, 214] on div "torchName = "torch" walkDistance = 1 for i in range ( 3 ) : hero . use ( torchN…" at bounding box center [712, 274] width 291 height 302
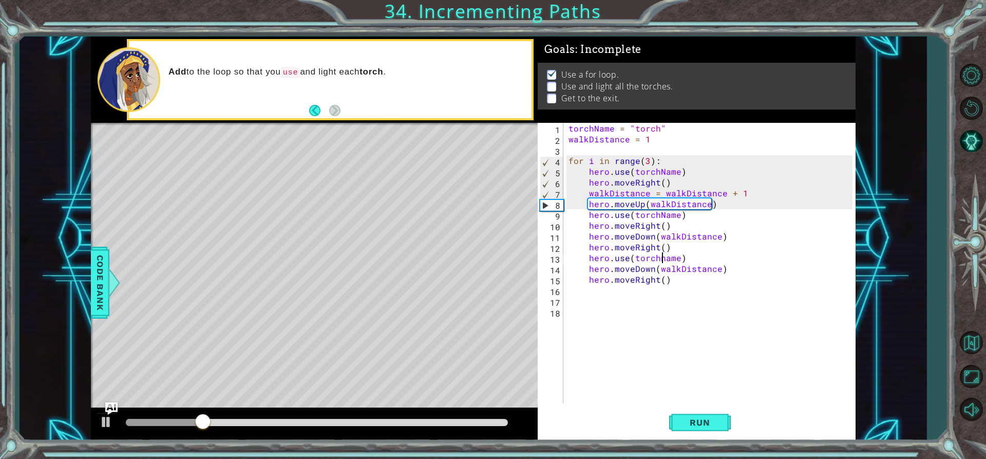
click at [661, 260] on div "torchName = "torch" walkDistance = 1 for i in range ( 3 ) : hero . use ( torchN…" at bounding box center [712, 274] width 291 height 302
type textarea "hero.use(torchName)"
click at [689, 411] on button "Run" at bounding box center [700, 422] width 62 height 32
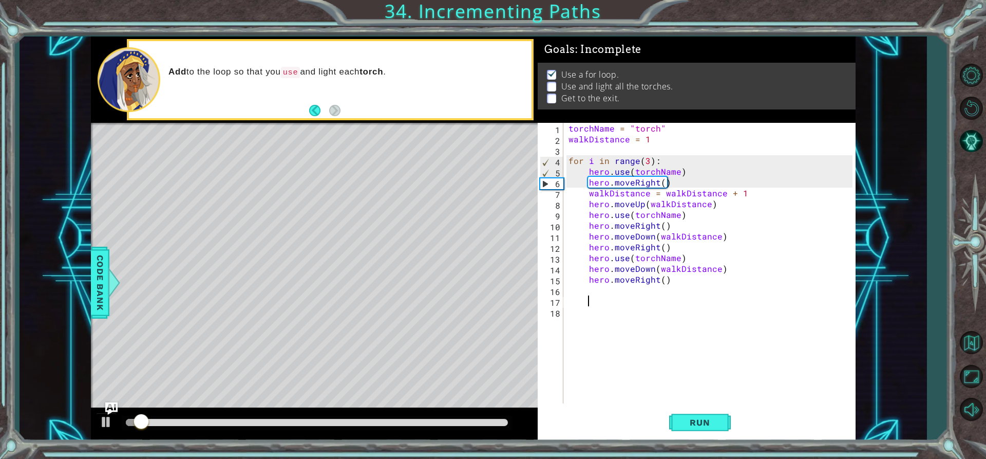
click at [673, 303] on div "torchName = "torch" walkDistance = 1 for i in range ( 3 ) : hero . use ( torchN…" at bounding box center [712, 274] width 291 height 302
click at [673, 295] on div "torchName = "torch" walkDistance = 1 for i in range ( 3 ) : hero . use ( torchN…" at bounding box center [712, 274] width 291 height 302
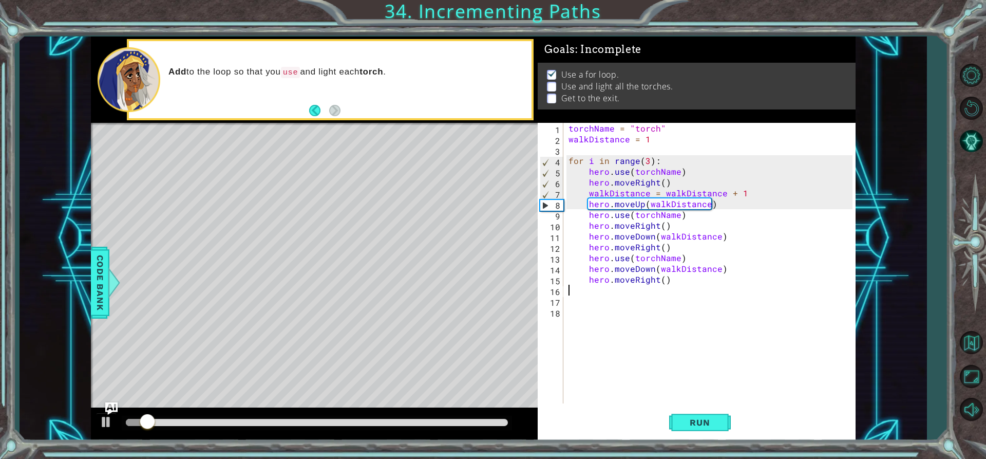
click at [675, 292] on div "torchName = "torch" walkDistance = 1 for i in range ( 3 ) : hero . use ( torchN…" at bounding box center [712, 274] width 291 height 302
click at [684, 279] on div "torchName = "torch" walkDistance = 1 for i in range ( 3 ) : hero . use ( torchN…" at bounding box center [712, 274] width 291 height 302
type textarea "hero.moveRight()"
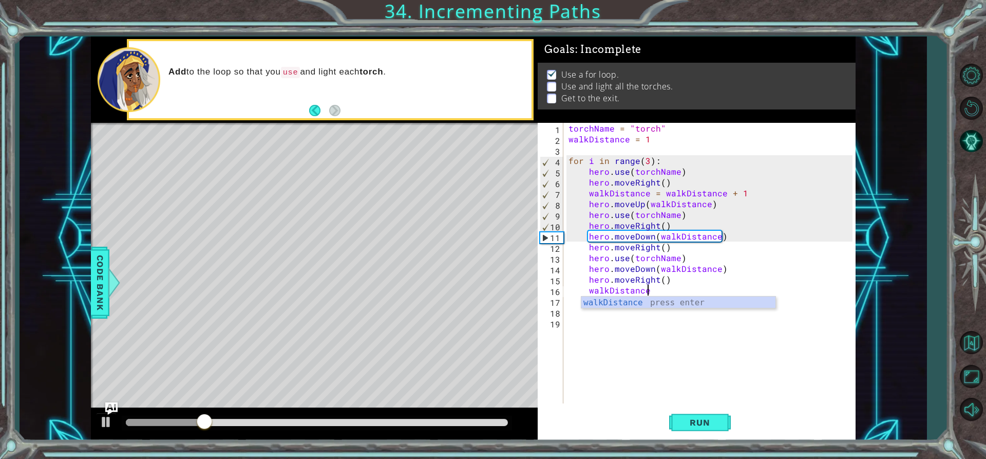
scroll to position [0, 5]
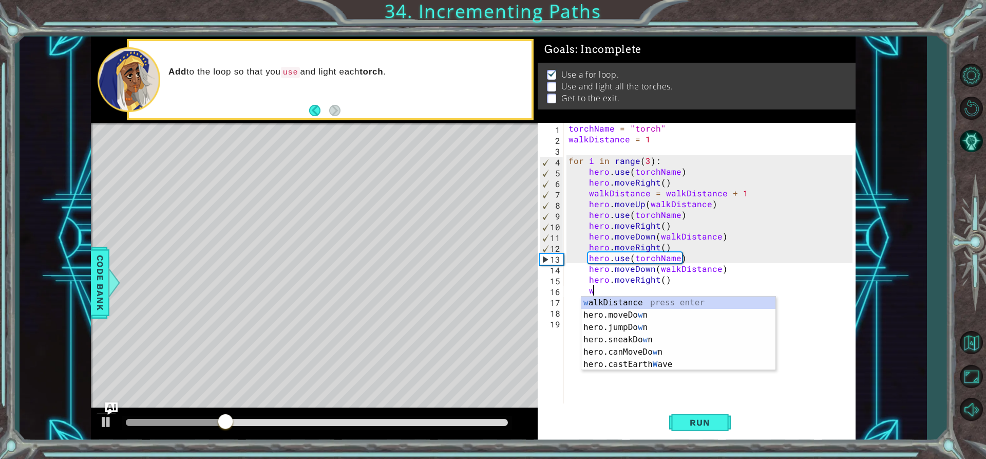
type textarea "w"
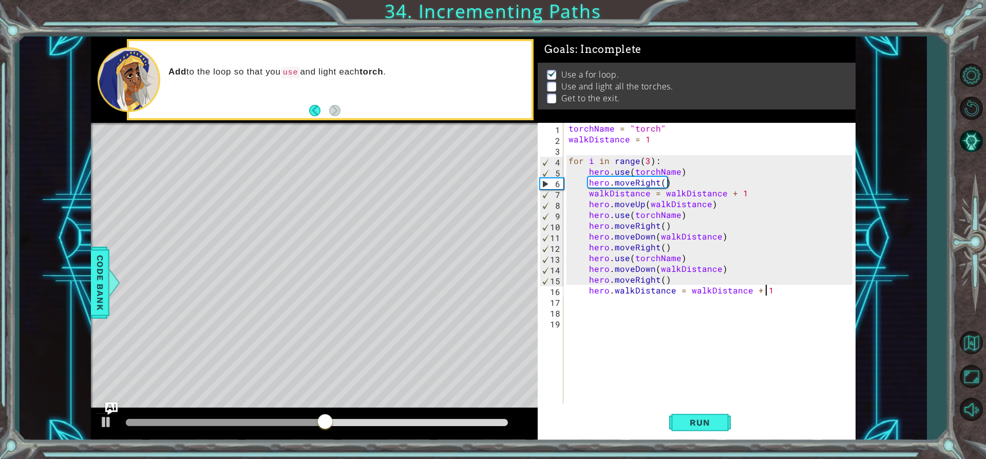
scroll to position [0, 12]
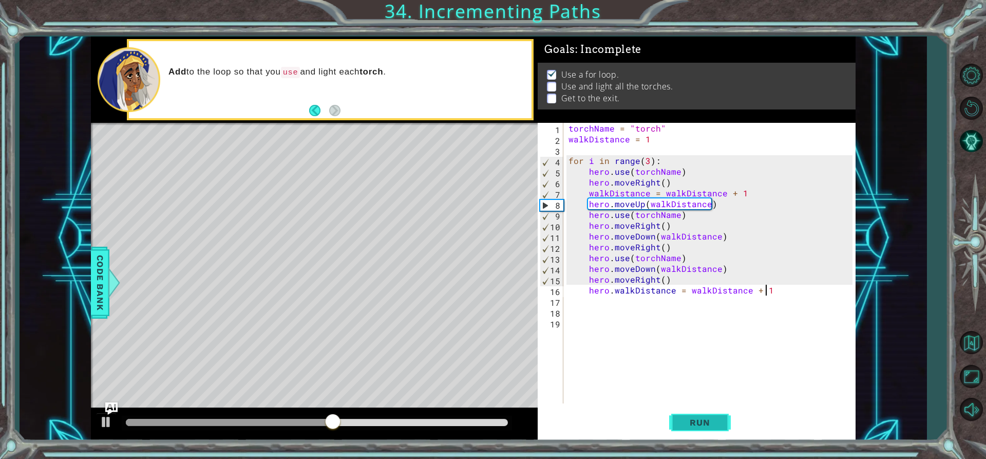
type textarea "hero.walkDistance = walkDistance + 1"
click at [689, 434] on button "Run" at bounding box center [700, 422] width 62 height 32
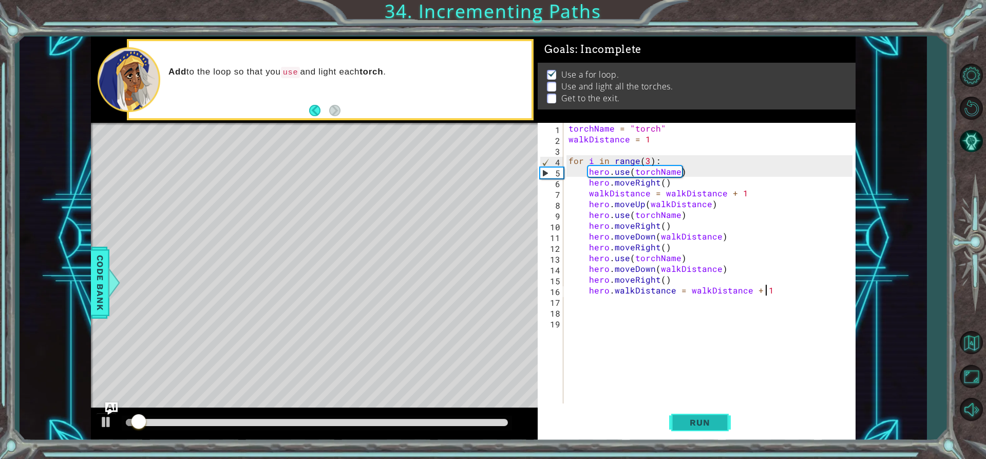
click at [704, 424] on span "Run" at bounding box center [700, 422] width 41 height 10
click at [664, 300] on div "torchName = "torch" walkDistance = 1 for i in range ( 3 ) : hero . use ( torchN…" at bounding box center [712, 274] width 291 height 302
click at [781, 290] on div "torchName = "torch" walkDistance = 1 for i in range ( 3 ) : hero . use ( torchN…" at bounding box center [712, 274] width 291 height 302
type textarea "hero.walkDistance = walkDistance + 1"
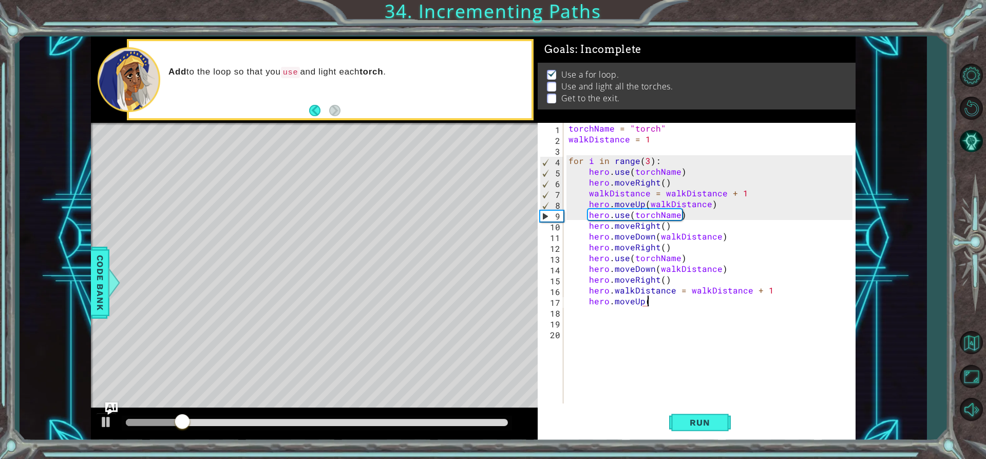
scroll to position [0, 5]
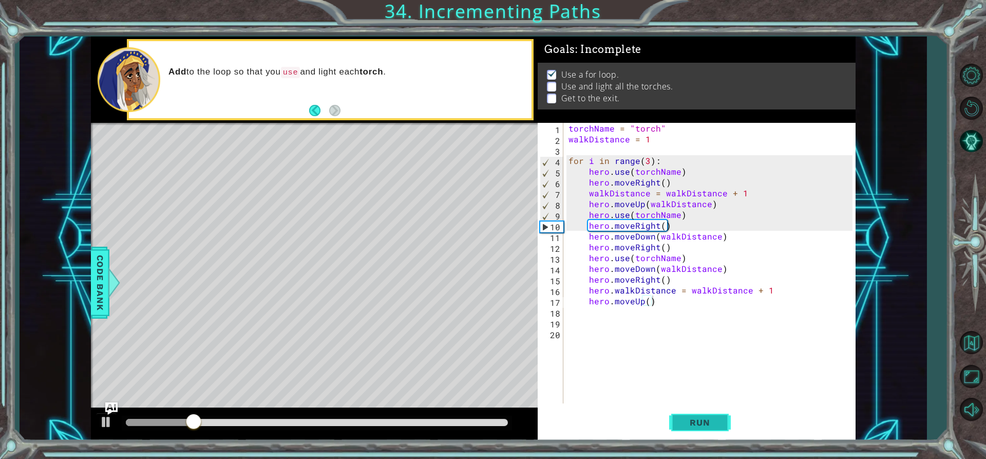
click at [723, 422] on button "Run" at bounding box center [700, 422] width 62 height 32
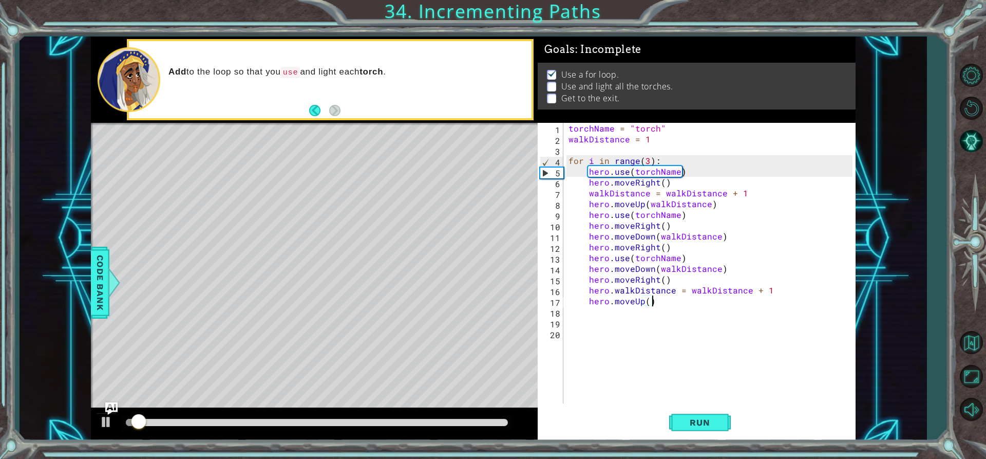
click at [646, 300] on div "torchName = "torch" walkDistance = 1 for i in range ( 3 ) : hero . use ( torchN…" at bounding box center [712, 274] width 291 height 302
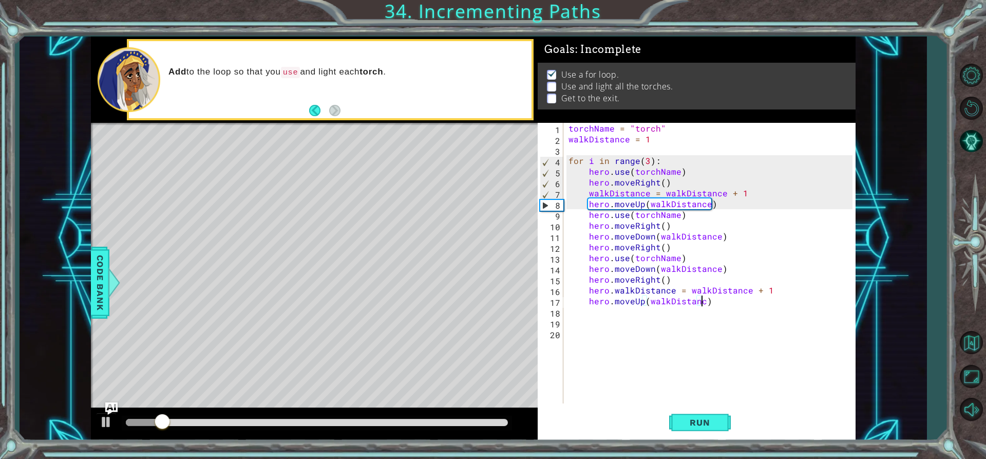
scroll to position [0, 8]
click at [690, 425] on span "Run" at bounding box center [700, 422] width 41 height 10
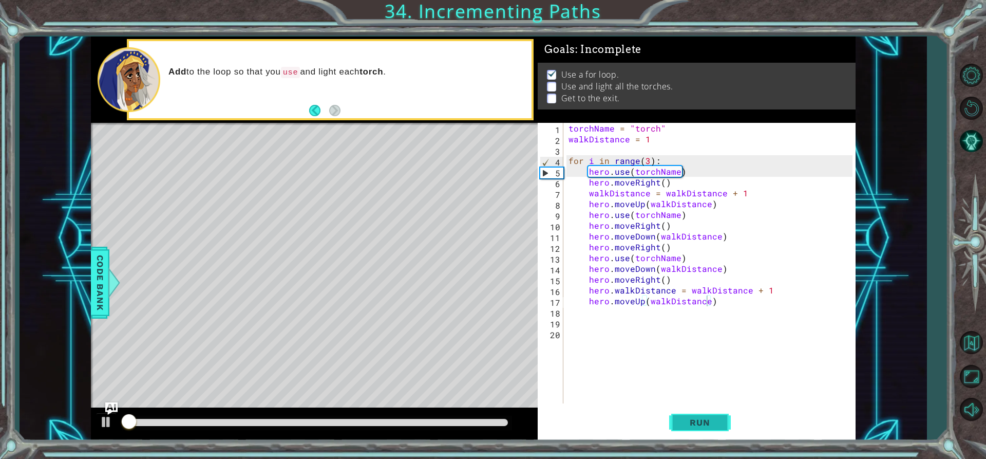
click at [690, 425] on span "Run" at bounding box center [700, 422] width 41 height 10
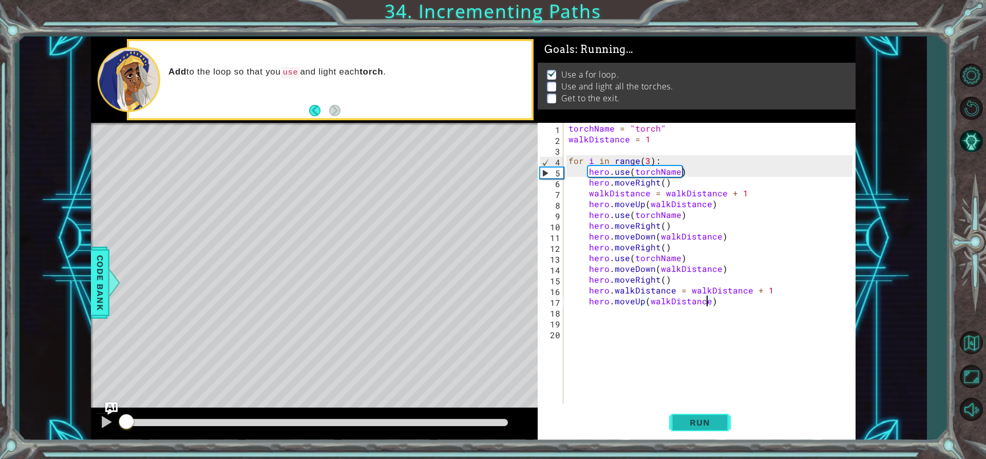
click at [690, 425] on span "Run" at bounding box center [700, 422] width 41 height 10
click at [689, 421] on span "Run" at bounding box center [700, 422] width 41 height 10
click at [733, 303] on div "torchName = "torch" walkDistance = 1 for i in range ( 3 ) : hero . use ( torchN…" at bounding box center [712, 274] width 291 height 302
click at [768, 287] on div "torchName = "torch" walkDistance = 1 for i in range ( 3 ) : hero . use ( torchN…" at bounding box center [712, 274] width 291 height 302
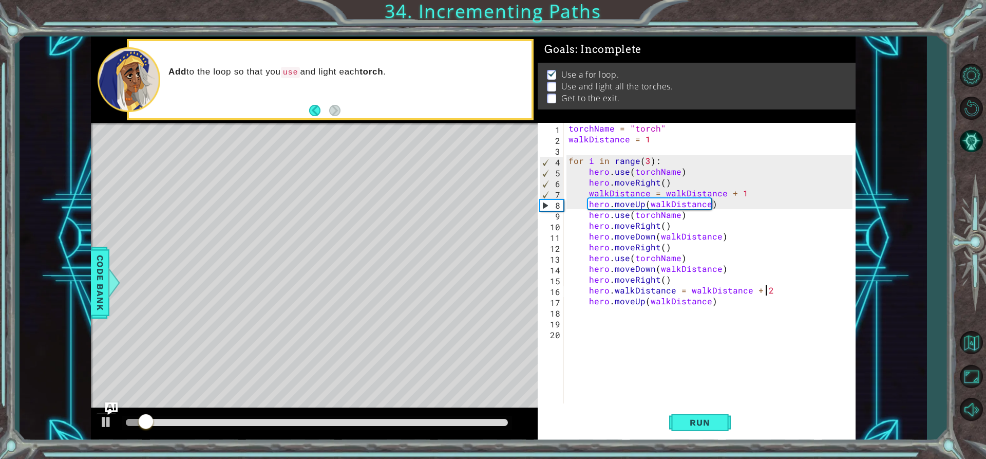
scroll to position [0, 12]
click at [719, 413] on button "Run" at bounding box center [700, 422] width 62 height 32
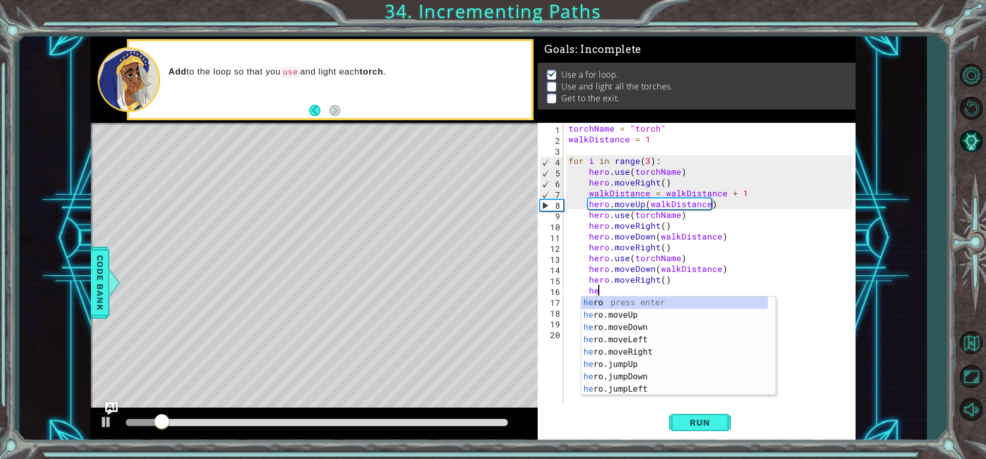
type textarea "h"
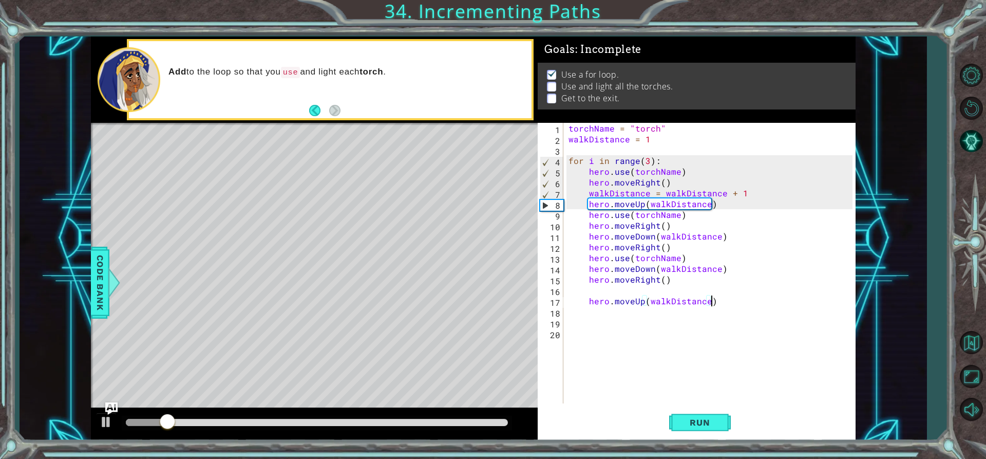
click at [811, 305] on div "torchName = "torch" walkDistance = 1 for i in range ( 3 ) : hero . use ( torchN…" at bounding box center [712, 274] width 291 height 302
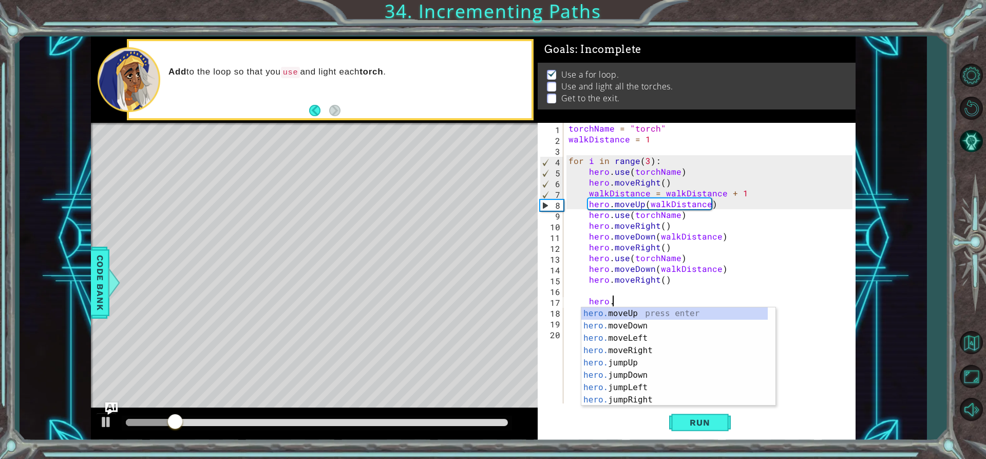
type textarea "h"
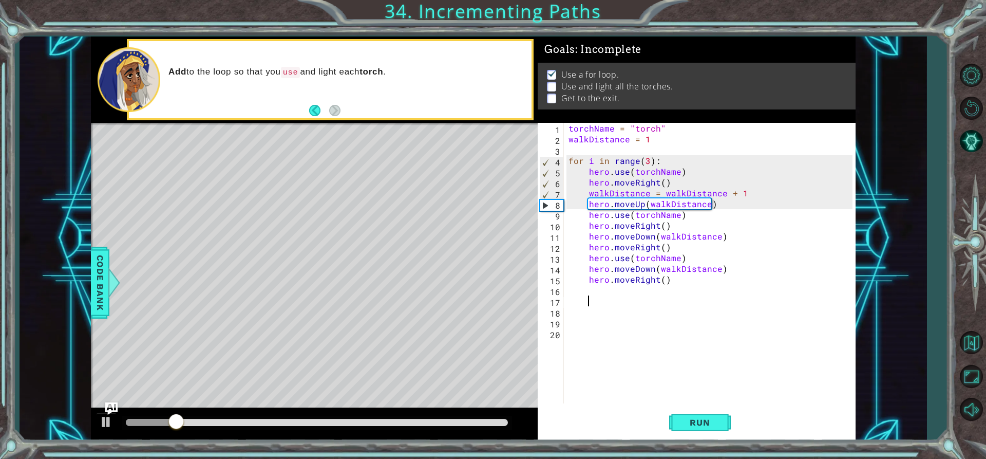
scroll to position [0, 0]
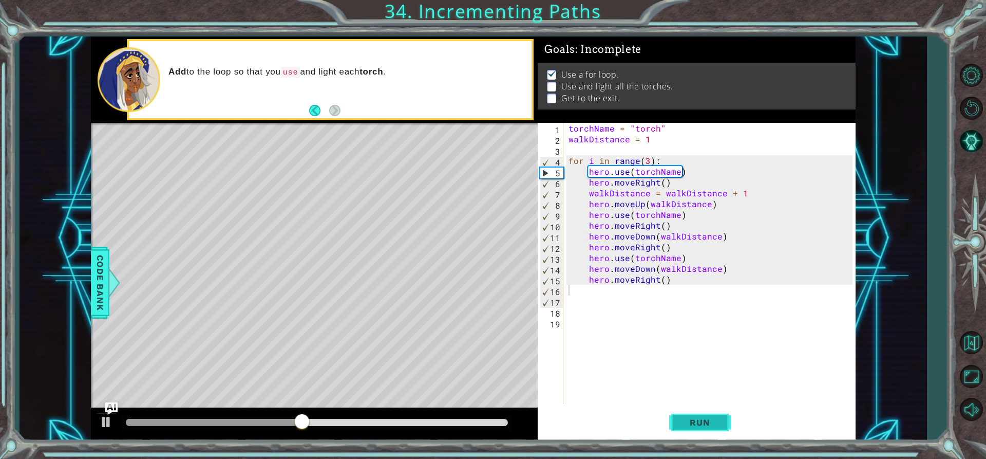
click at [691, 424] on span "Run" at bounding box center [700, 422] width 41 height 10
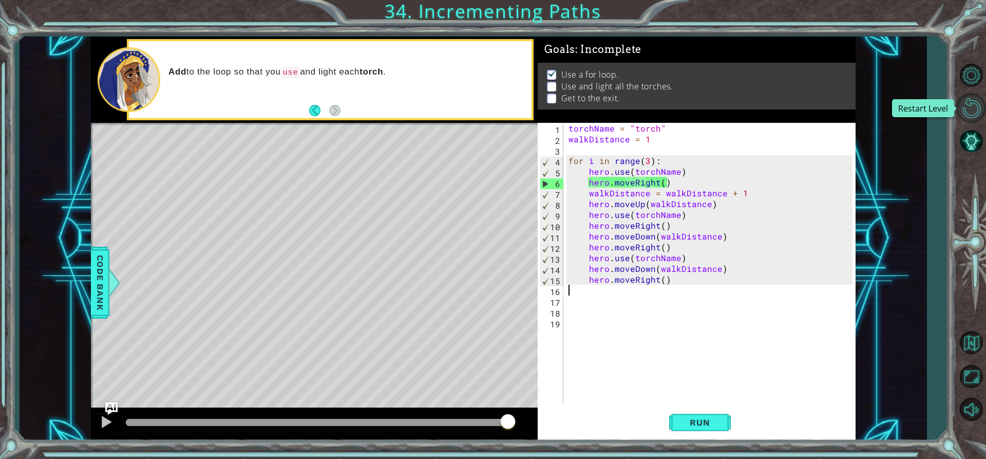
click at [967, 102] on button "Restart Level" at bounding box center [971, 108] width 30 height 30
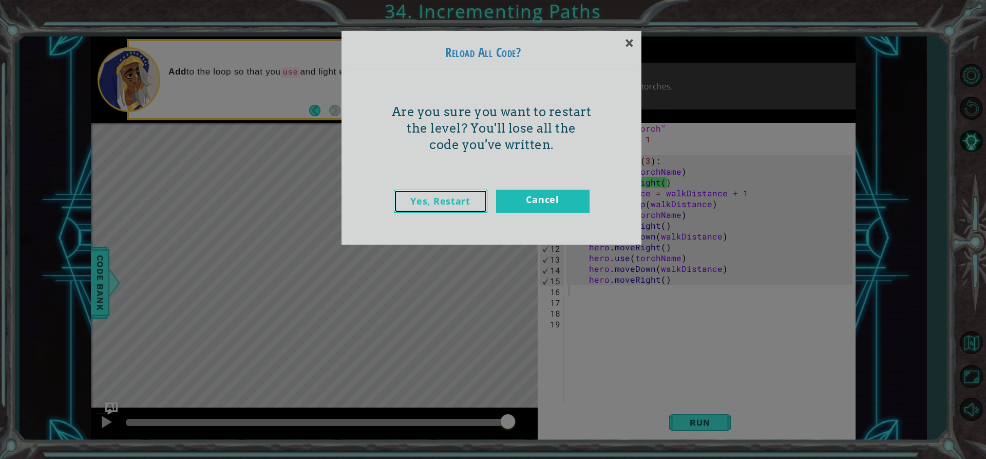
click at [438, 197] on link "Yes, Restart" at bounding box center [440, 201] width 93 height 23
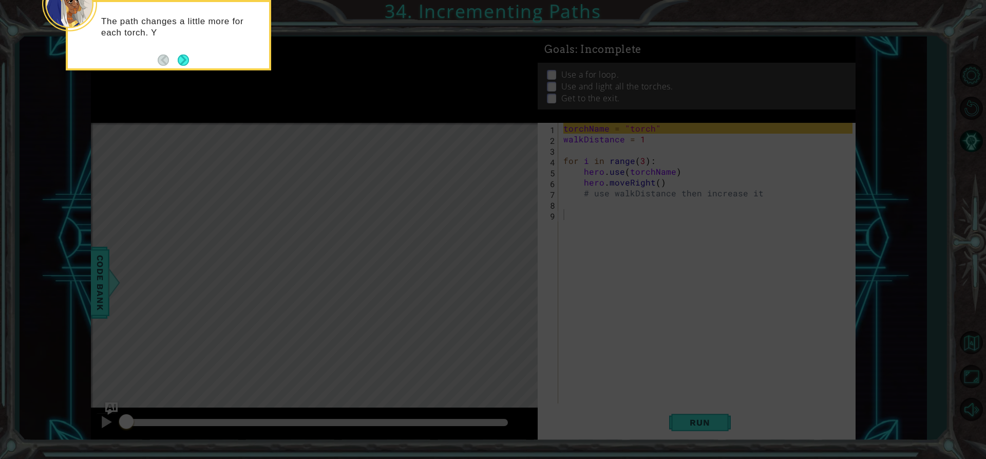
click at [612, 193] on icon at bounding box center [493, 68] width 986 height 780
click at [179, 55] on button "Next" at bounding box center [183, 60] width 11 height 11
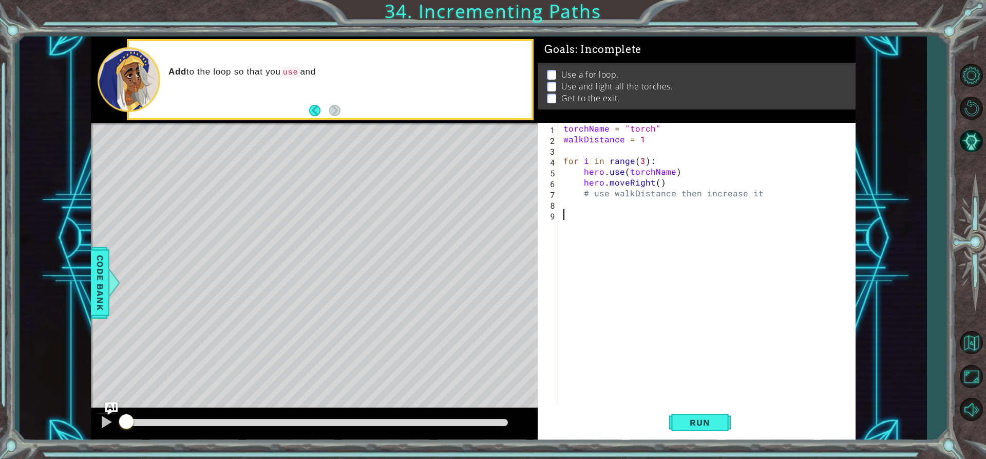
click at [627, 199] on div "torchName = "torch" walkDistance = 1 for i in range ( 3 ) : hero . use ( torchN…" at bounding box center [709, 274] width 296 height 302
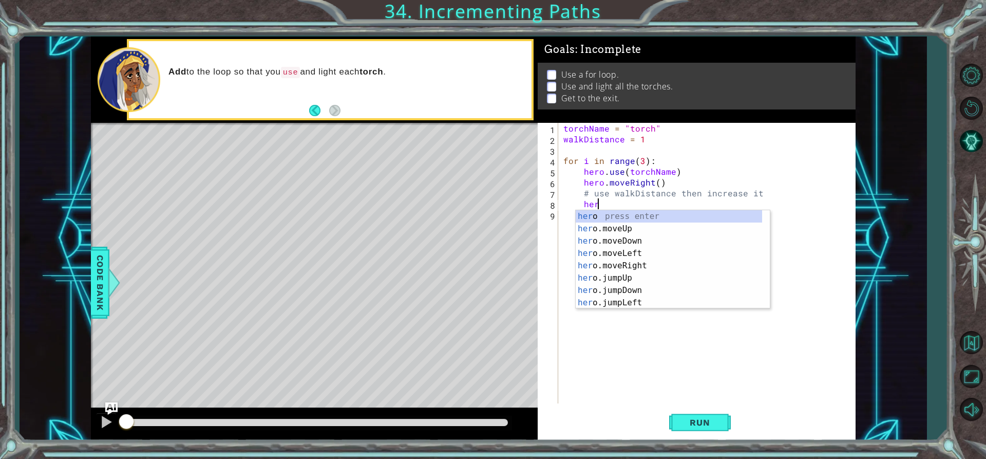
scroll to position [0, 2]
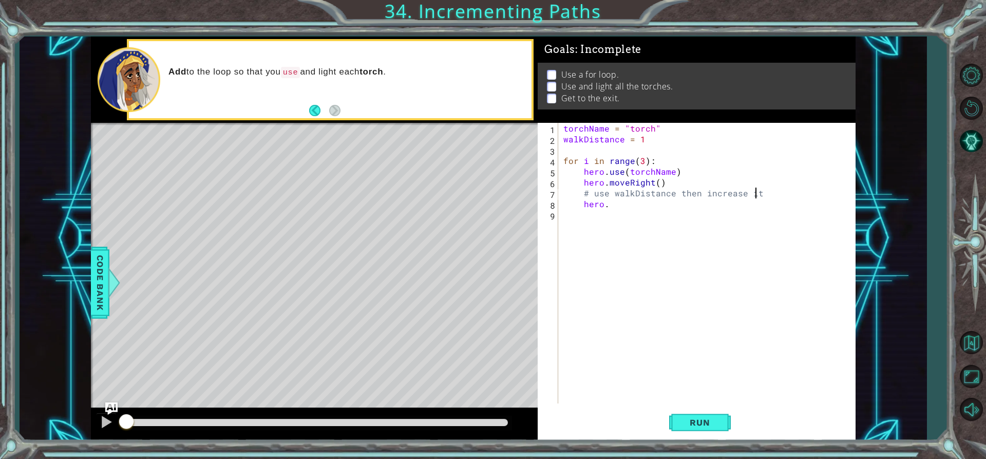
click at [773, 198] on div "torchName = "torch" walkDistance = 1 for i in range ( 3 ) : hero . use ( torchN…" at bounding box center [709, 274] width 296 height 302
type textarea "#"
drag, startPoint x: 707, startPoint y: 208, endPoint x: 707, endPoint y: 193, distance: 15.4
click at [707, 197] on div "torchName = "torch" walkDistance = 1 for i in range ( 3 ) : hero . use ( torchN…" at bounding box center [709, 274] width 296 height 302
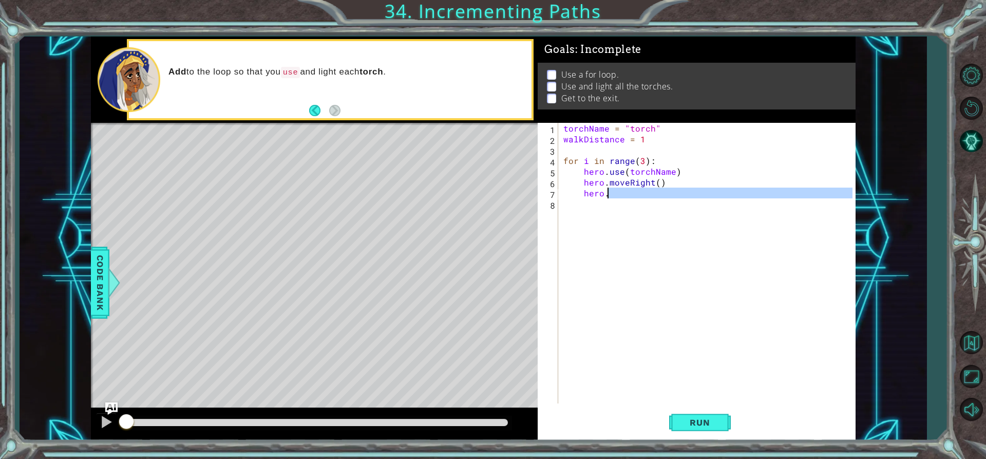
click at [707, 192] on div "torchName = "torch" walkDistance = 1 for i in range ( 3 ) : hero . use ( torchN…" at bounding box center [706, 263] width 291 height 280
type textarea "hero.moveUp(walkDistnce)"
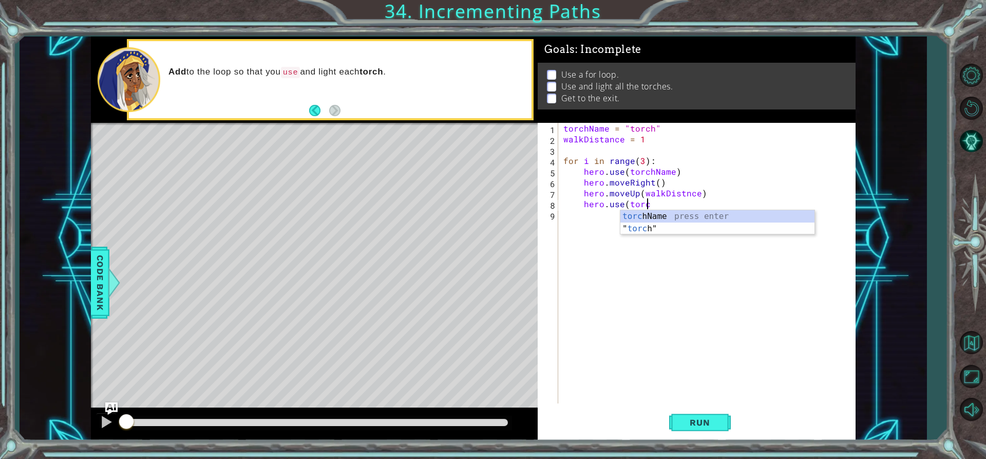
scroll to position [0, 5]
type textarea "hero.use(torchName)"
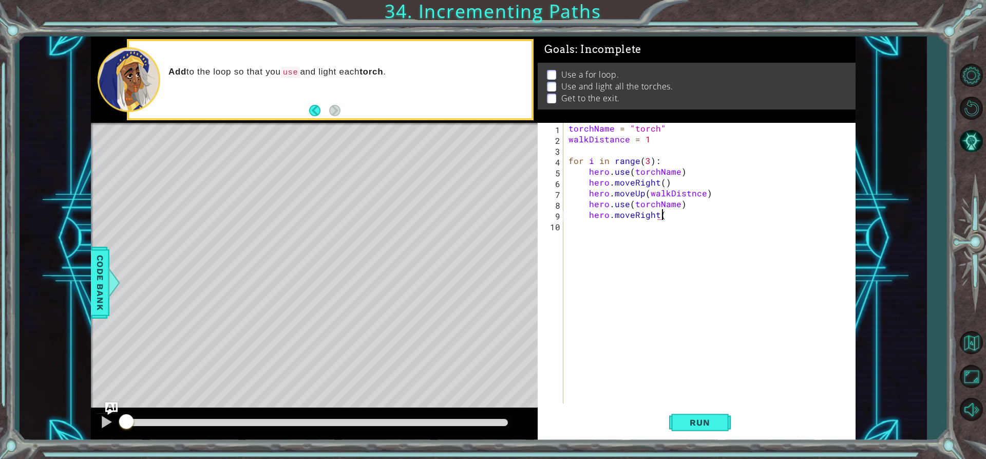
type textarea "hero.moveRight()"
type textarea "walkDistance = walkDistance + 1"
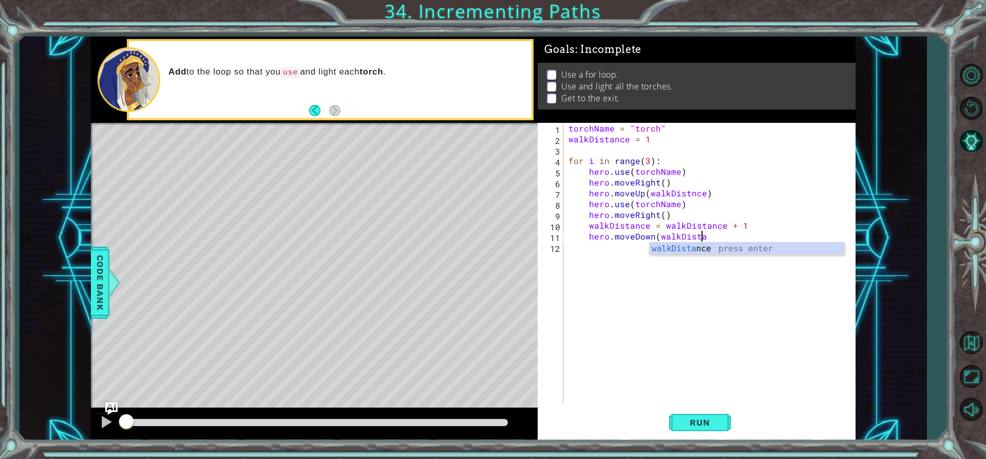
scroll to position [0, 8]
type textarea "hero.moveDown(walkDistance)"
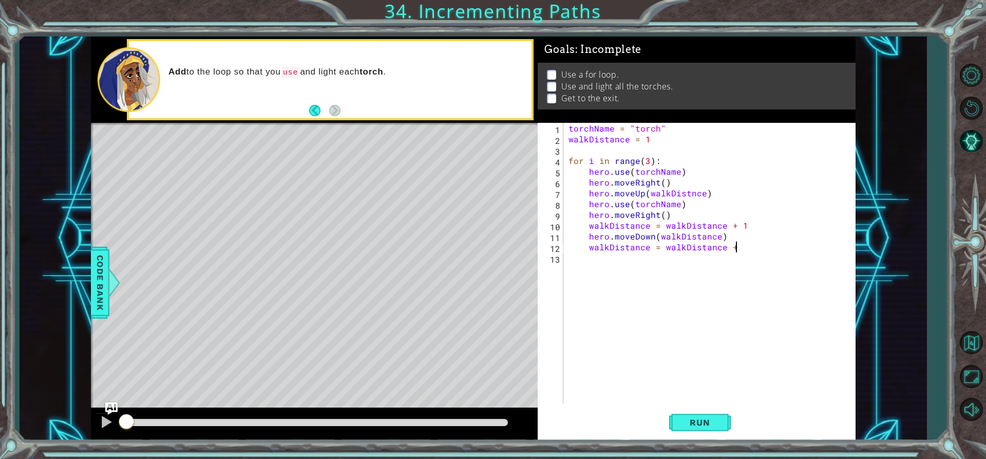
scroll to position [0, 10]
click at [708, 427] on span "Run" at bounding box center [700, 422] width 41 height 10
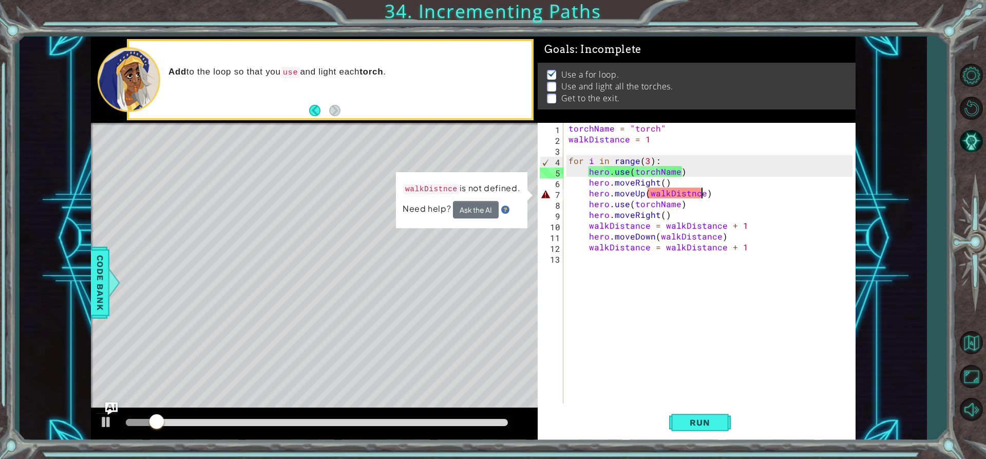
click at [702, 192] on div "torchName = "torch" walkDistance = 1 for i in range ( 3 ) : hero . use ( torchN…" at bounding box center [713, 274] width 292 height 302
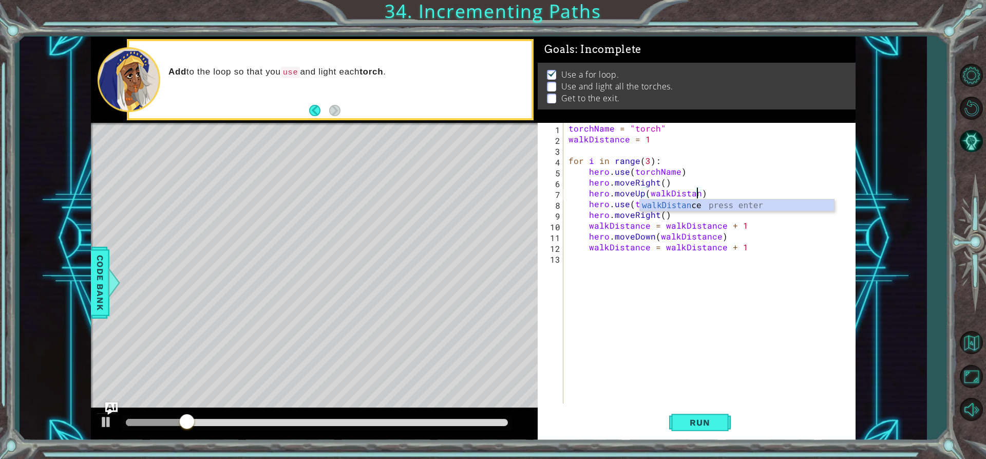
scroll to position [0, 8]
type textarea "hero.moveUp(walkDistance)"
click at [692, 415] on button "Run" at bounding box center [700, 422] width 62 height 32
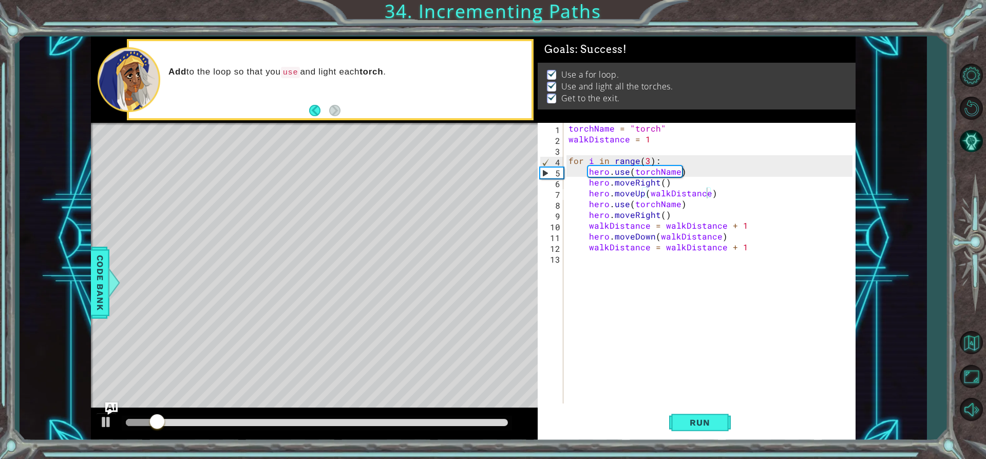
drag, startPoint x: 157, startPoint y: 412, endPoint x: 228, endPoint y: 425, distance: 72.5
click at [228, 425] on div at bounding box center [314, 423] width 447 height 33
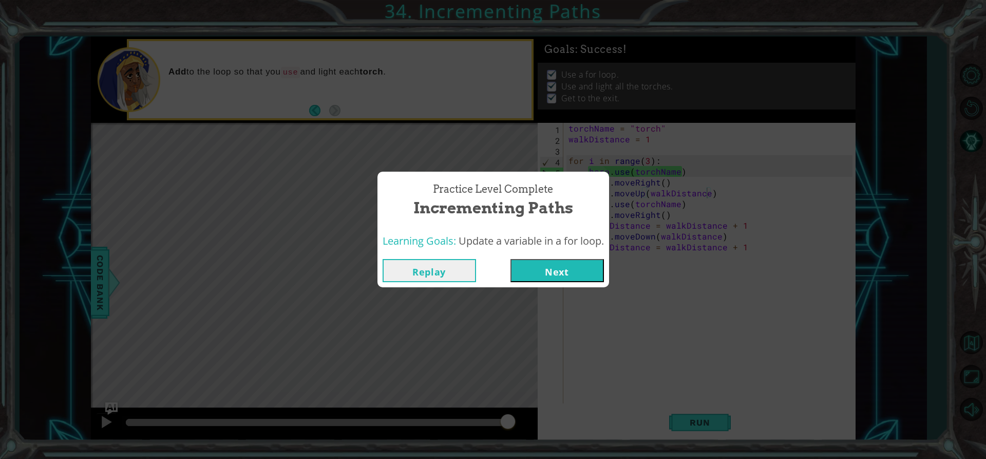
drag, startPoint x: 166, startPoint y: 420, endPoint x: 658, endPoint y: 460, distance: 493.7
click at [658, 458] on html "1 ההההההההההההההההההההההההההההההההההההההההההההההההההההההההההההההההההההההההההההה…" at bounding box center [493, 229] width 986 height 459
click at [572, 271] on button "Next" at bounding box center [557, 270] width 93 height 23
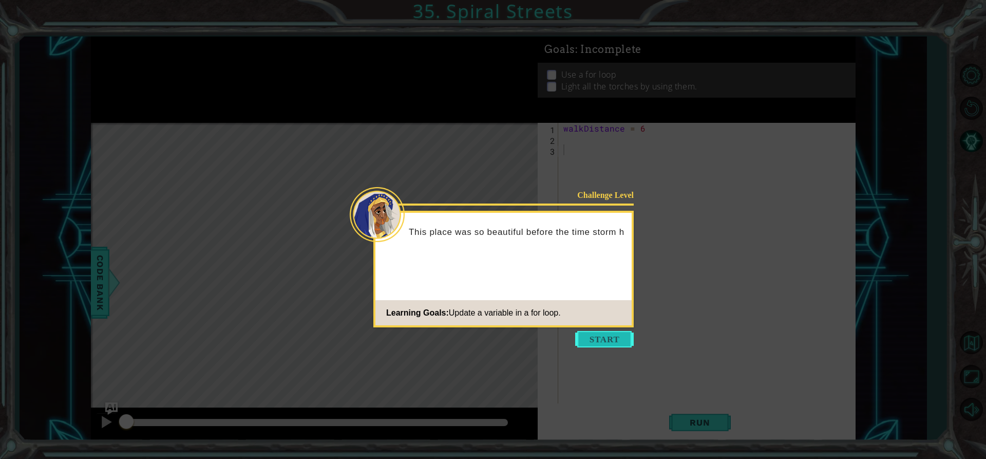
click at [619, 339] on button "Start" at bounding box center [604, 339] width 59 height 16
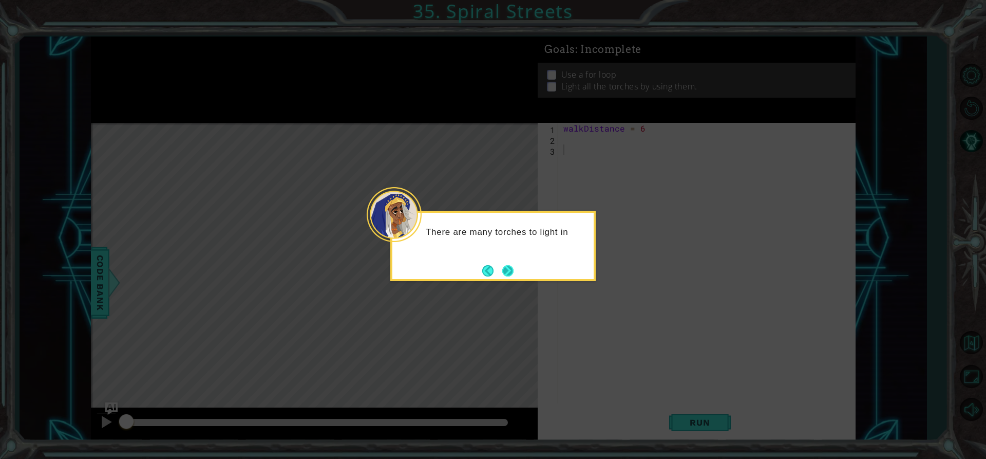
click at [505, 273] on button "Next" at bounding box center [507, 270] width 19 height 19
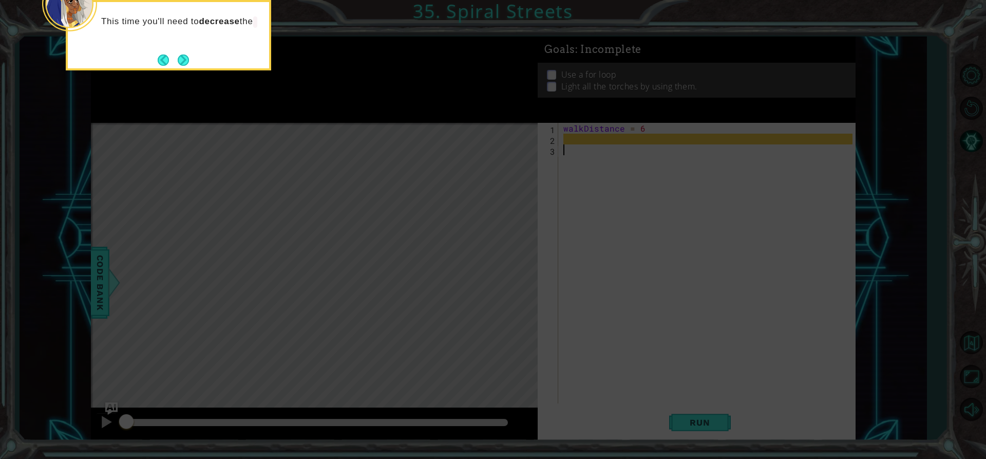
click at [197, 62] on div "This time you'll need to decrease the" at bounding box center [168, 35] width 205 height 70
click at [189, 64] on button "Next" at bounding box center [183, 59] width 11 height 11
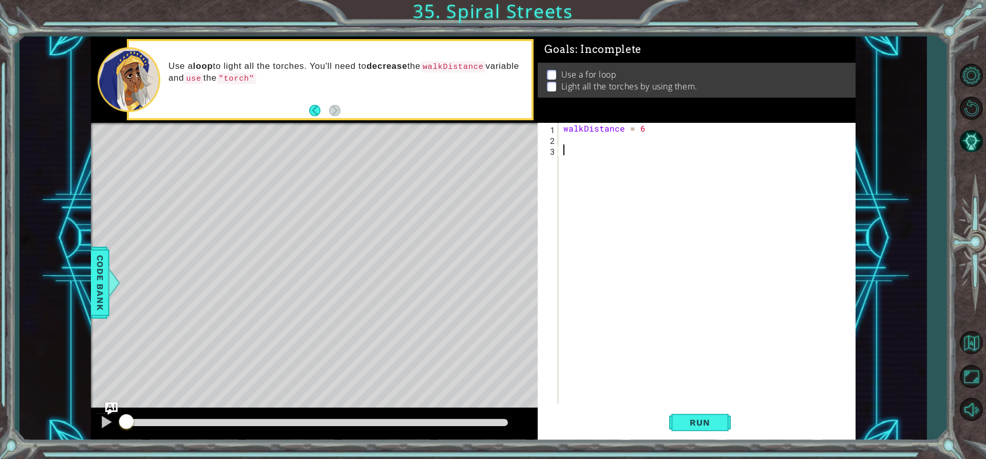
click at [657, 139] on div "walkDistance = 6" at bounding box center [709, 274] width 296 height 302
type textarea "t"
type textarea "h"
type textarea "for i in range(6):"
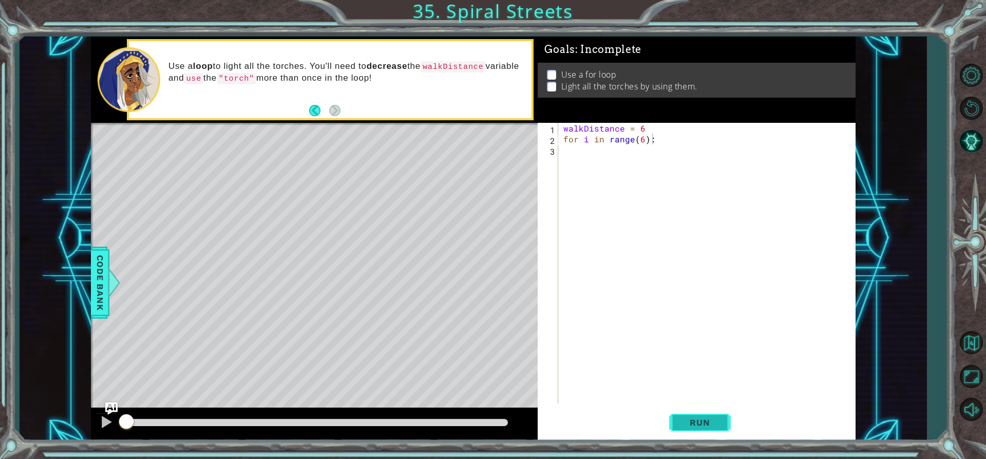
click at [682, 432] on button "Run" at bounding box center [700, 422] width 62 height 32
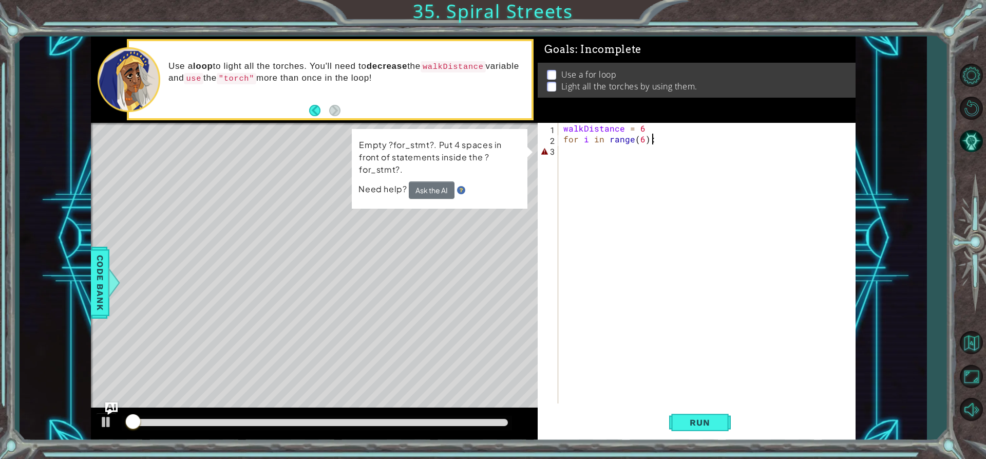
click at [666, 152] on div "walkDistance = 6 for i in range ( 6 ) :" at bounding box center [709, 274] width 296 height 302
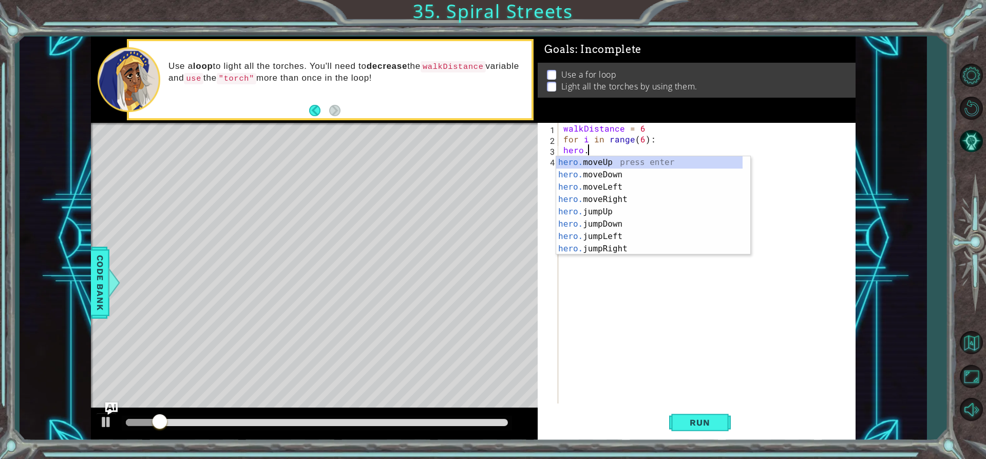
scroll to position [0, 1]
type textarea "h"
type textarea "for i in range(6):"
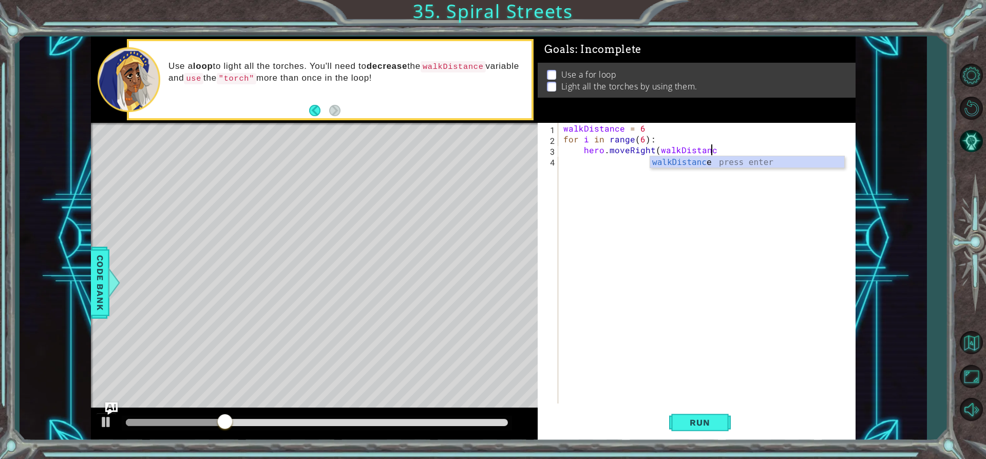
scroll to position [0, 9]
type textarea "hero.moveRight(walkDistance)"
click at [708, 423] on span "Run" at bounding box center [700, 422] width 41 height 10
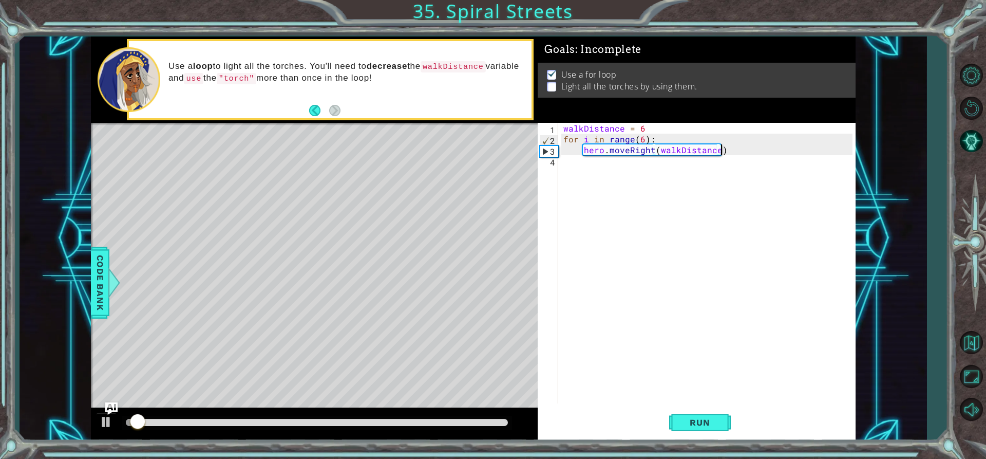
click at [749, 149] on div "walkDistance = 6 for i in range ( 6 ) : hero . moveRight ( walkDistance )" at bounding box center [709, 274] width 296 height 302
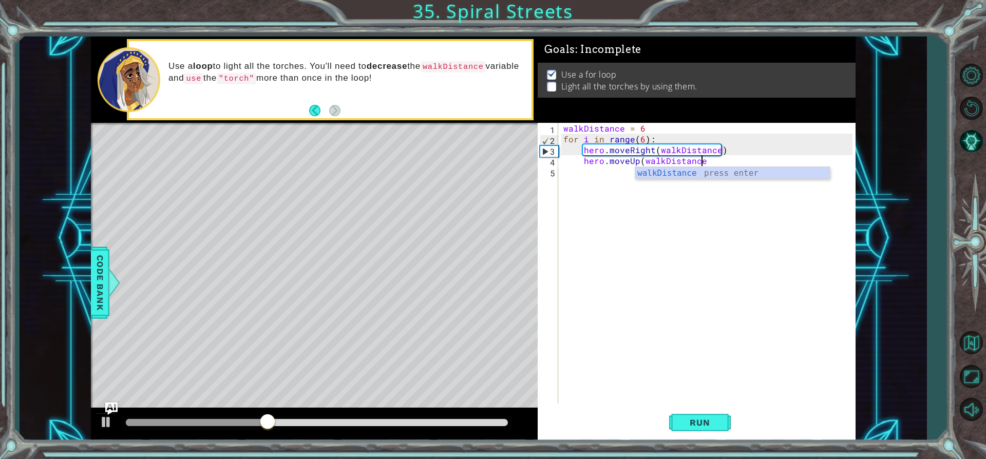
scroll to position [0, 8]
type textarea "hero.moveUp(walkDistance)"
click at [717, 433] on button "Run" at bounding box center [700, 422] width 62 height 32
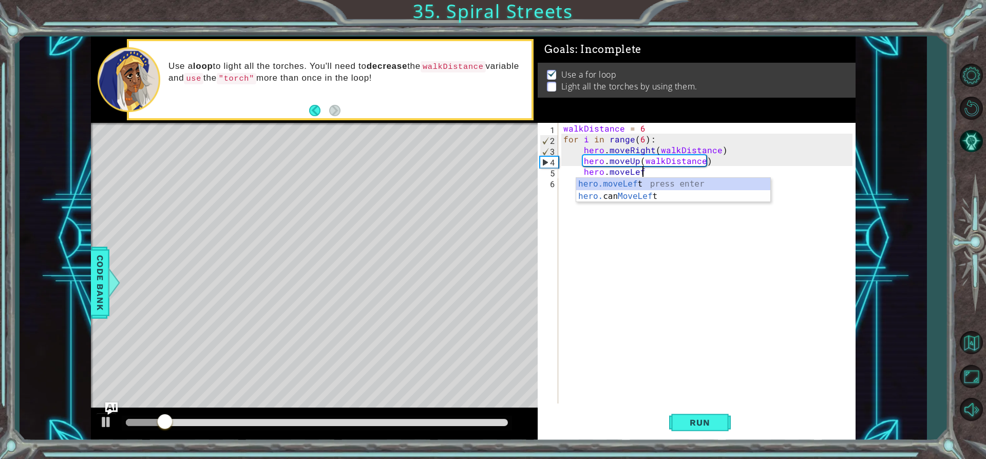
scroll to position [0, 5]
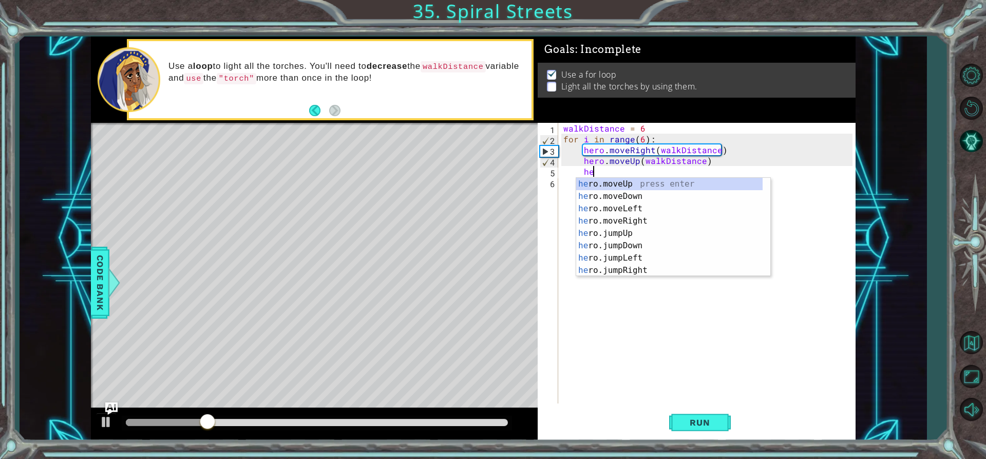
type textarea "h"
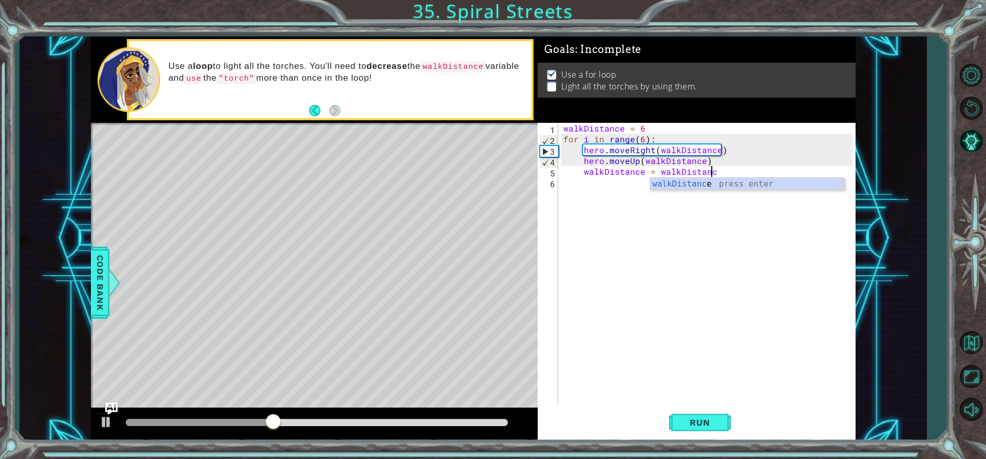
scroll to position [0, 9]
type textarea "walkDistance = walkDistance - 1"
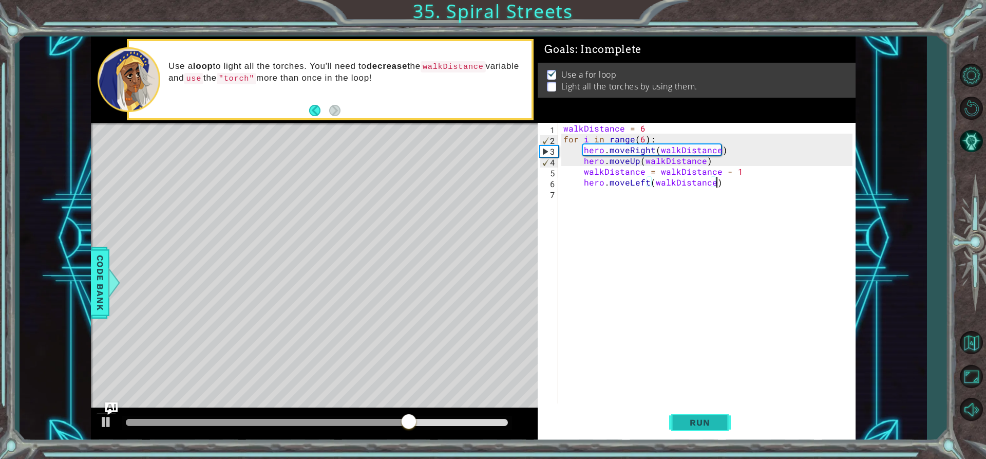
click at [687, 415] on button "Run" at bounding box center [700, 422] width 62 height 32
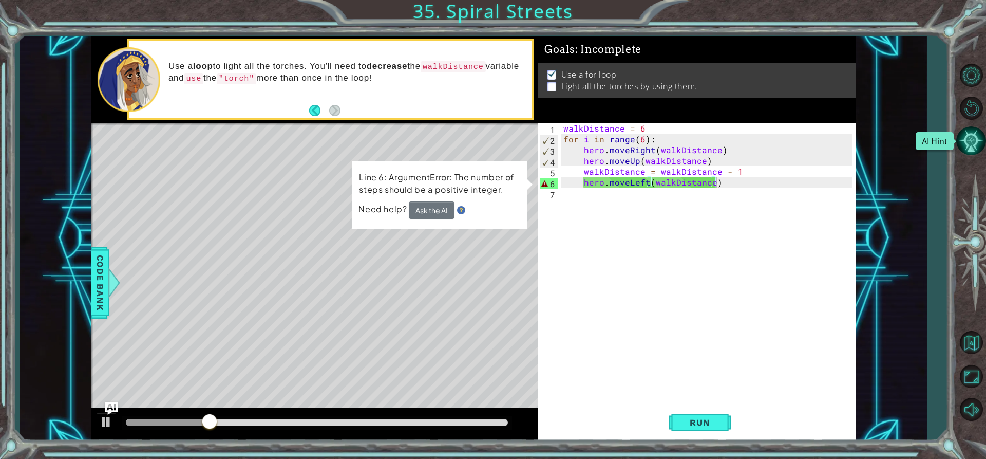
click at [973, 143] on button "AI Hint" at bounding box center [971, 141] width 30 height 30
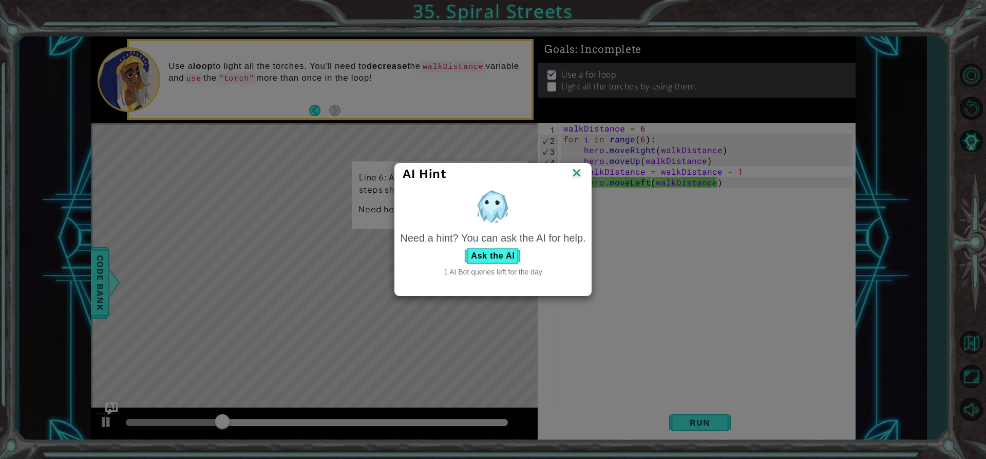
click at [580, 166] on img at bounding box center [576, 173] width 13 height 15
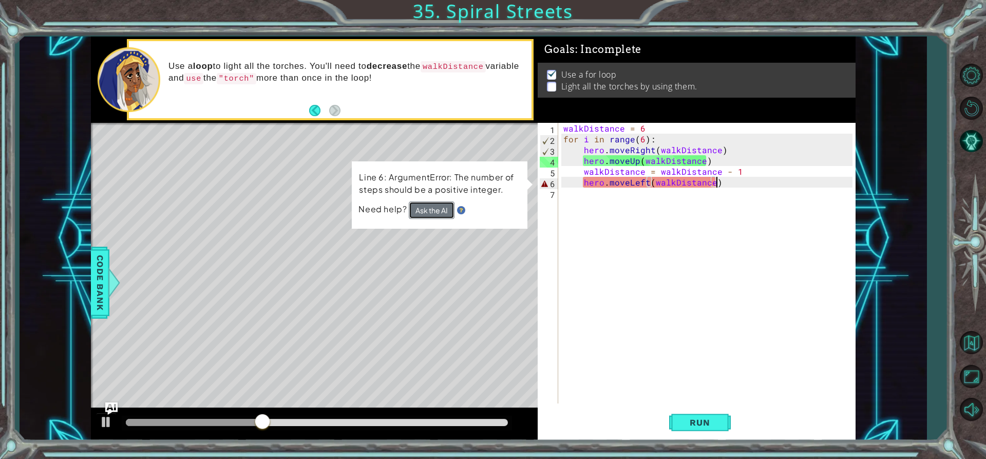
click at [435, 212] on button "Ask the AI" at bounding box center [432, 209] width 46 height 17
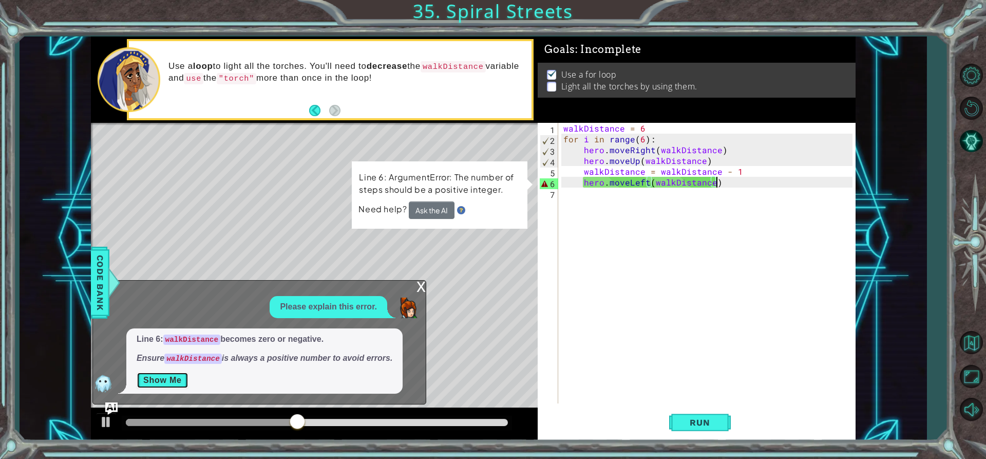
click at [173, 378] on button "Show Me" at bounding box center [163, 380] width 52 height 16
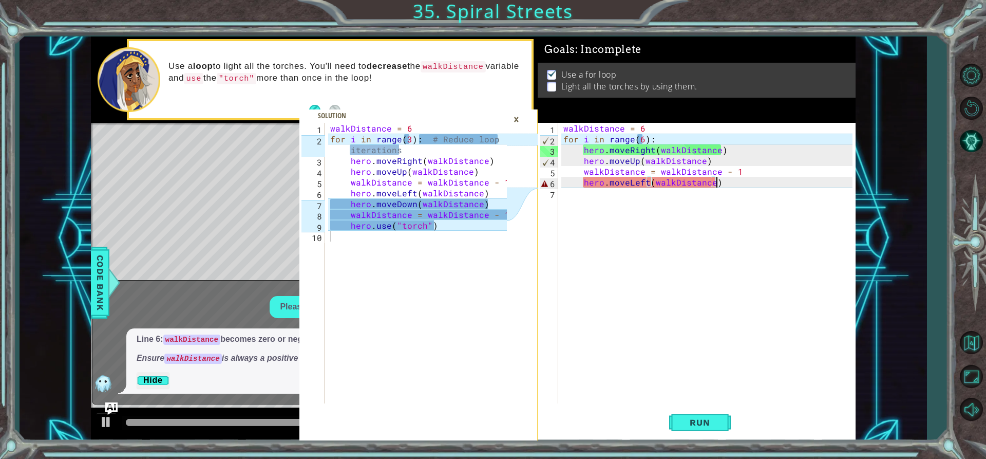
click at [641, 139] on div "walkDistance = 6 for i in range ( 6 ) : hero . moveRight ( walkDistance ) hero …" at bounding box center [709, 274] width 296 height 302
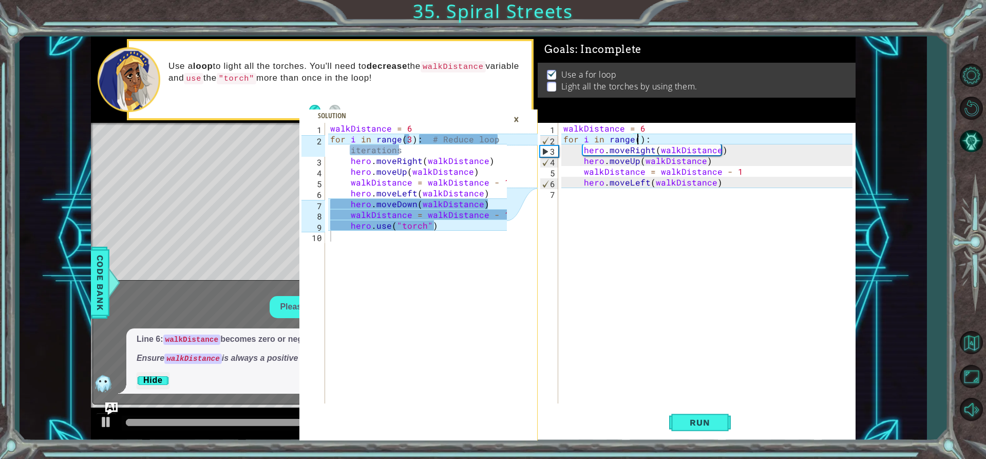
scroll to position [0, 5]
click at [749, 182] on div "walkDistance = 6 for i in range ( 3 ) : hero . moveRight ( walkDistance ) hero …" at bounding box center [709, 274] width 296 height 302
type textarea "hero.moveLeft(walkDistance)"
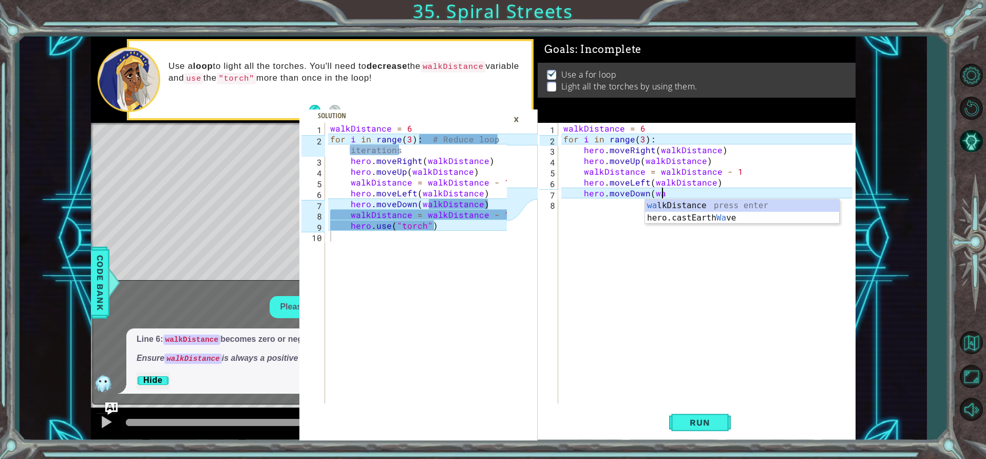
scroll to position [0, 6]
type textarea "hero.moveDown(walkDistance)"
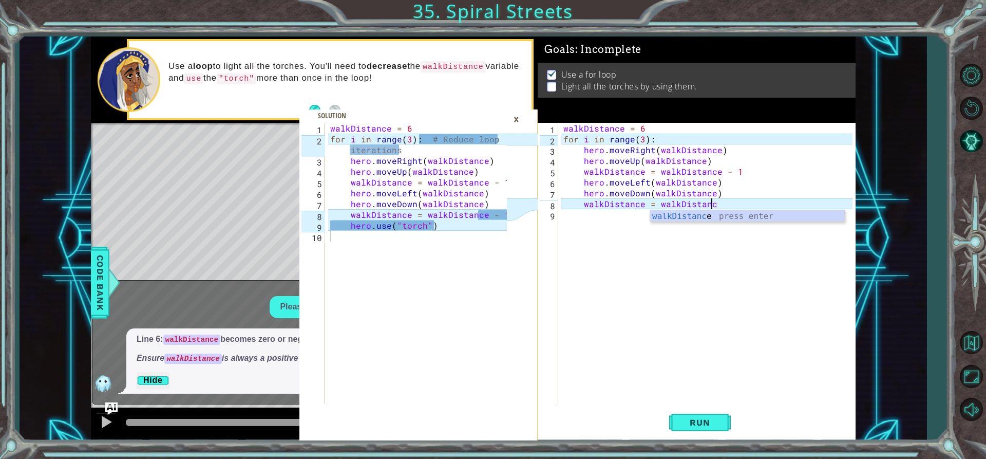
scroll to position [0, 9]
type textarea "walkDistance = walkDistance - 1"
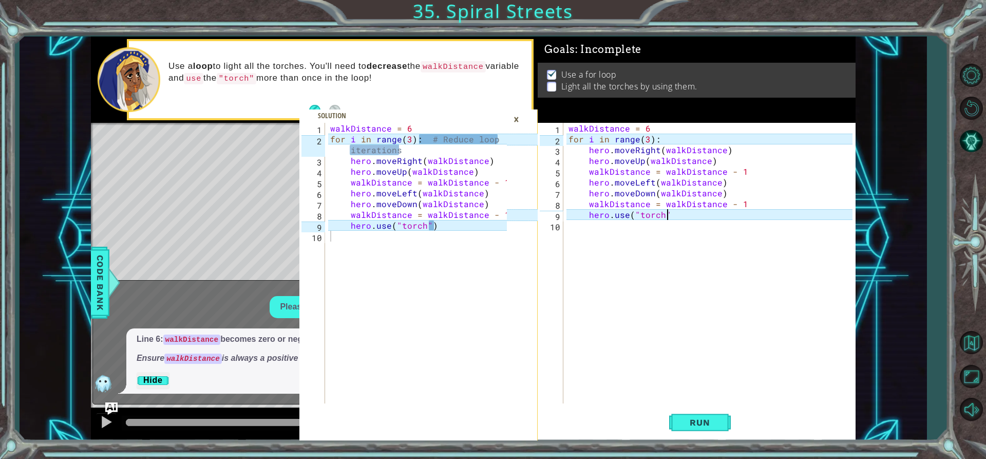
scroll to position [0, 6]
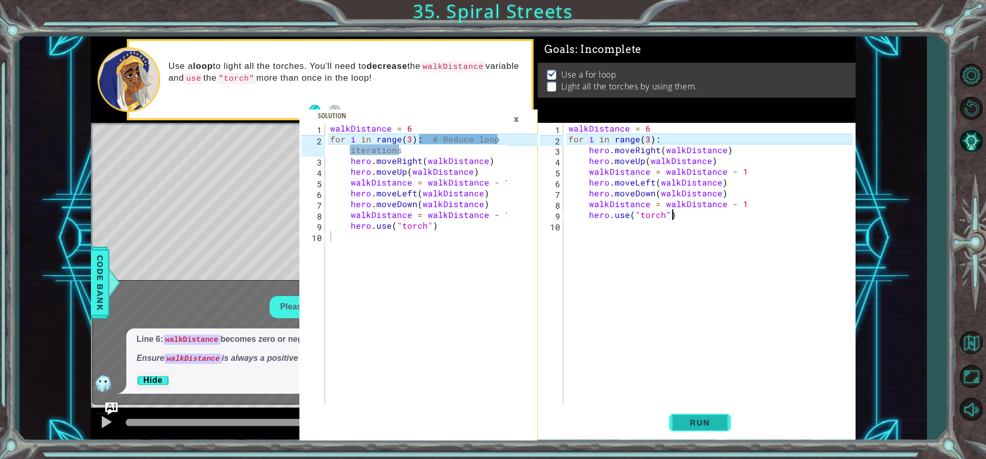
click at [711, 427] on span "Run" at bounding box center [700, 422] width 41 height 10
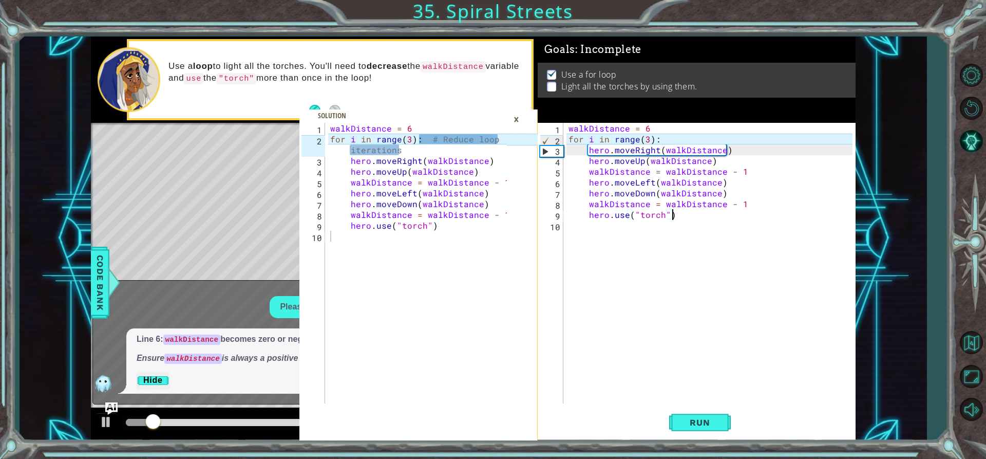
click at [518, 118] on div "×" at bounding box center [517, 118] width 16 height 17
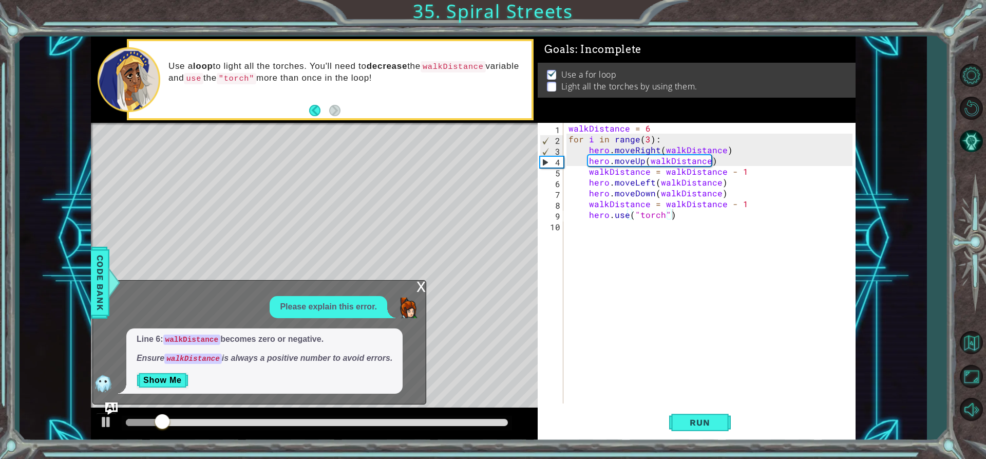
click at [418, 280] on div "x" at bounding box center [421, 285] width 9 height 10
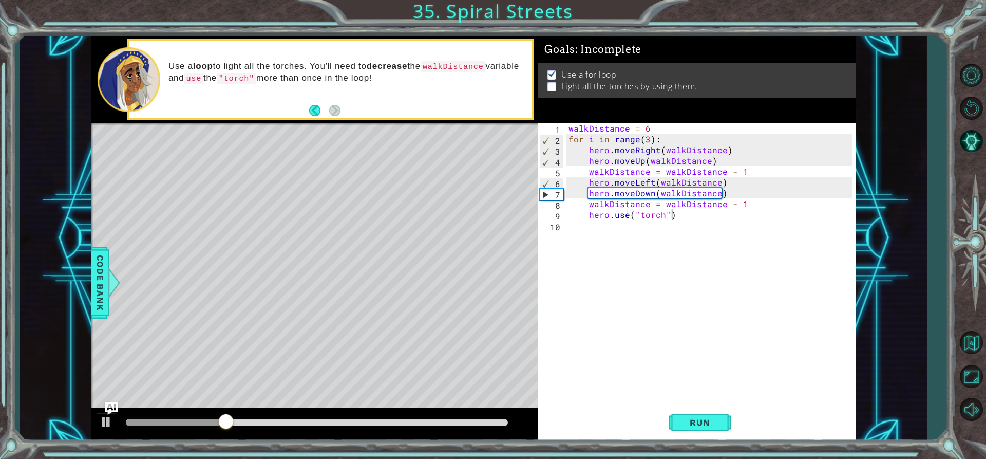
drag, startPoint x: 222, startPoint y: 412, endPoint x: 262, endPoint y: 415, distance: 40.7
click at [262, 415] on div at bounding box center [314, 423] width 447 height 33
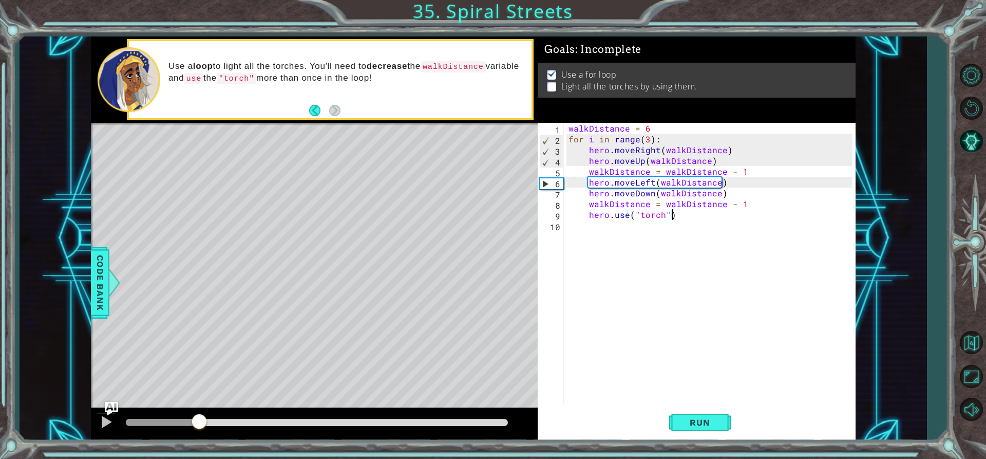
click at [199, 393] on div "methods hero moveUp() moveDown() moveLeft() moveRight() sneakUp() sneakDown() s…" at bounding box center [473, 238] width 765 height 404
click at [743, 161] on div "walkDistance = 6 for i in range ( 3 ) : hero . moveRight ( walkDistance ) hero …" at bounding box center [713, 274] width 292 height 302
type textarea "hero.moveUp(walkDistance)"
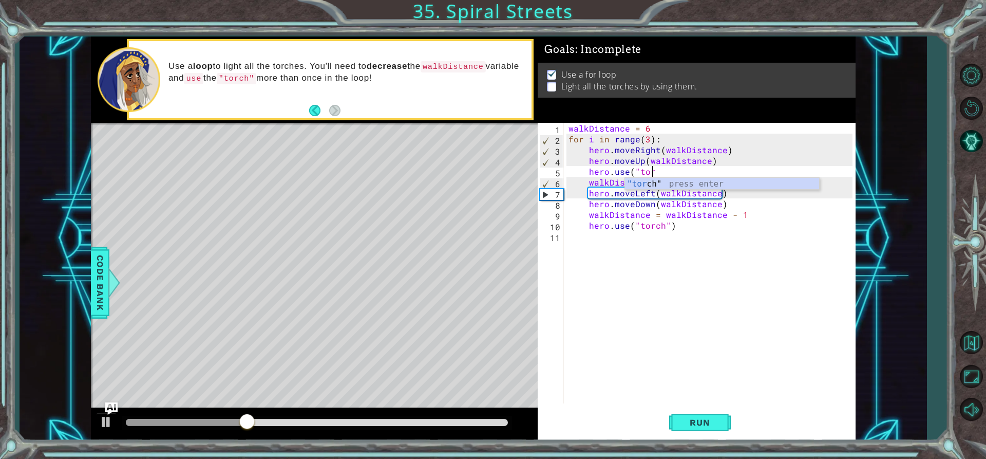
scroll to position [0, 5]
type textarea "hero.use("torch"
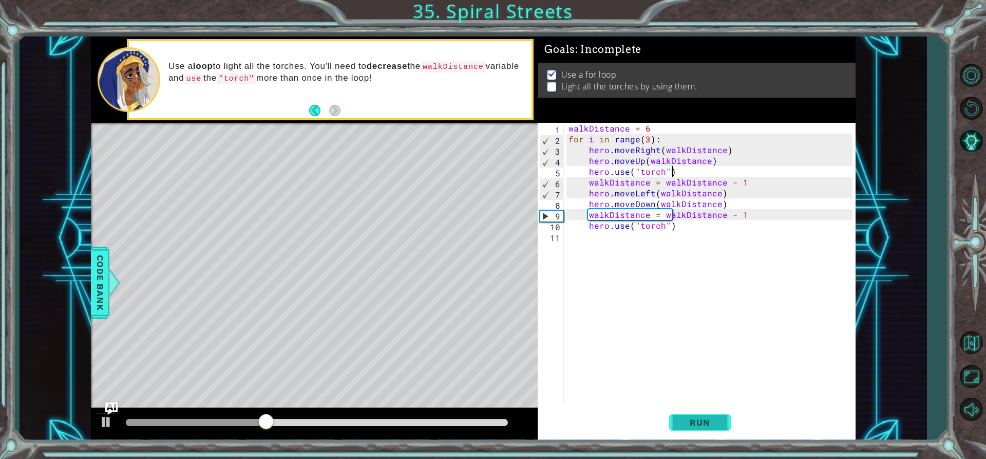
type textarea "hero.use("torch")"
click at [705, 435] on button "Run" at bounding box center [700, 422] width 62 height 32
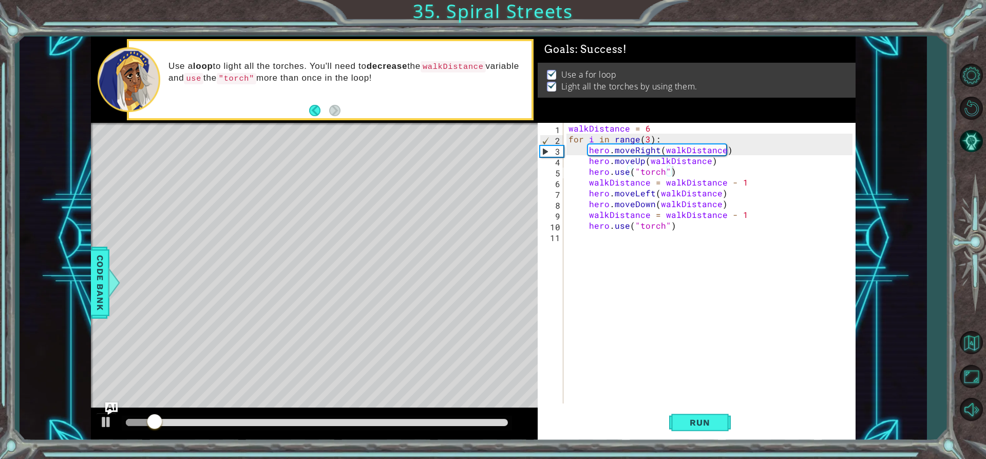
drag, startPoint x: 151, startPoint y: 410, endPoint x: 240, endPoint y: 416, distance: 89.0
click at [240, 416] on div at bounding box center [314, 423] width 447 height 33
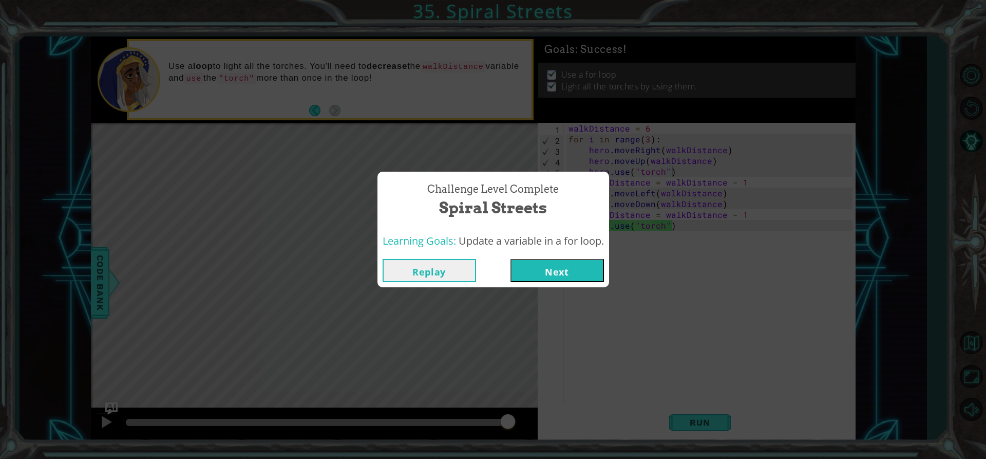
drag, startPoint x: 158, startPoint y: 421, endPoint x: 560, endPoint y: 307, distance: 418.2
click at [560, 307] on body "1 2 3 4 5 6 7 8 9 10 walkDistance = 6 for i in range ( 3 ) : # Reduce loop iter…" at bounding box center [493, 229] width 986 height 459
click at [564, 269] on button "Next" at bounding box center [557, 270] width 93 height 23
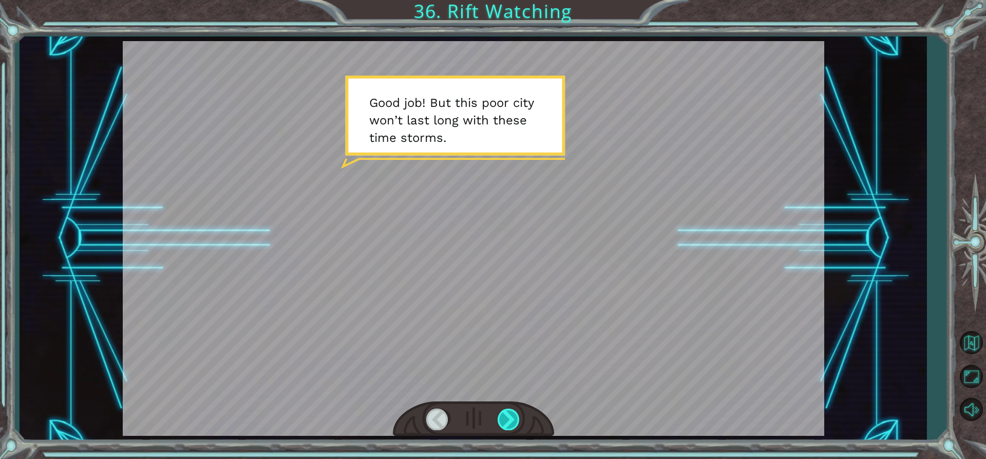
click at [513, 425] on div at bounding box center [509, 418] width 23 height 21
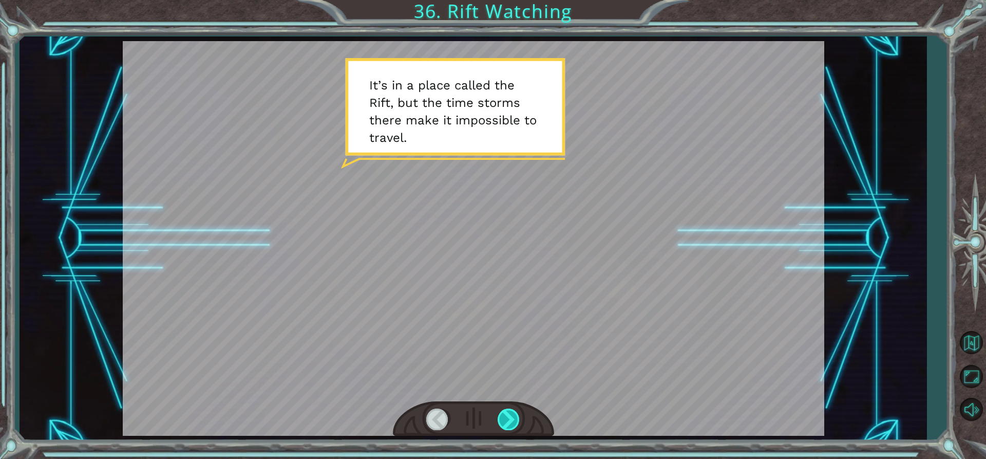
click at [510, 423] on div at bounding box center [509, 418] width 23 height 21
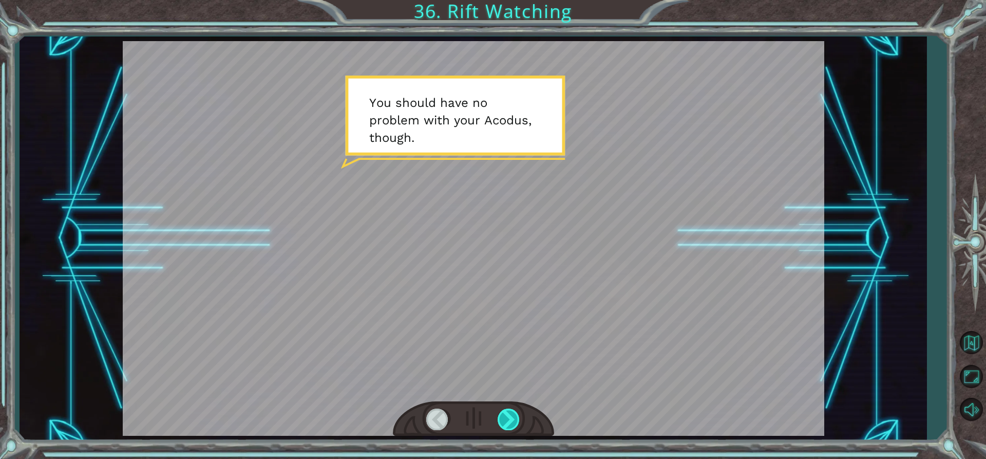
click at [510, 423] on div at bounding box center [509, 418] width 23 height 21
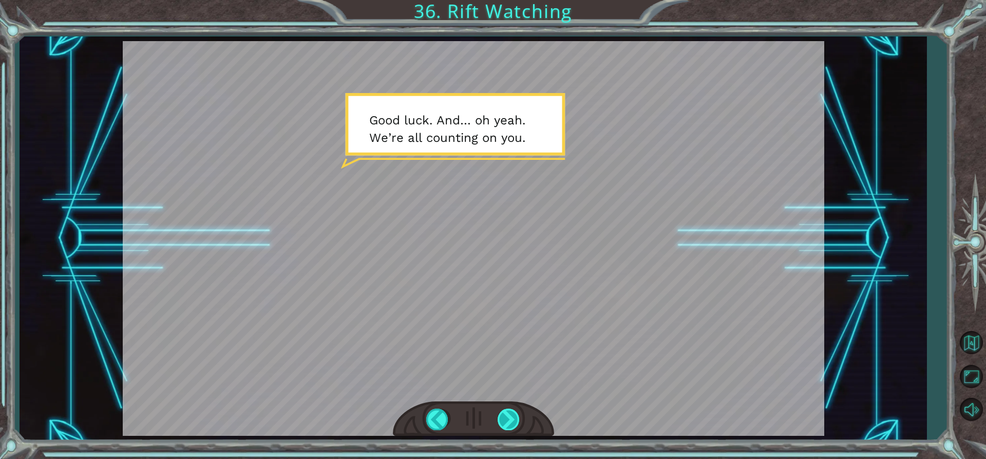
click at [510, 423] on div at bounding box center [509, 418] width 23 height 21
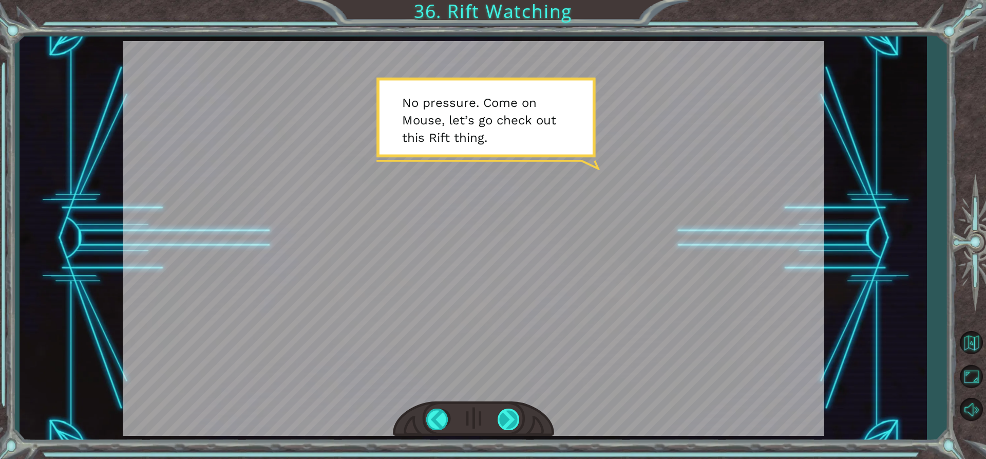
click at [510, 423] on div at bounding box center [509, 418] width 23 height 21
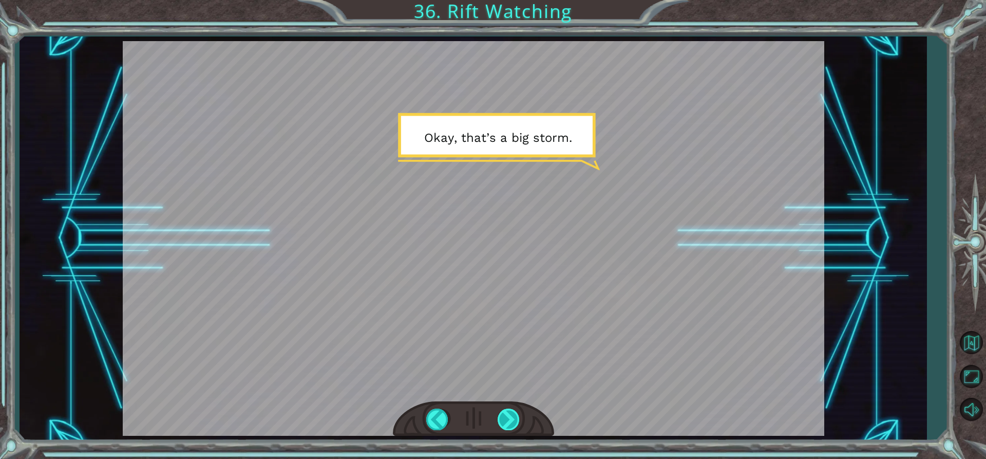
click at [510, 423] on div at bounding box center [509, 418] width 23 height 21
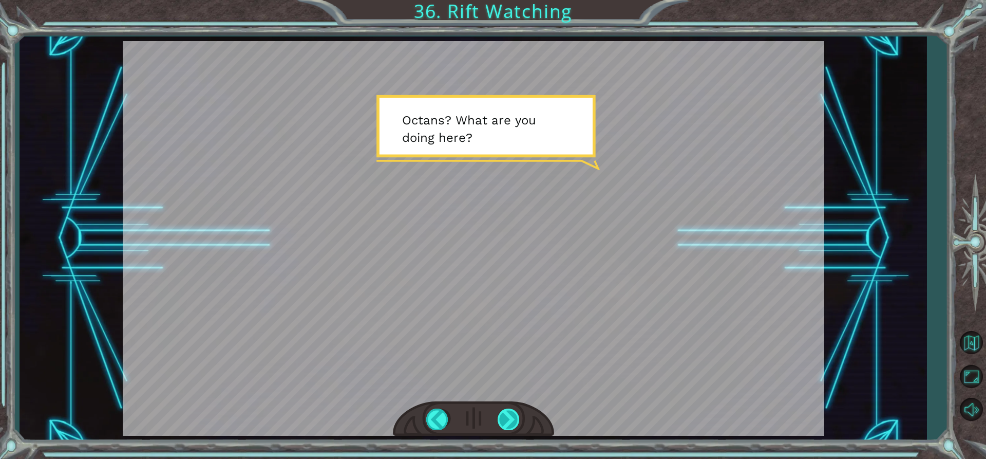
click at [510, 423] on div at bounding box center [509, 418] width 23 height 21
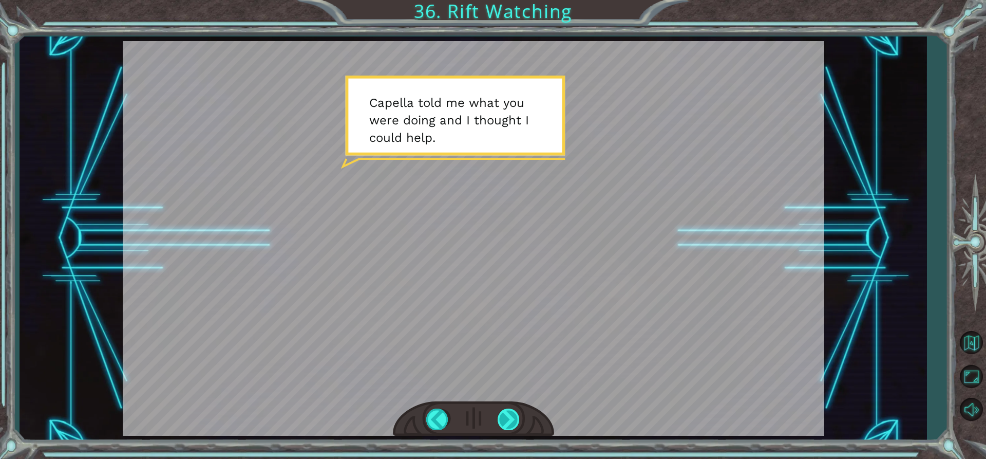
click at [510, 423] on div at bounding box center [509, 418] width 23 height 21
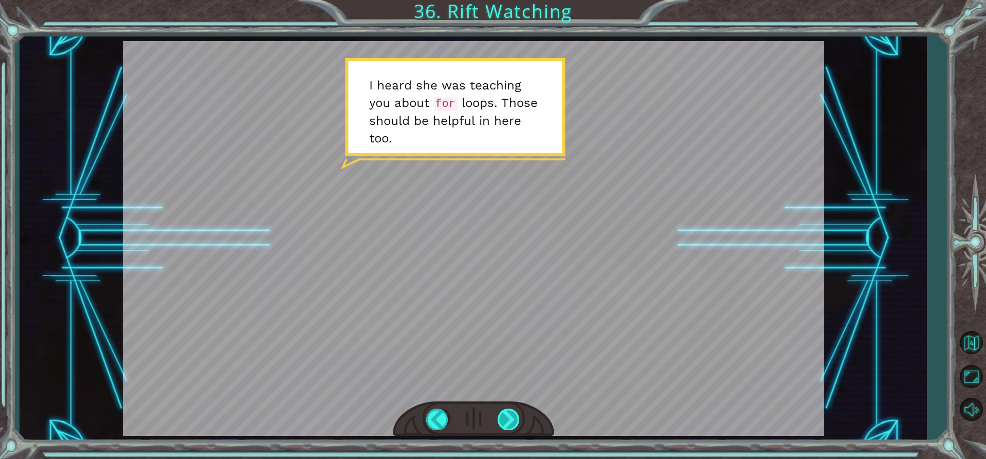
click at [510, 423] on div at bounding box center [509, 418] width 23 height 21
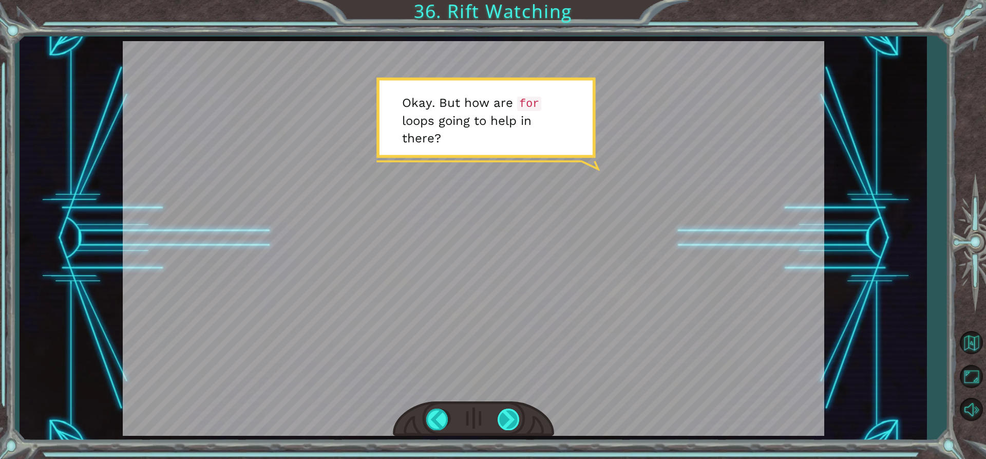
click at [510, 423] on div at bounding box center [509, 418] width 23 height 21
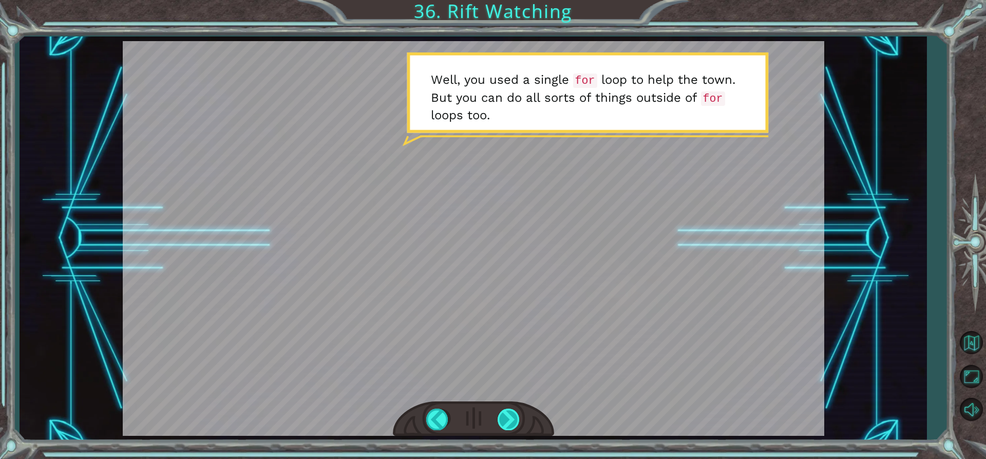
click at [510, 423] on div at bounding box center [509, 418] width 23 height 21
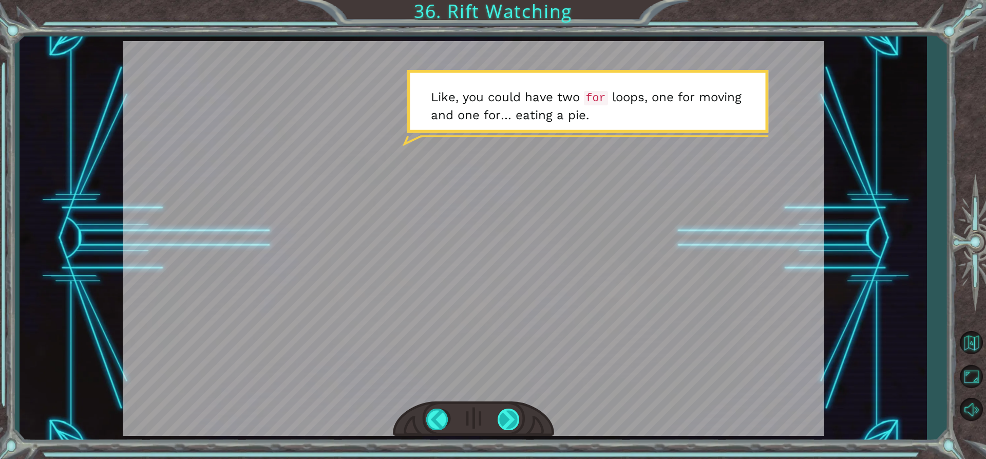
click at [510, 423] on div at bounding box center [509, 418] width 23 height 21
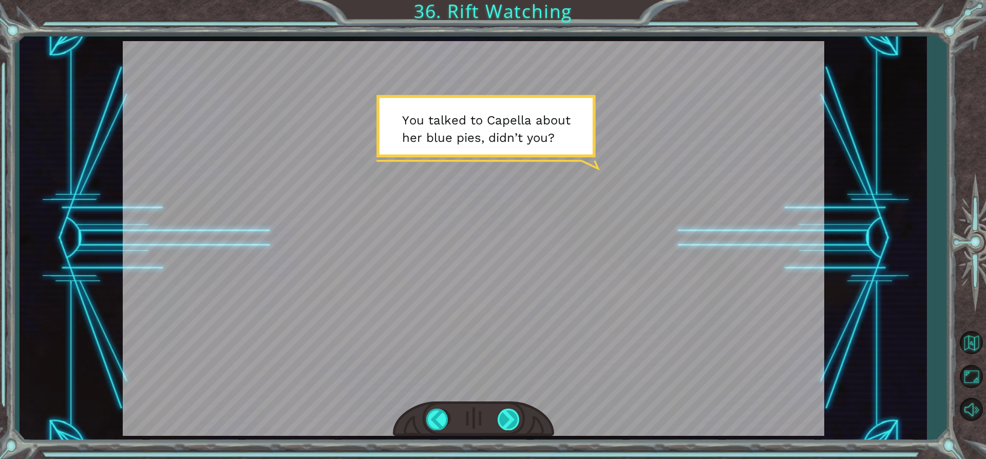
click at [510, 423] on div at bounding box center [509, 418] width 23 height 21
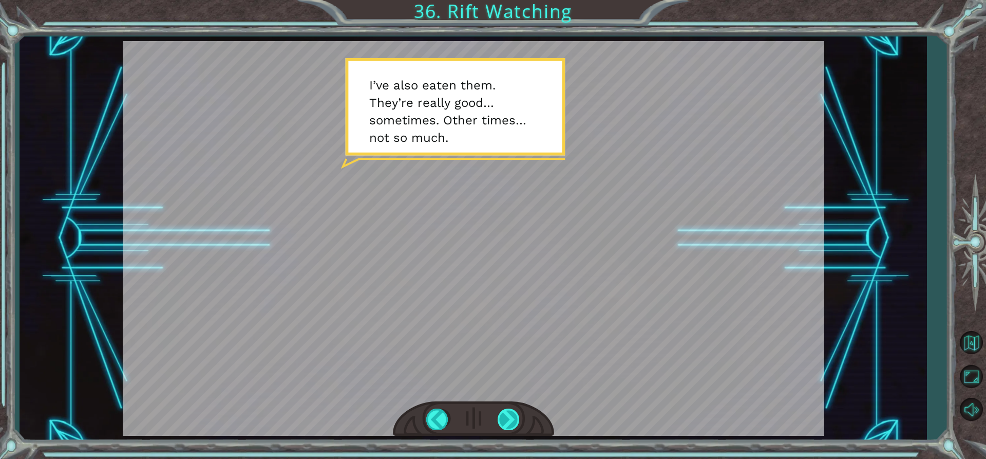
click at [510, 423] on div at bounding box center [509, 418] width 23 height 21
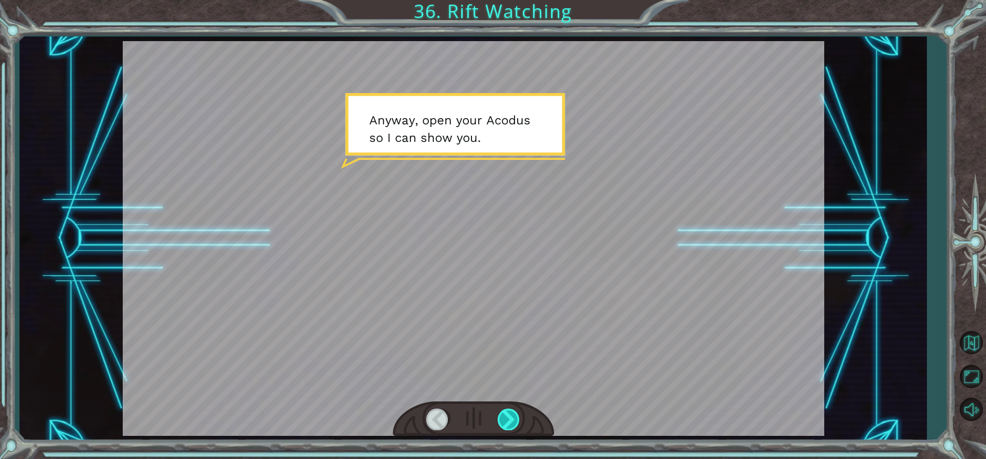
click at [510, 423] on div at bounding box center [509, 418] width 23 height 21
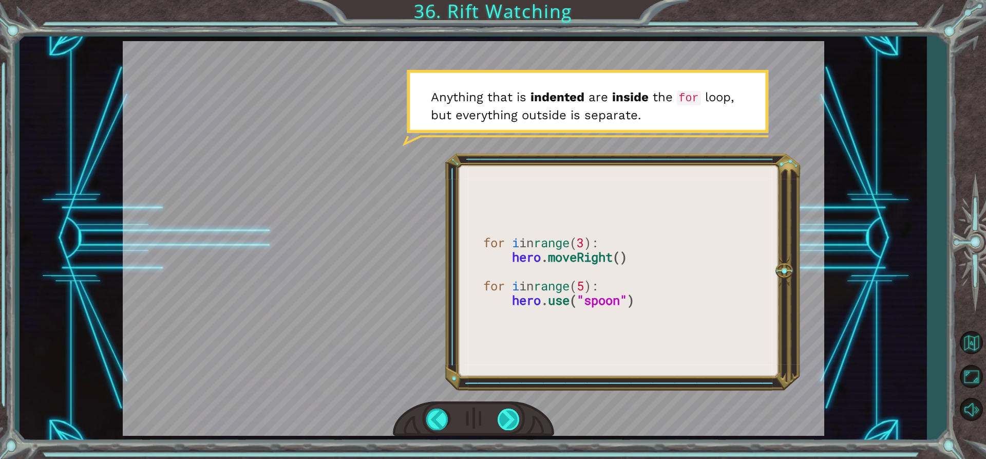
click at [510, 423] on div at bounding box center [509, 418] width 23 height 21
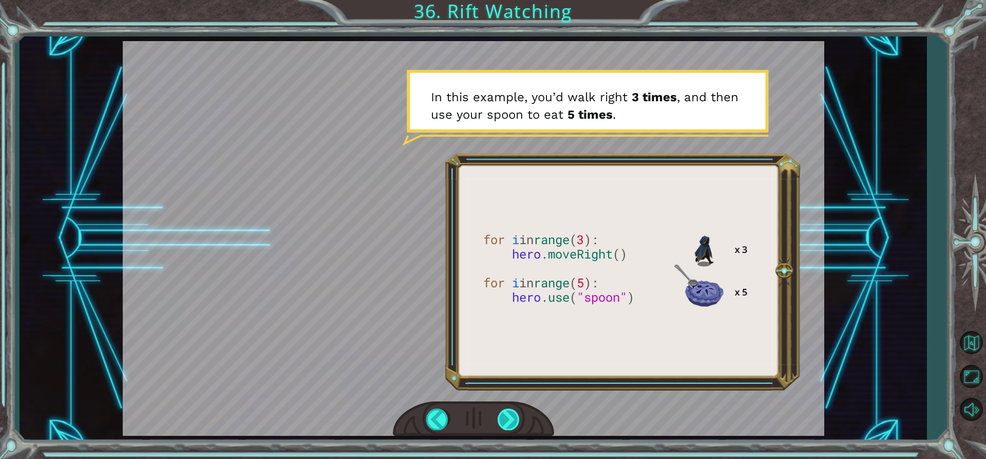
click at [510, 423] on div at bounding box center [509, 418] width 23 height 21
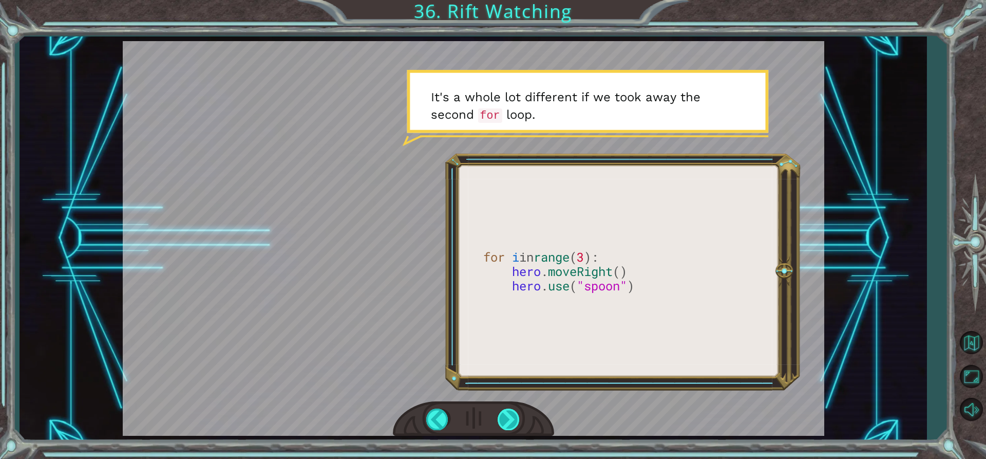
click at [510, 423] on div at bounding box center [509, 418] width 23 height 21
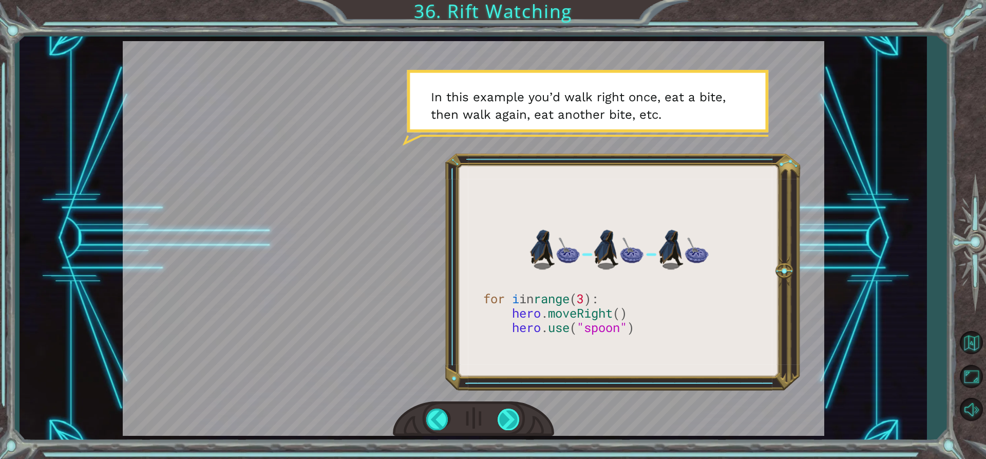
click at [510, 423] on div at bounding box center [509, 418] width 23 height 21
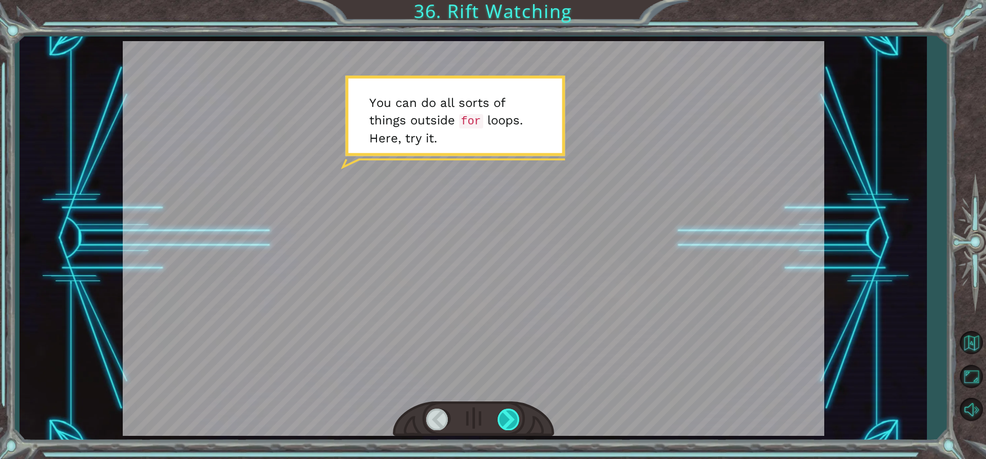
click at [510, 423] on div at bounding box center [509, 418] width 23 height 21
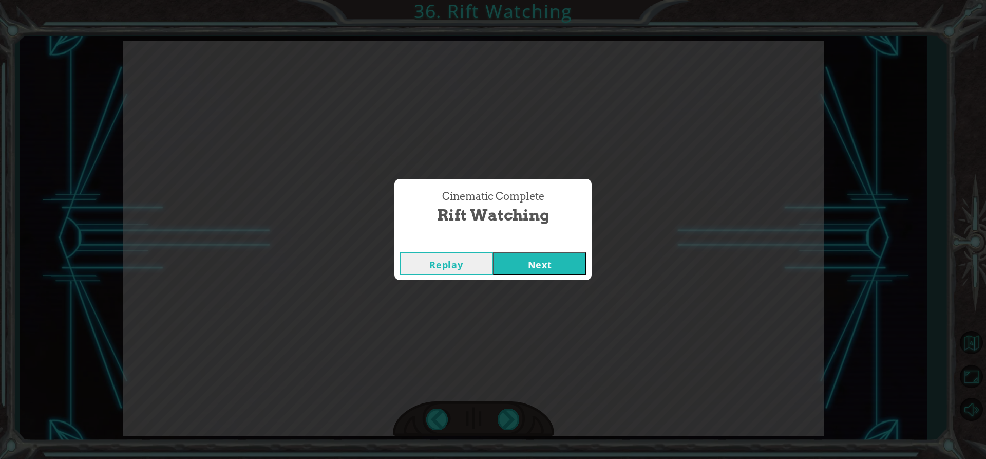
click at [549, 266] on button "Next" at bounding box center [539, 263] width 93 height 23
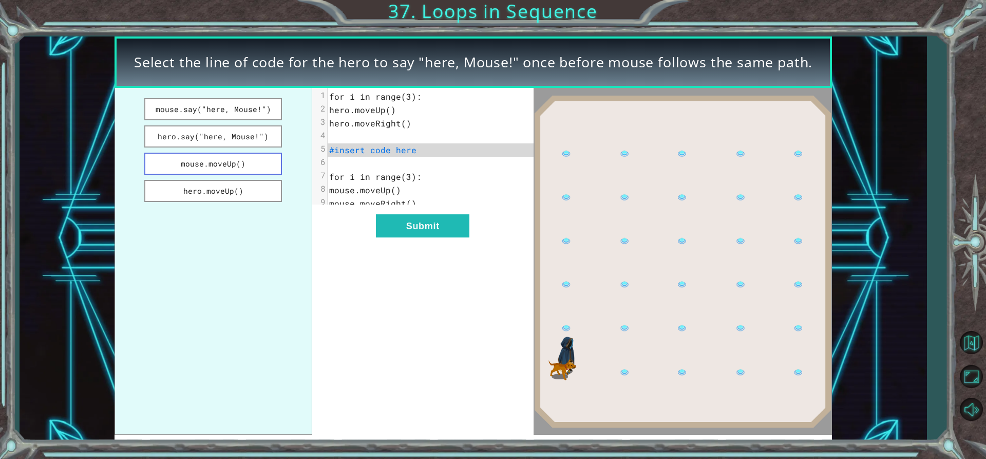
click at [238, 161] on button "mouse.moveUp()" at bounding box center [213, 164] width 138 height 22
click at [235, 137] on button "hero.say("here, Mouse!")" at bounding box center [213, 136] width 138 height 22
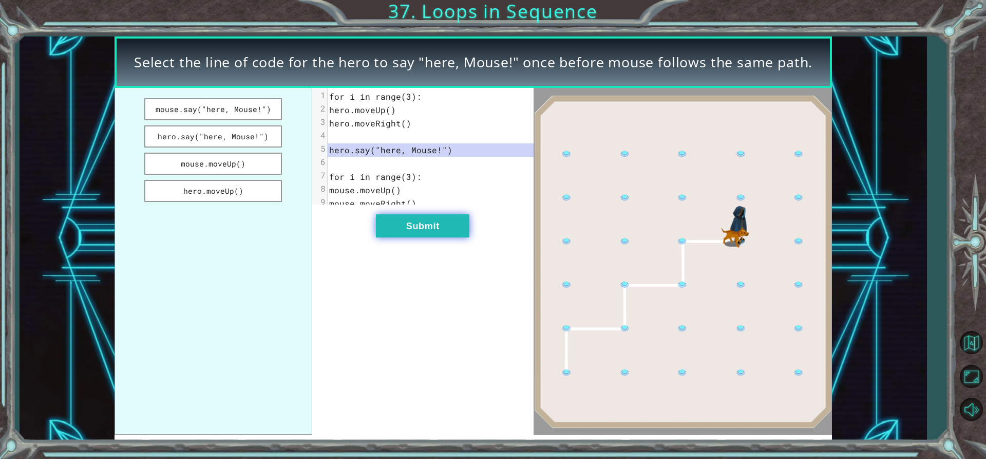
click at [416, 233] on button "Submit" at bounding box center [422, 225] width 93 height 23
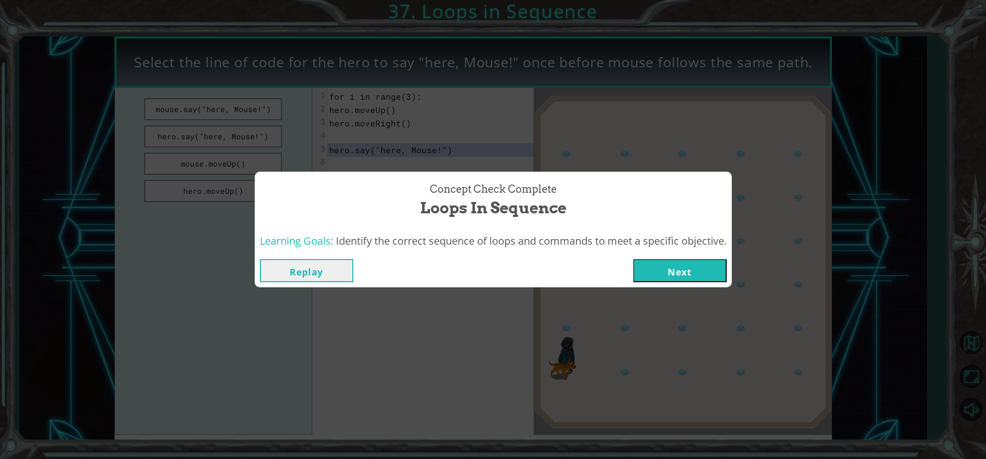
click at [679, 267] on button "Next" at bounding box center [679, 270] width 93 height 23
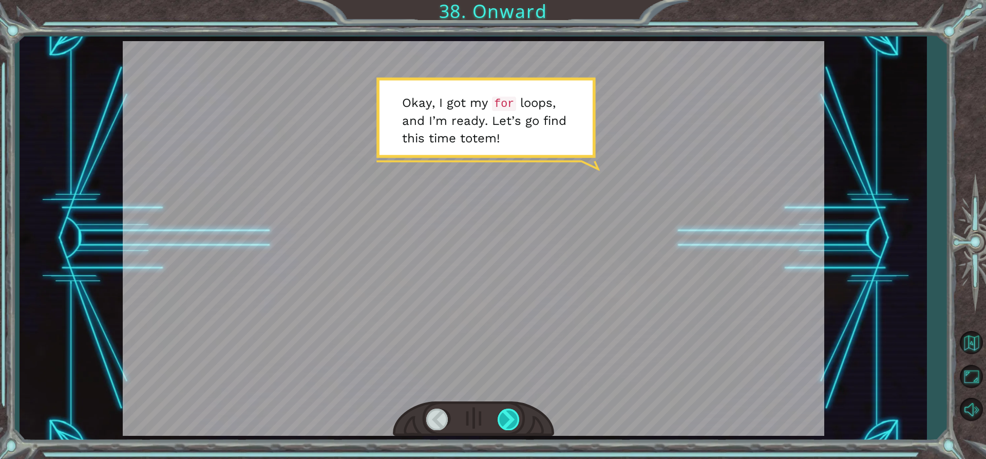
click at [517, 420] on div at bounding box center [509, 418] width 23 height 21
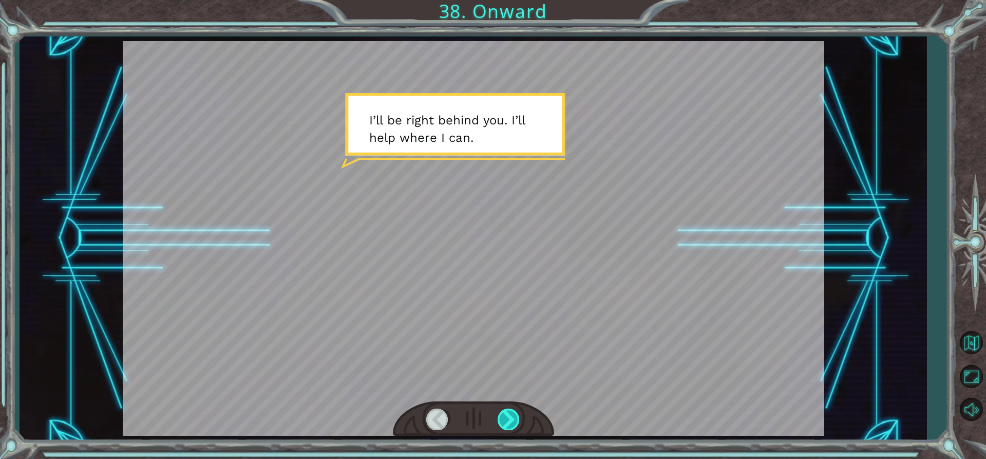
click at [513, 420] on div at bounding box center [509, 418] width 23 height 21
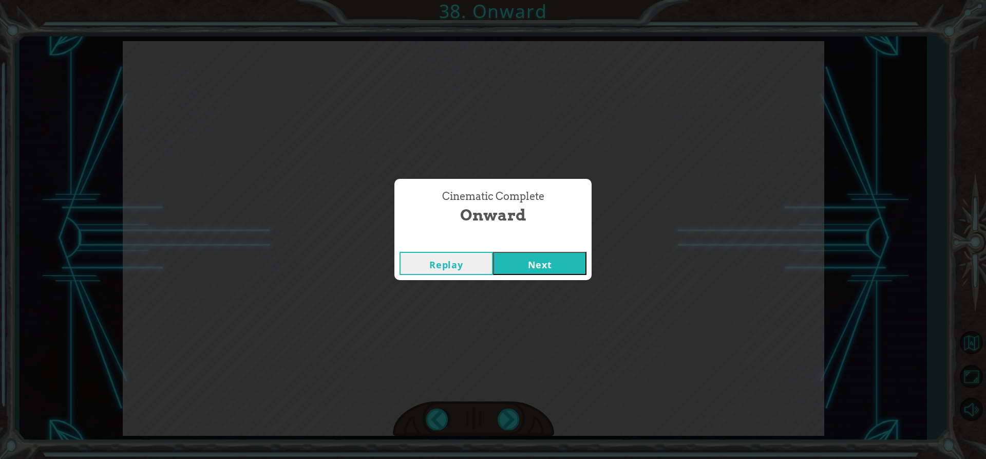
click at [538, 265] on button "Next" at bounding box center [539, 263] width 93 height 23
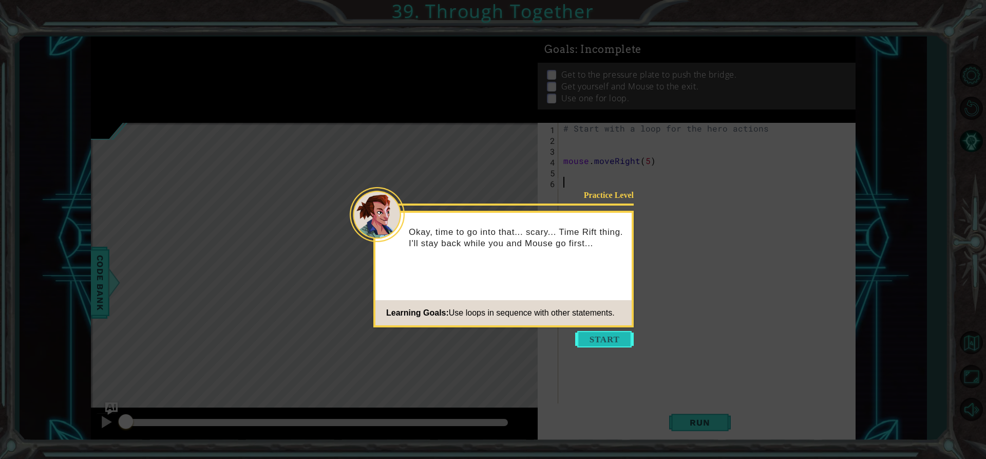
click at [595, 336] on button "Start" at bounding box center [604, 339] width 59 height 16
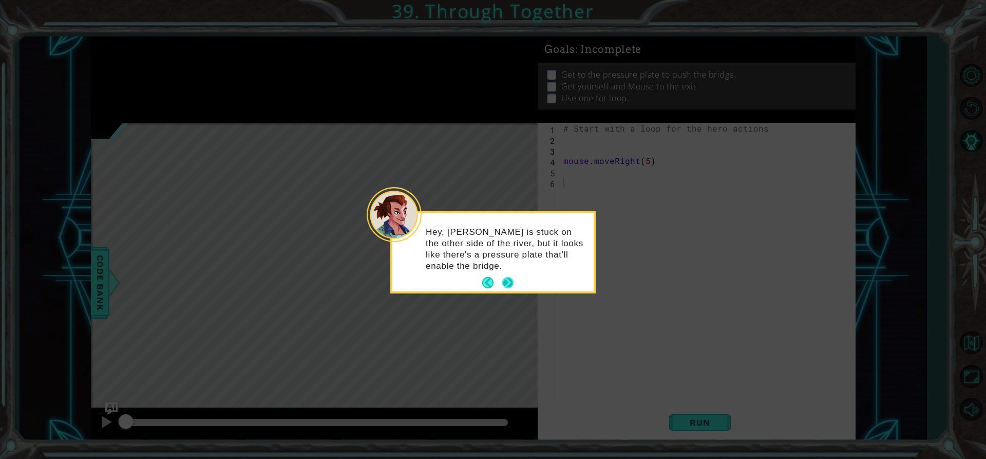
click at [508, 270] on p "Hey, Mouse is stuck on the other side of the river, but it looks like there's a…" at bounding box center [506, 249] width 161 height 45
click at [505, 275] on button "Next" at bounding box center [507, 282] width 17 height 17
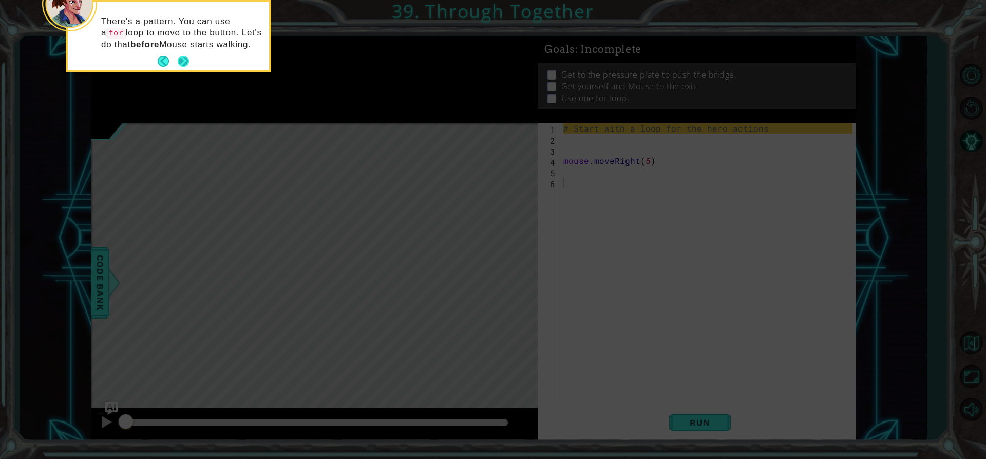
click at [180, 57] on button "Next" at bounding box center [184, 61] width 14 height 14
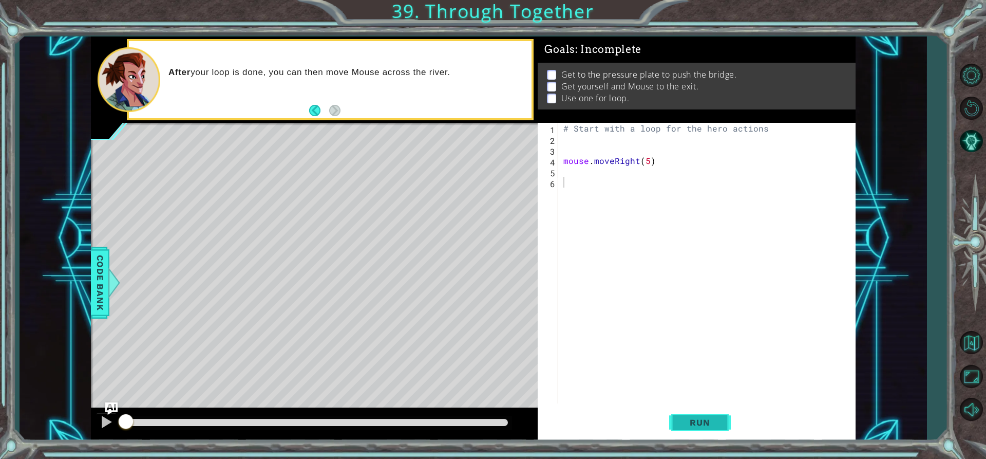
click at [714, 422] on span "Run" at bounding box center [700, 422] width 41 height 10
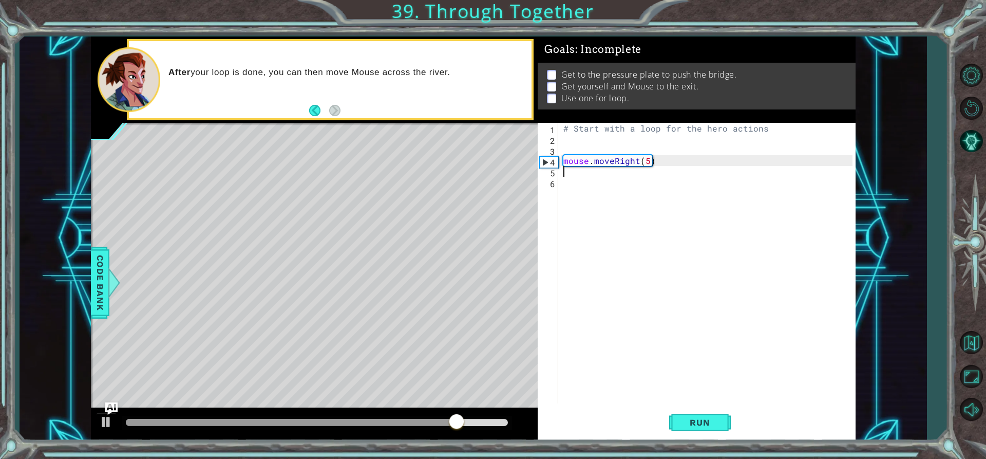
click at [583, 168] on div "# Start with a loop for the hero actions mouse . moveRight ( 5 )" at bounding box center [709, 274] width 296 height 302
click at [579, 178] on div "# Start with a loop for the hero actions mouse . moveRight ( 5 )" at bounding box center [709, 274] width 296 height 302
click at [577, 138] on div "# Start with a loop for the hero actions mouse . moveRight ( 5 )" at bounding box center [709, 274] width 296 height 302
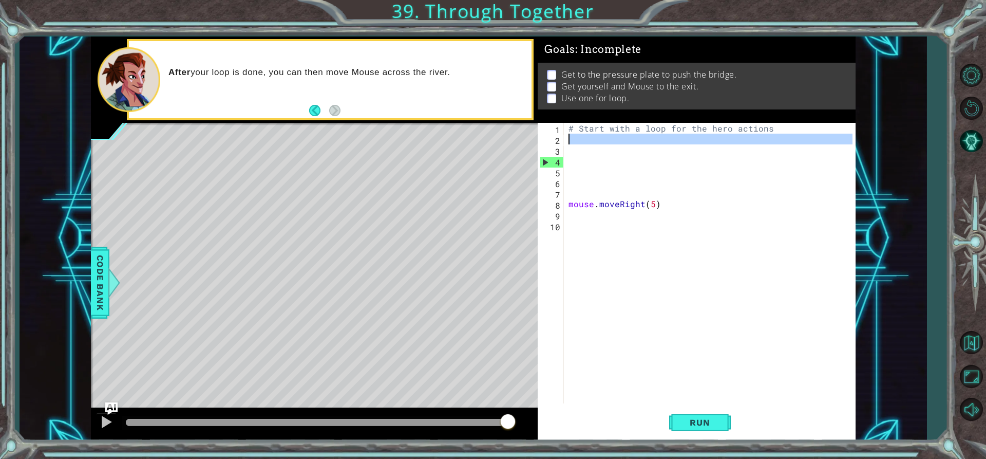
drag, startPoint x: 587, startPoint y: 145, endPoint x: 589, endPoint y: 137, distance: 8.5
click at [588, 139] on div "# Start with a loop for the hero actions mouse . moveRight ( 5 )" at bounding box center [713, 274] width 292 height 302
click at [589, 137] on div "# Start with a loop for the hero actions mouse . moveRight ( 5 )" at bounding box center [710, 263] width 286 height 280
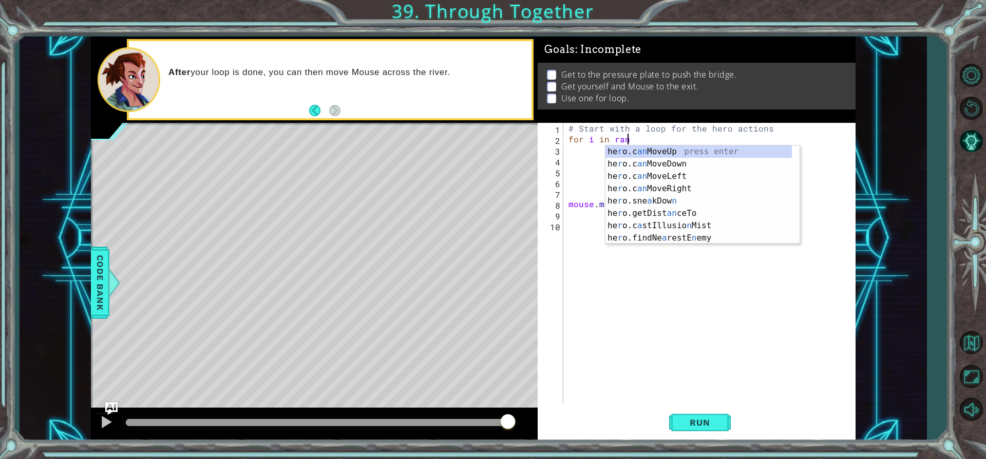
scroll to position [0, 4]
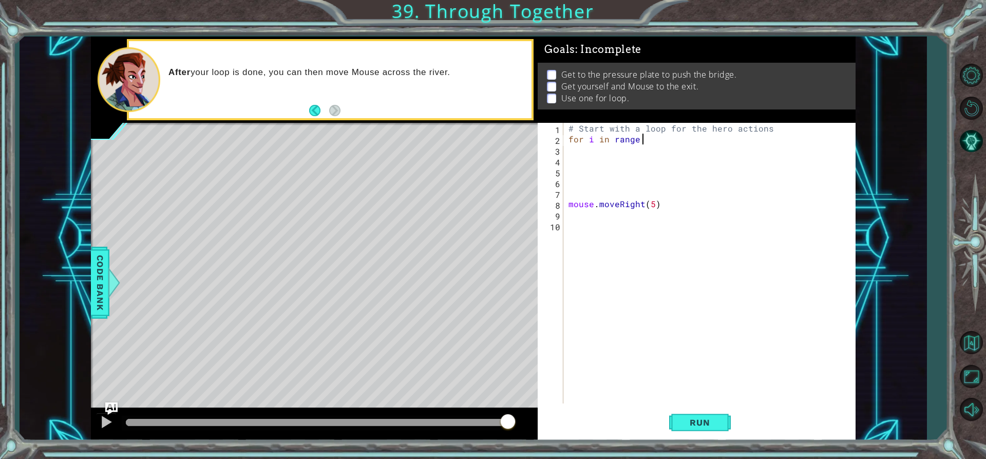
type textarea "for i in range"
click at [854, 270] on div "for i in range 1 2 3 4 5 6 7 8 9 10 # Start with a loop for the hero actions fo…" at bounding box center [697, 281] width 318 height 317
click at [648, 143] on div "# Start with a loop for the hero actions for i in range mouse . moveRight ( 5 )" at bounding box center [713, 274] width 292 height 302
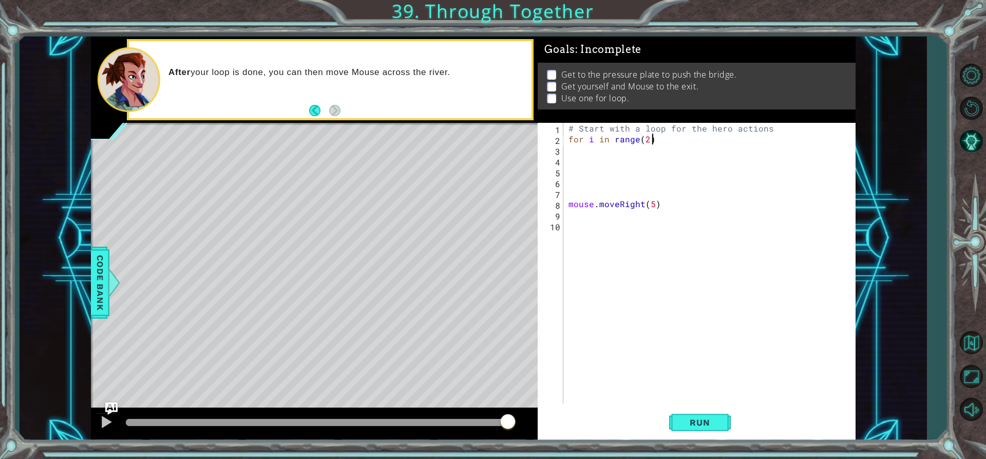
type textarea "for i in range(2):"
type textarea "hero.moveUp(walkDistance)"
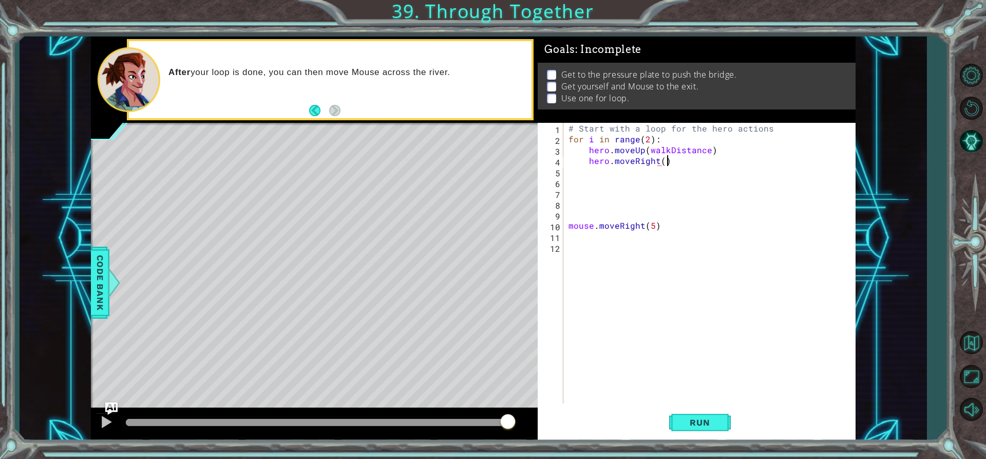
scroll to position [0, 6]
click at [714, 411] on button "Run" at bounding box center [700, 422] width 62 height 32
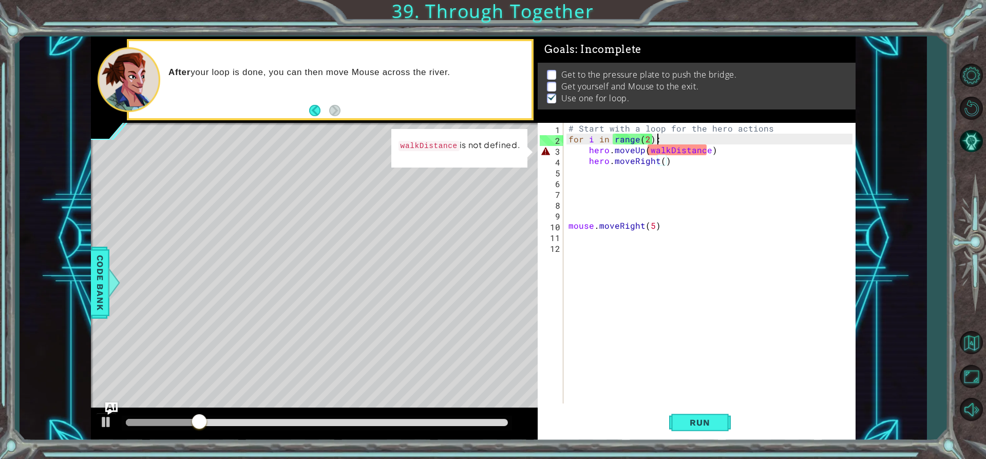
click at [671, 136] on div "# Start with a loop for the hero actions for i in range ( 2 ) : hero . moveUp (…" at bounding box center [713, 274] width 292 height 302
type textarea "for i in range(2):"
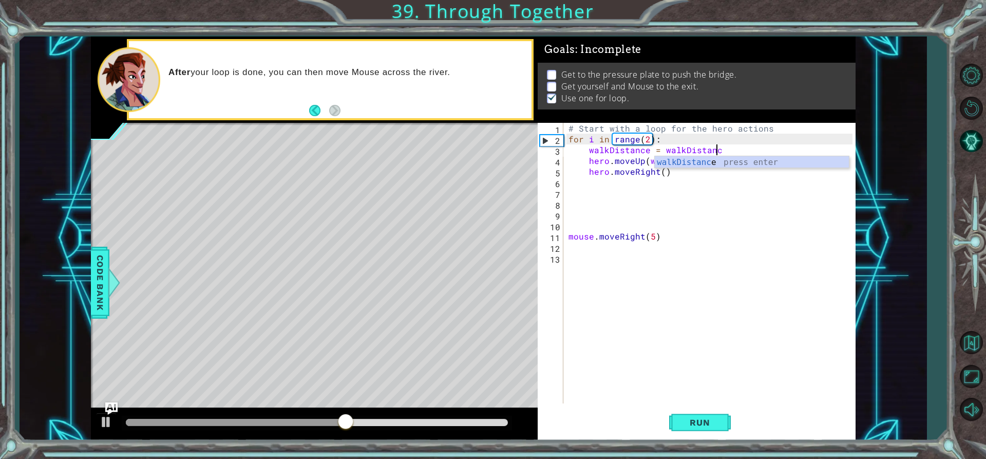
scroll to position [0, 9]
click at [648, 138] on div "# Start with a loop for the hero actions for i in range ( 2 ) : walkDistance = …" at bounding box center [713, 274] width 292 height 302
click at [739, 149] on div "# Start with a loop for the hero actions for i in range ( 1 ) : walkDistance = …" at bounding box center [713, 274] width 292 height 302
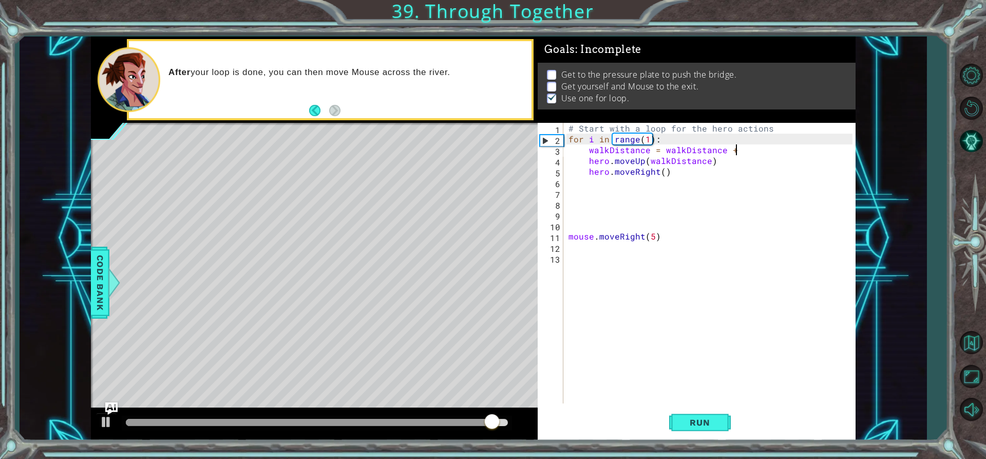
scroll to position [0, 10]
type textarea "walkDistance = walkDistance + 1"
click at [711, 426] on span "Run" at bounding box center [700, 422] width 41 height 10
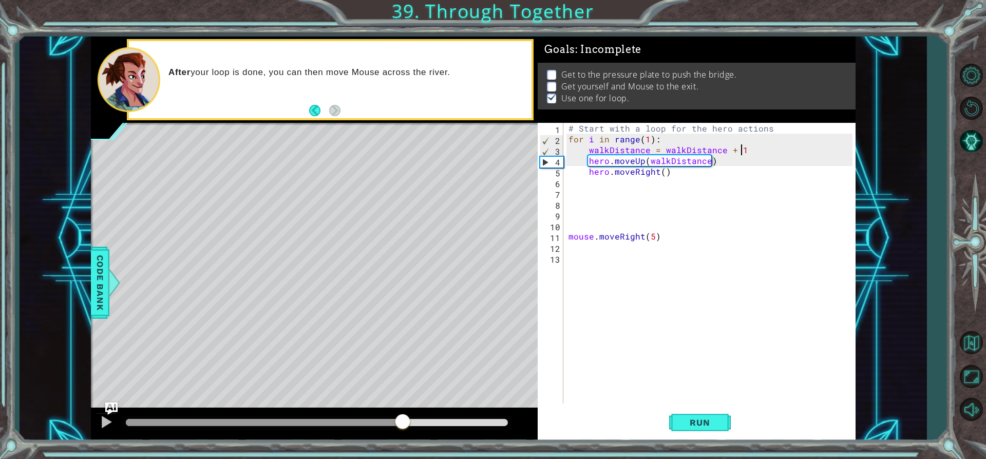
drag, startPoint x: 178, startPoint y: 417, endPoint x: 528, endPoint y: 430, distance: 350.1
click at [412, 417] on div at bounding box center [402, 422] width 18 height 18
click at [713, 429] on button "Run" at bounding box center [700, 422] width 62 height 32
click at [710, 427] on span "Run" at bounding box center [700, 422] width 41 height 10
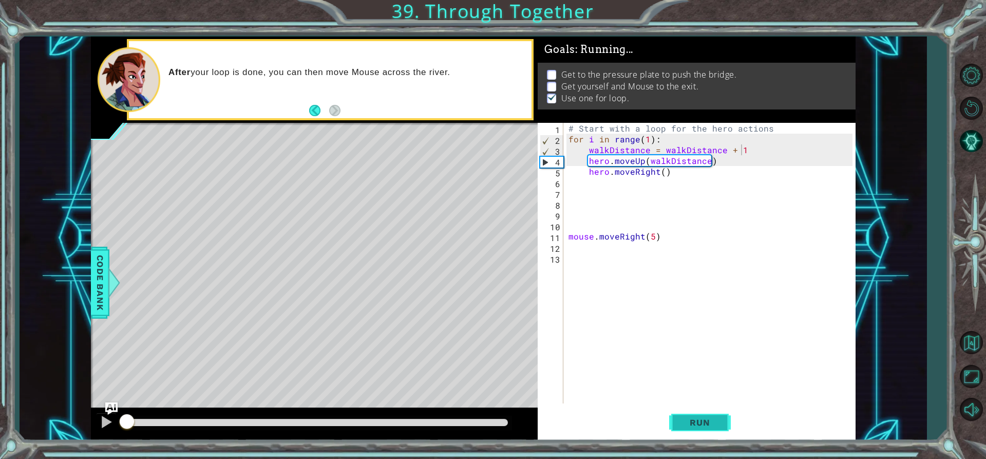
click at [710, 427] on span "Run" at bounding box center [700, 422] width 41 height 10
click at [708, 426] on span "Run" at bounding box center [700, 422] width 41 height 10
click at [707, 426] on span "Run" at bounding box center [700, 422] width 41 height 10
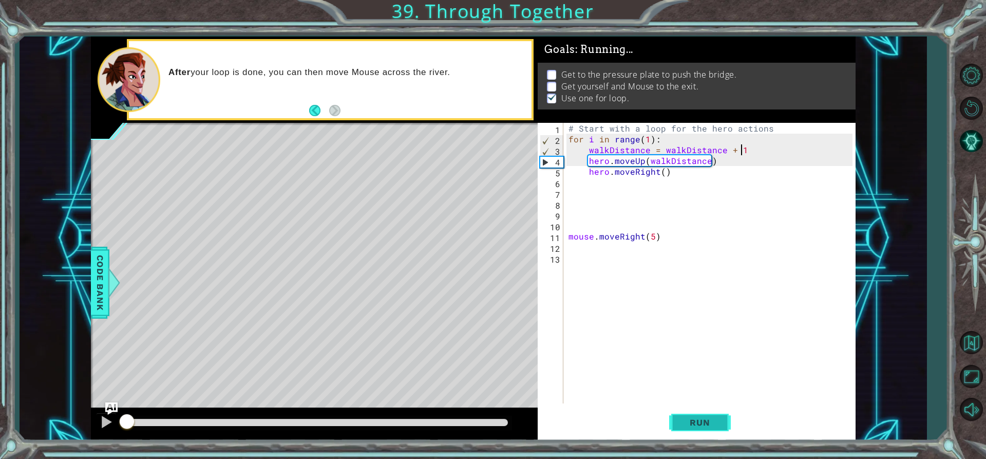
click at [706, 426] on span "Run" at bounding box center [700, 422] width 41 height 10
click at [706, 425] on span "Run" at bounding box center [700, 422] width 41 height 10
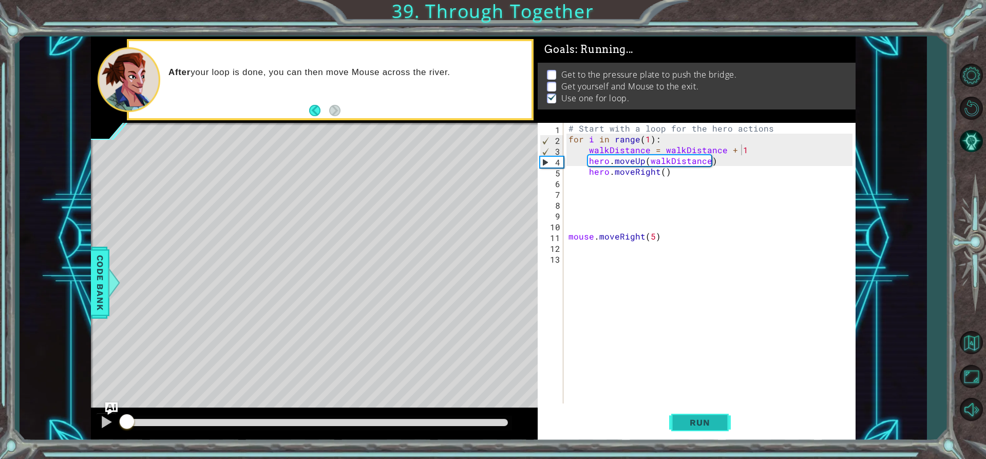
click at [706, 425] on span "Run" at bounding box center [700, 422] width 41 height 10
click at [705, 421] on span "Run" at bounding box center [700, 422] width 41 height 10
click at [604, 190] on div "# Start with a loop for the hero actions for i in range ( 1 ) : walkDistance = …" at bounding box center [713, 274] width 292 height 302
